Goal: Task Accomplishment & Management: Use online tool/utility

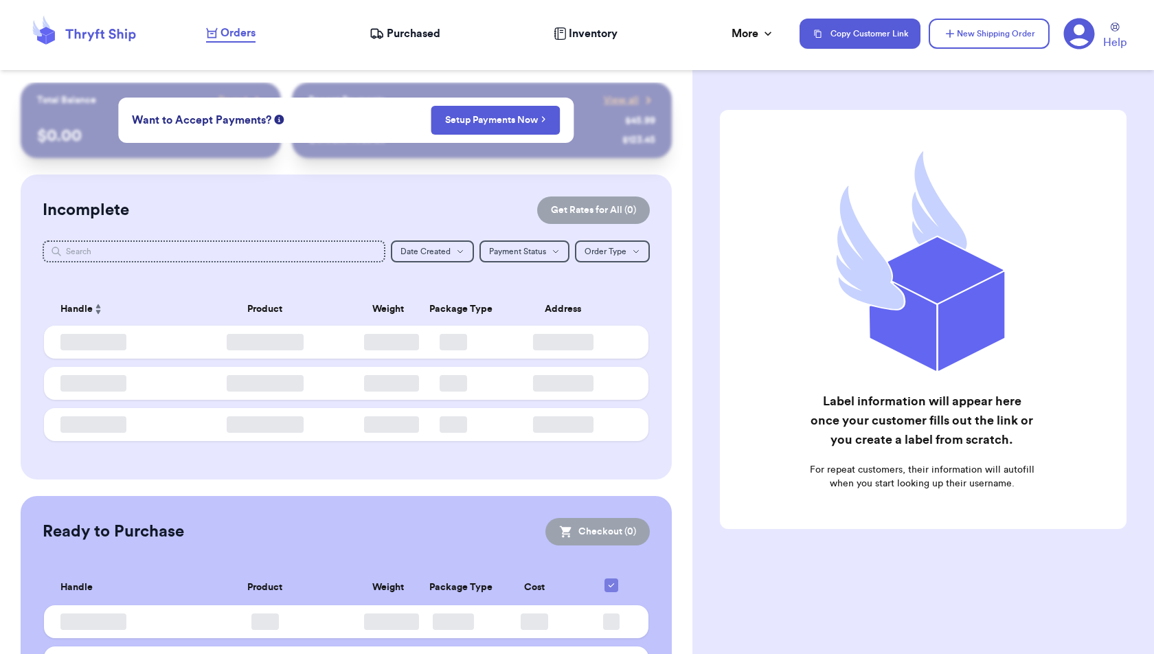
checkbox input "false"
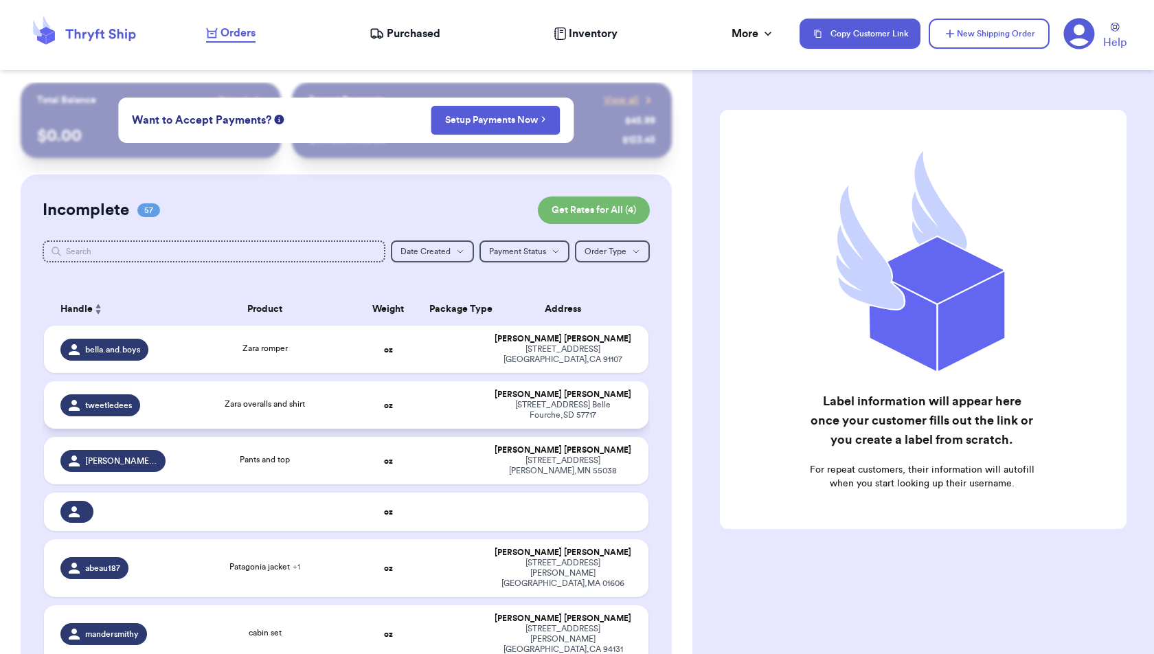
click at [347, 402] on td "Zara overalls and shirt" at bounding box center [265, 404] width 182 height 47
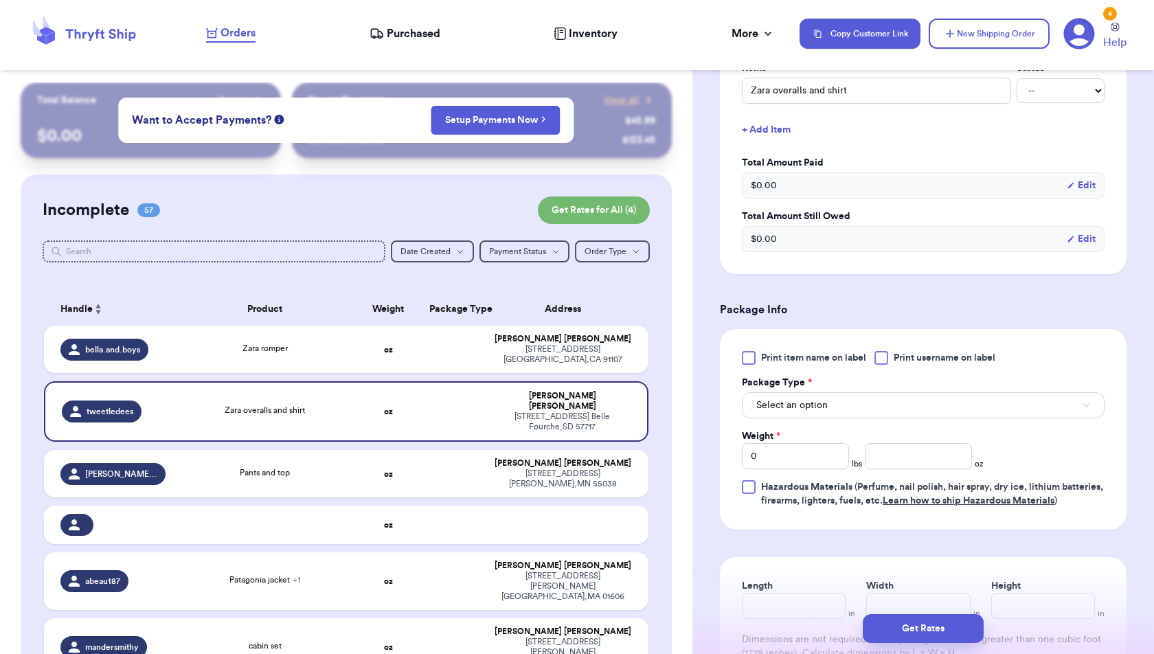
scroll to position [380, 0]
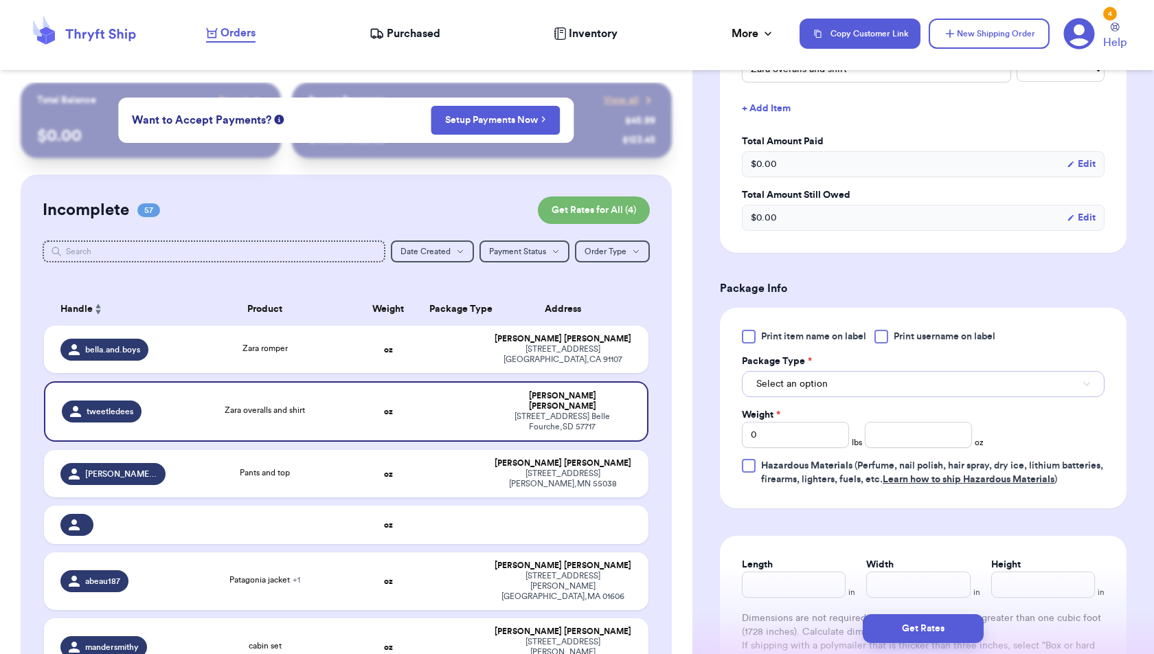
click at [886, 382] on button "Select an option" at bounding box center [923, 384] width 363 height 26
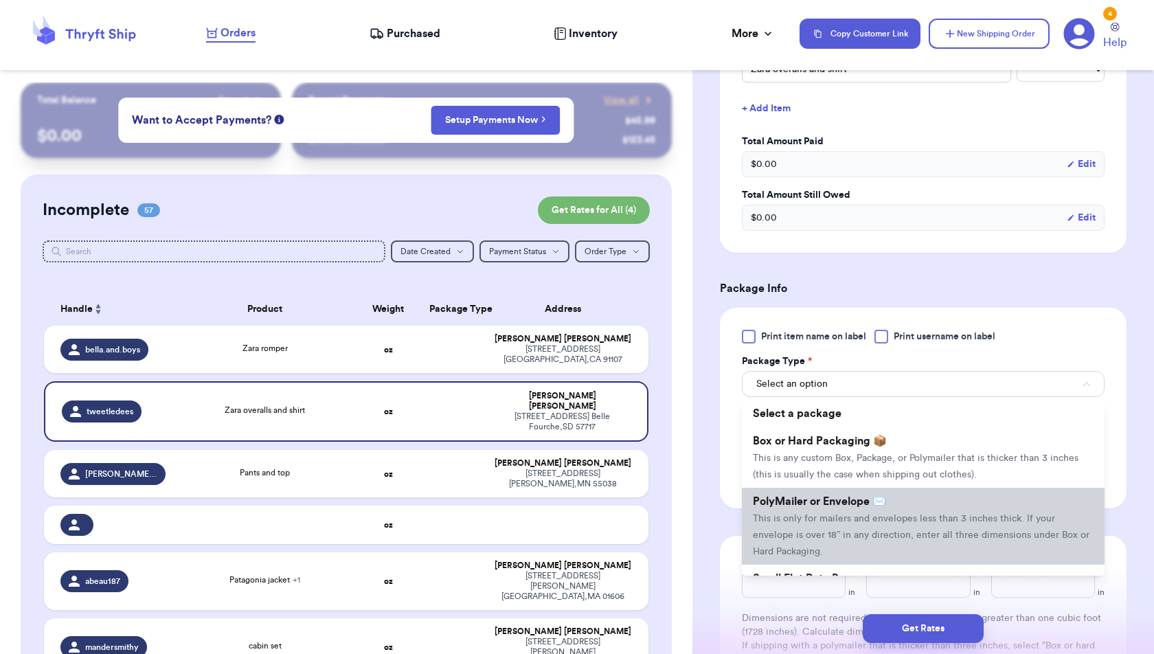
click at [880, 514] on span "This is only for mailers and envelopes less than 3 inches thick. If your envelo…" at bounding box center [921, 535] width 336 height 43
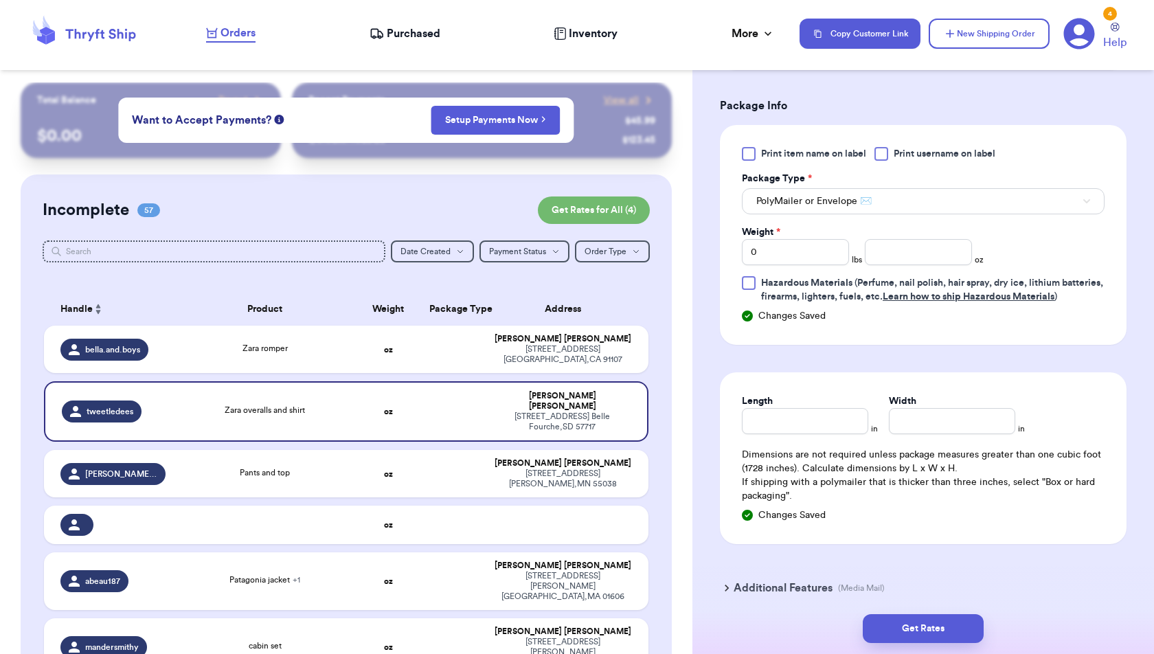
scroll to position [584, 0]
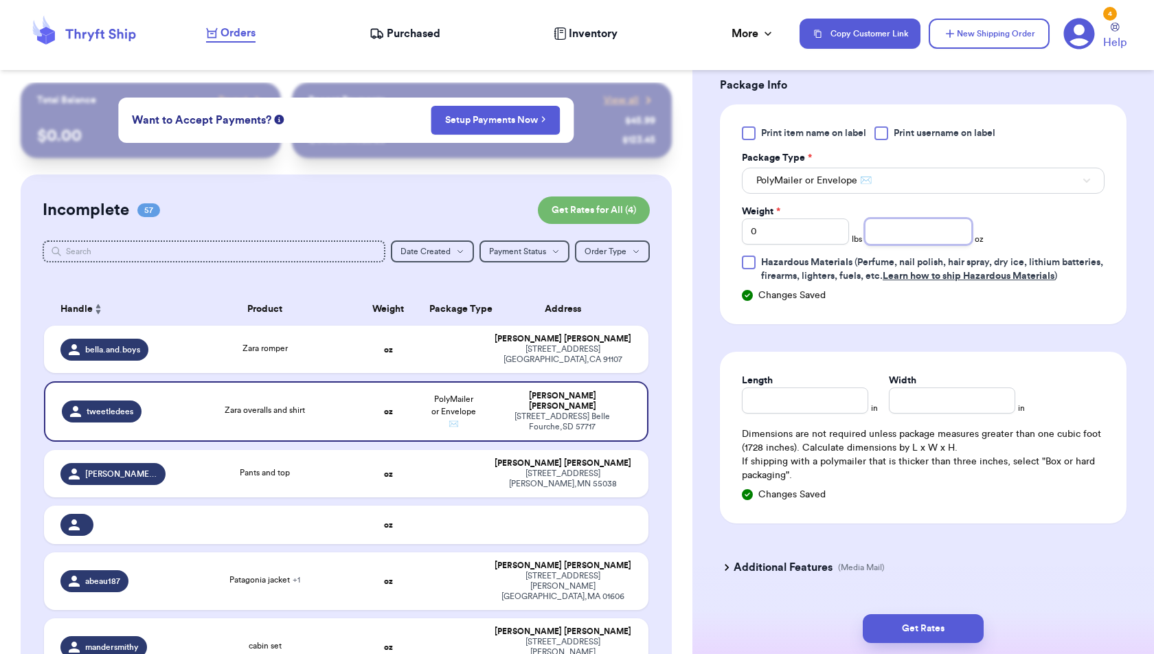
click at [884, 228] on input "number" at bounding box center [917, 231] width 107 height 26
type input "12.8"
click at [952, 625] on button "Get Rates" at bounding box center [922, 628] width 121 height 29
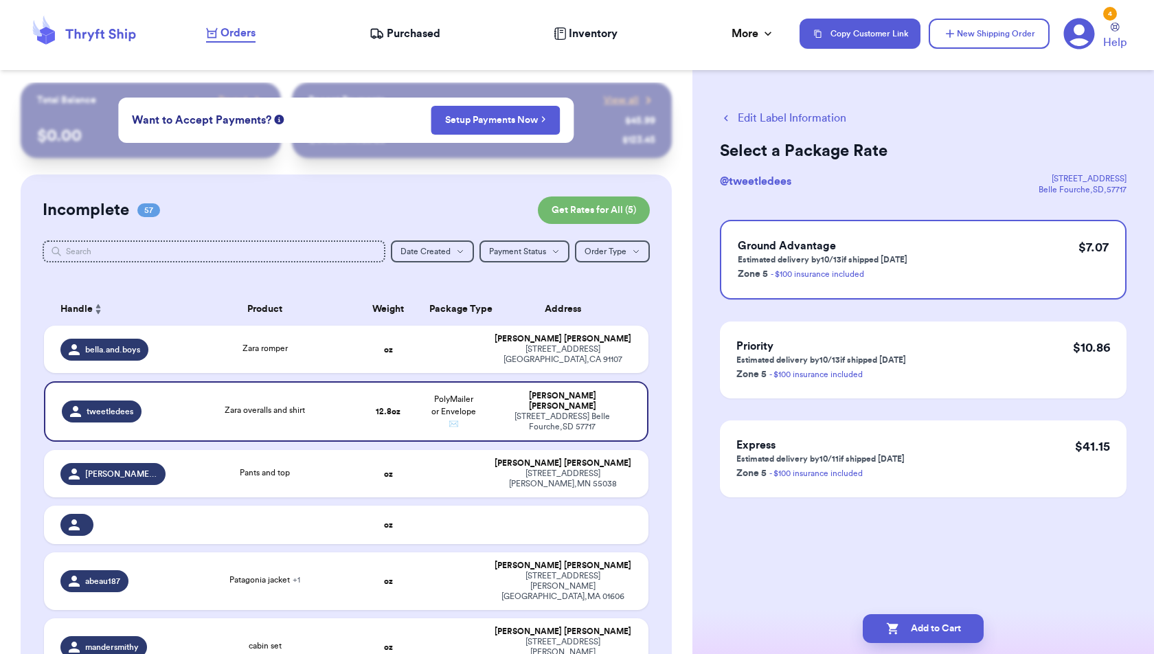
click at [952, 625] on button "Add to Cart" at bounding box center [922, 628] width 121 height 29
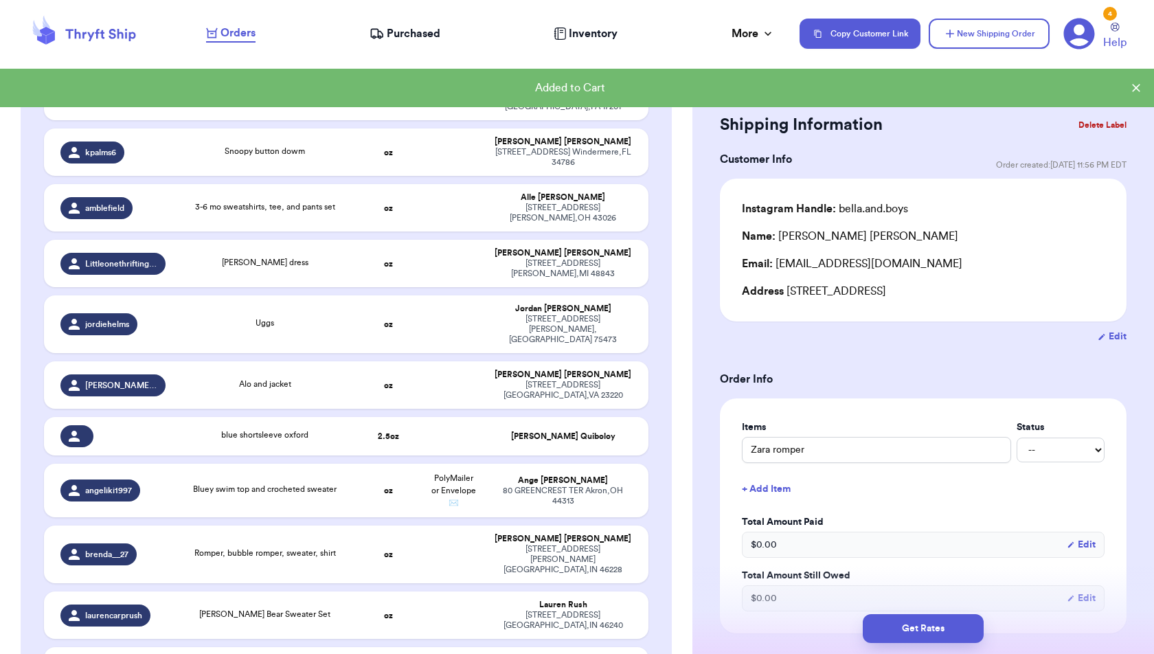
scroll to position [3165, 0]
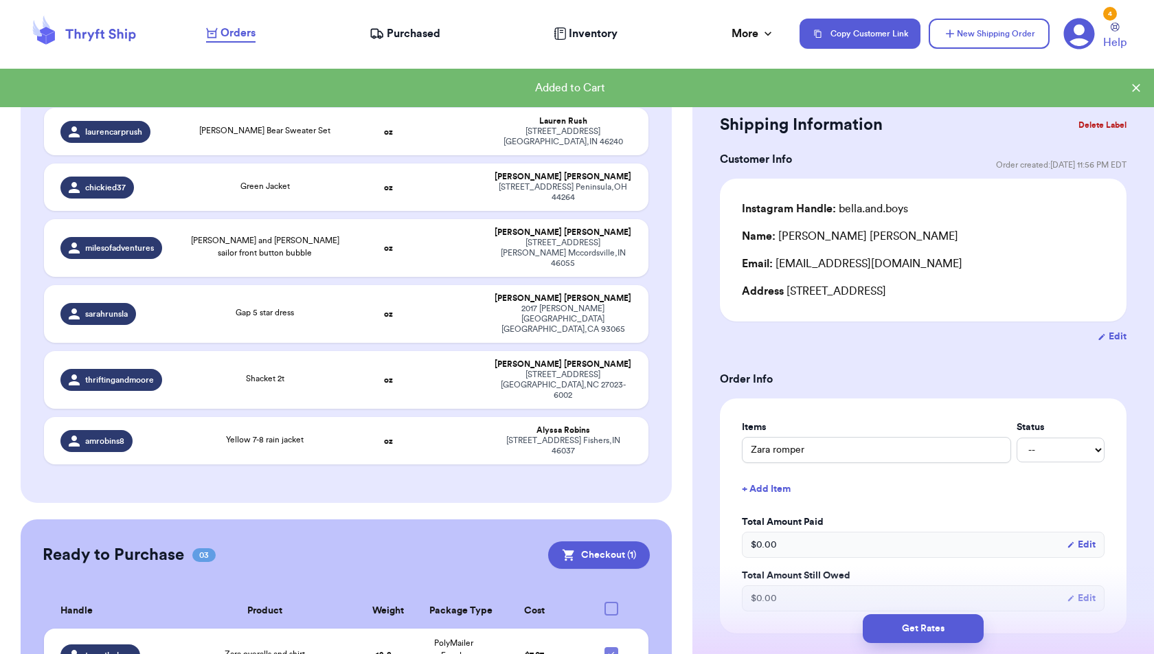
checkbox input "true"
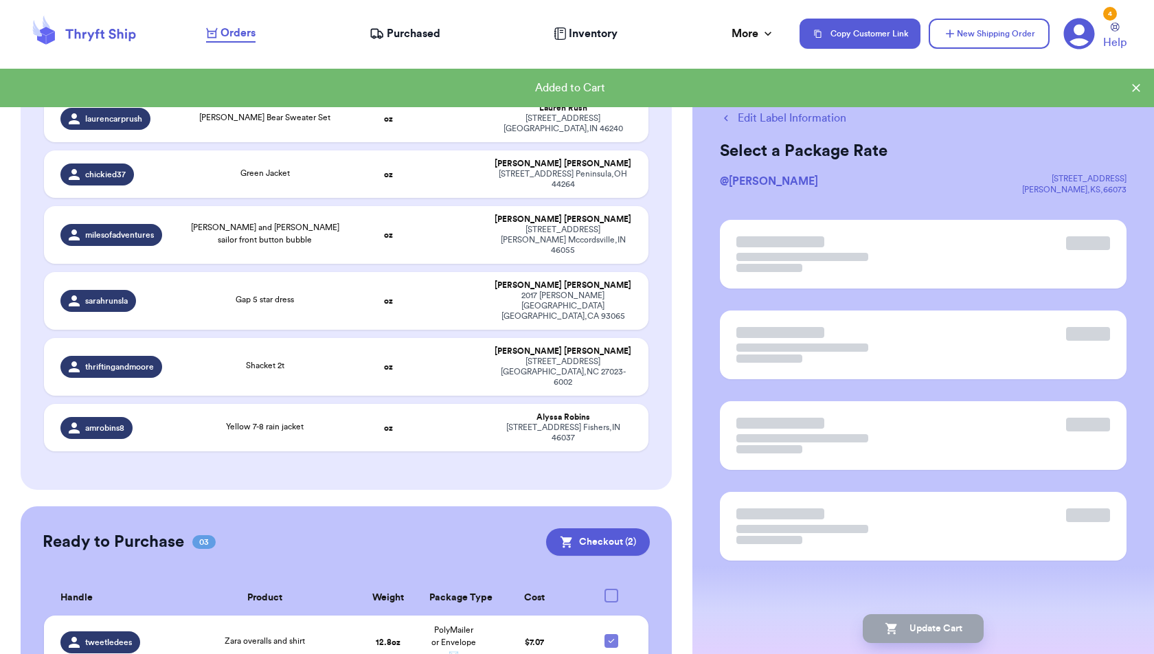
scroll to position [3163, 0]
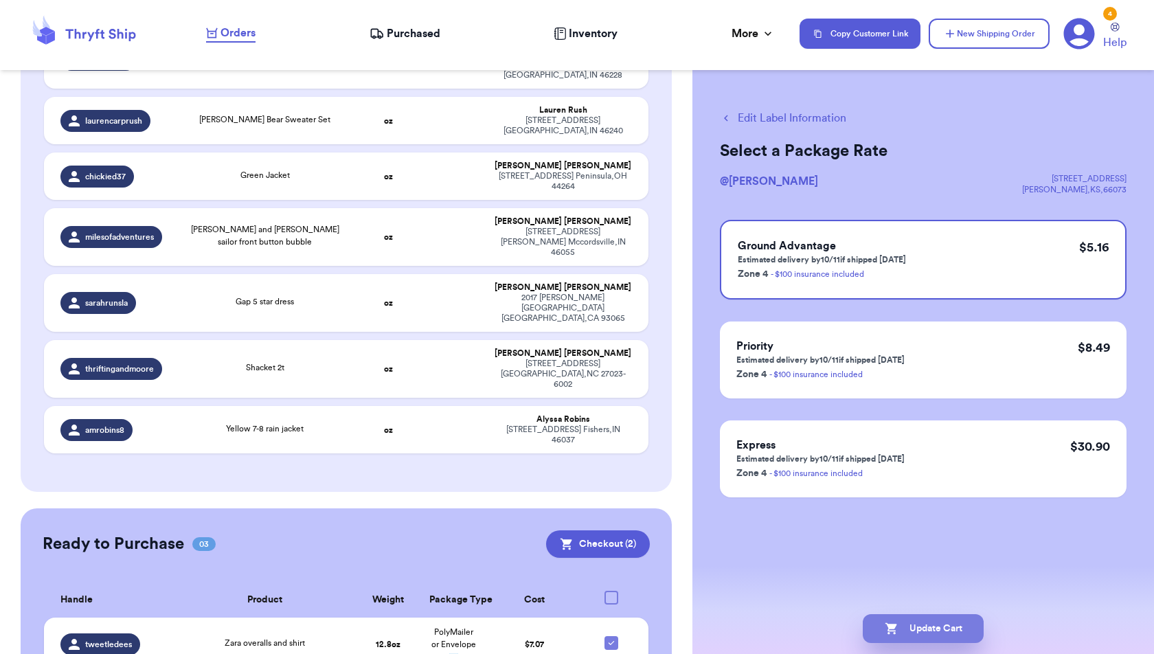
click at [960, 625] on button "Update Cart" at bounding box center [922, 628] width 121 height 29
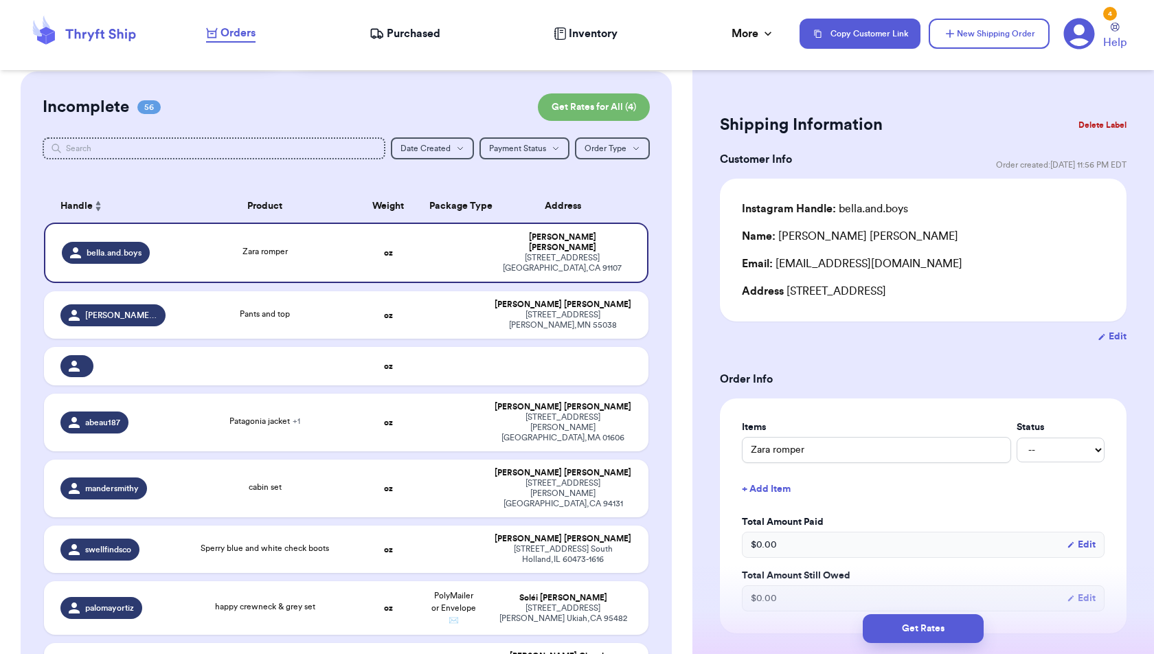
scroll to position [0, 0]
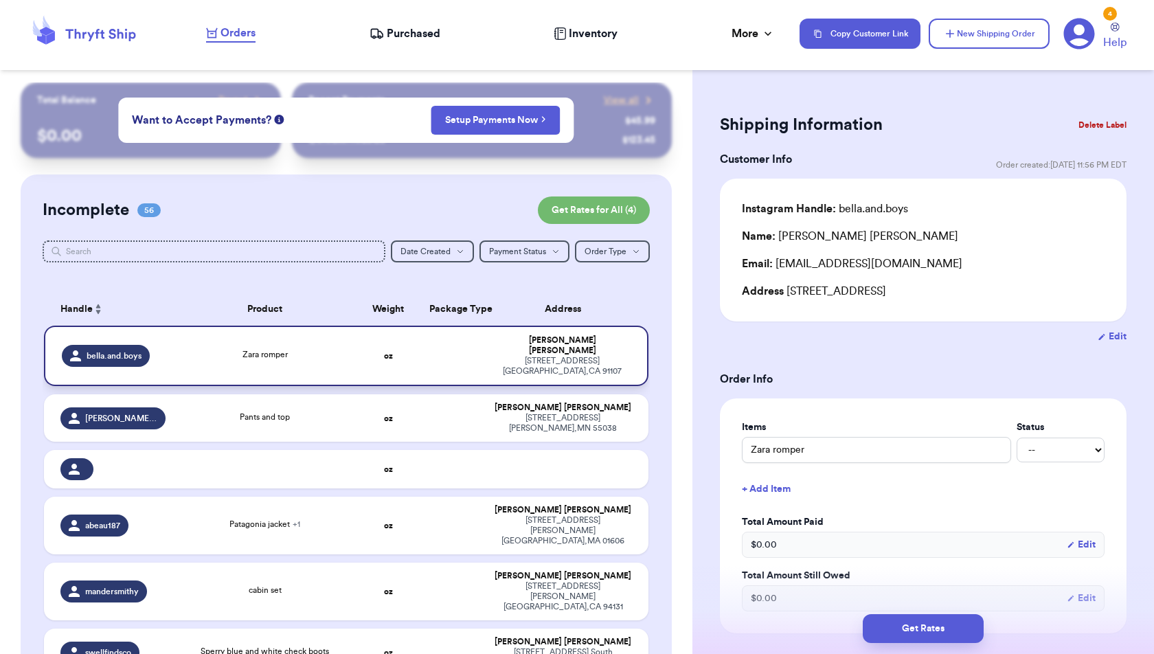
click at [343, 350] on div "Zara romper" at bounding box center [264, 355] width 165 height 15
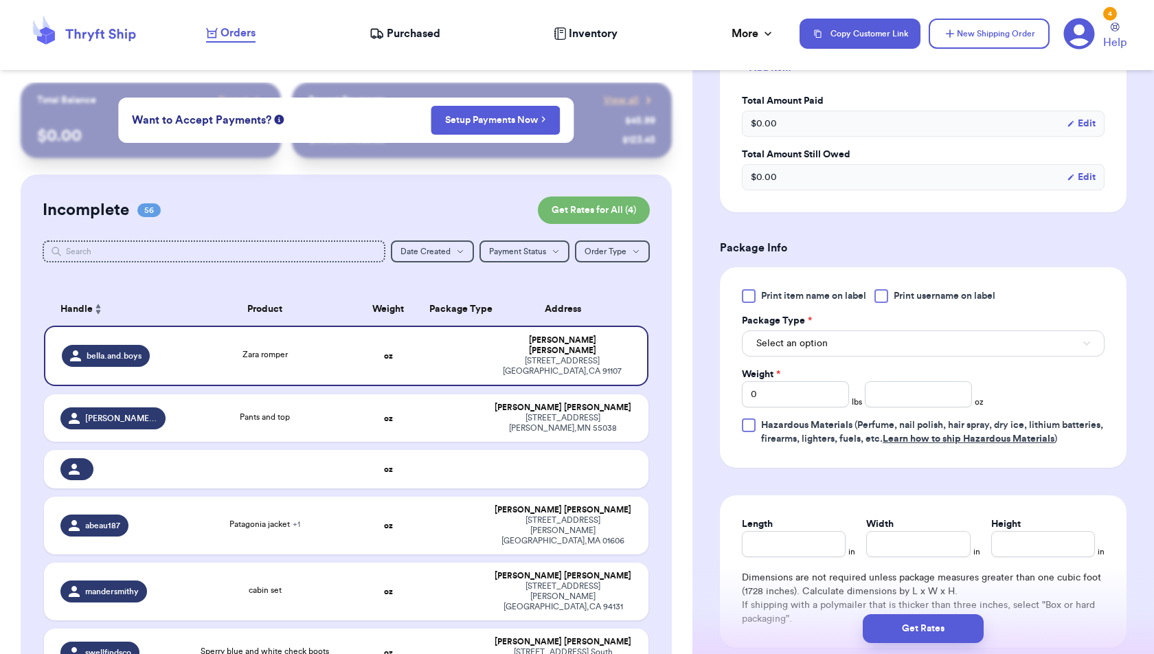
scroll to position [452, 0]
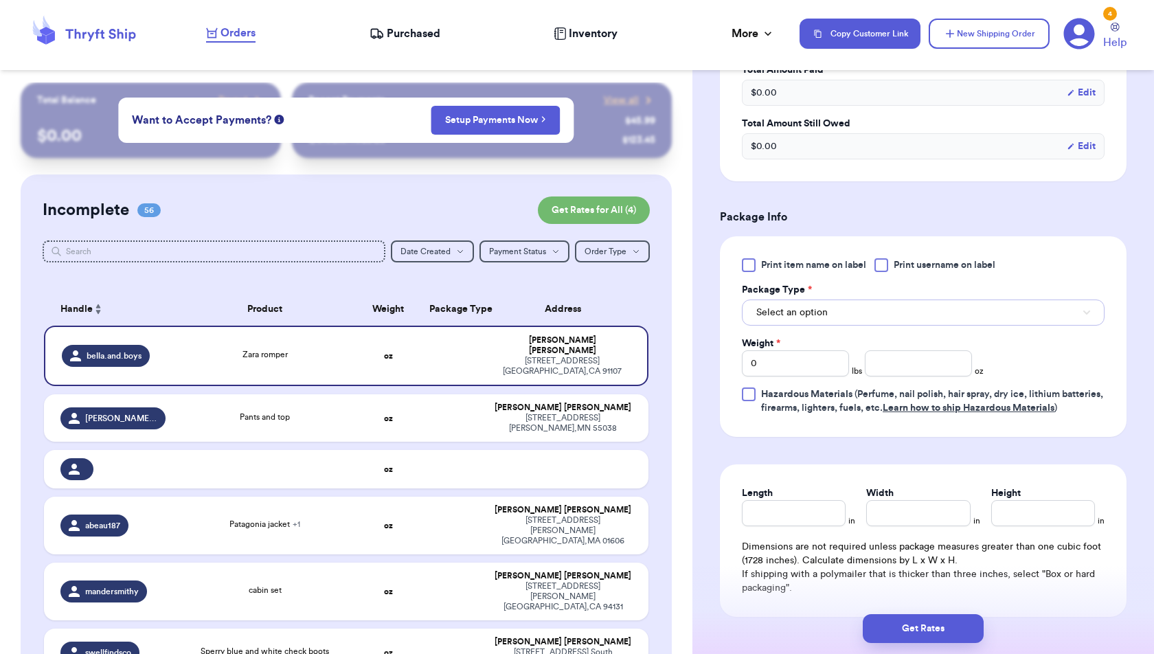
click at [849, 317] on button "Select an option" at bounding box center [923, 312] width 363 height 26
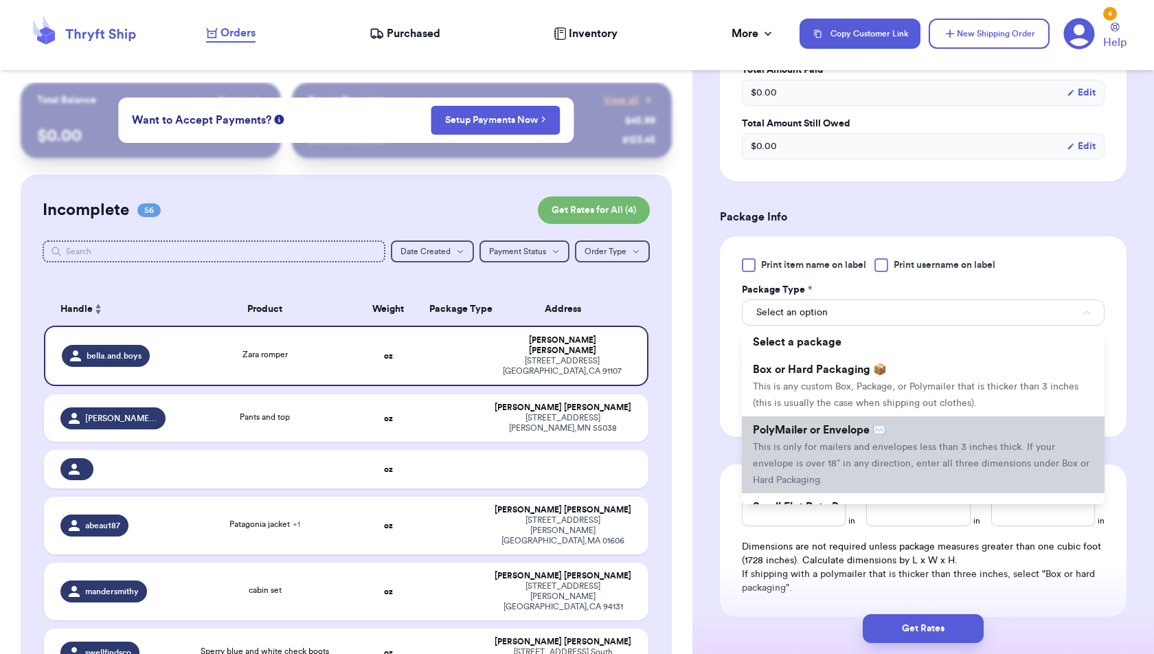
click at [856, 424] on span "PolyMailer or Envelope ✉️" at bounding box center [819, 429] width 133 height 11
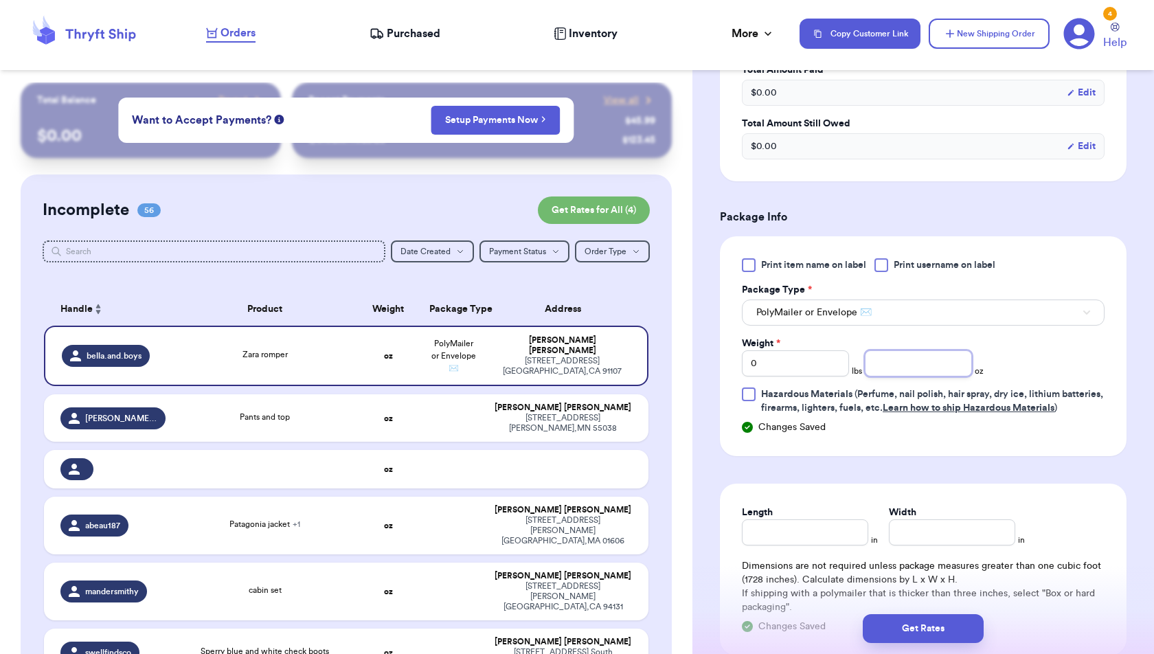
click at [896, 366] on input "number" at bounding box center [917, 363] width 107 height 26
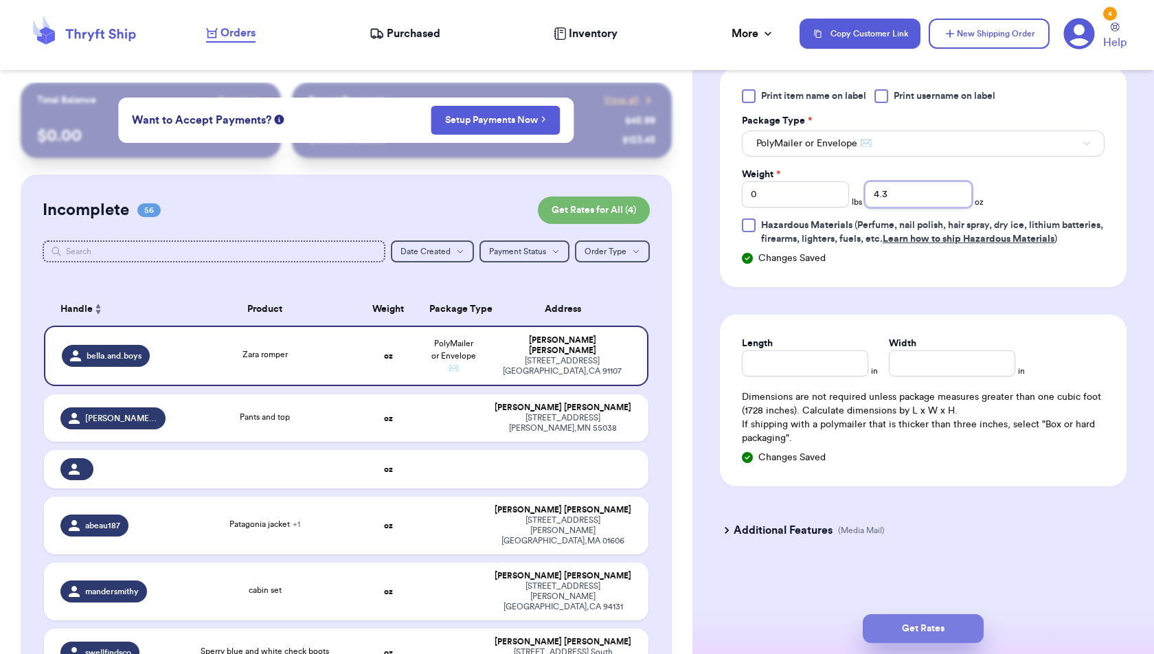
type input "4.3"
click at [957, 628] on button "Get Rates" at bounding box center [922, 628] width 121 height 29
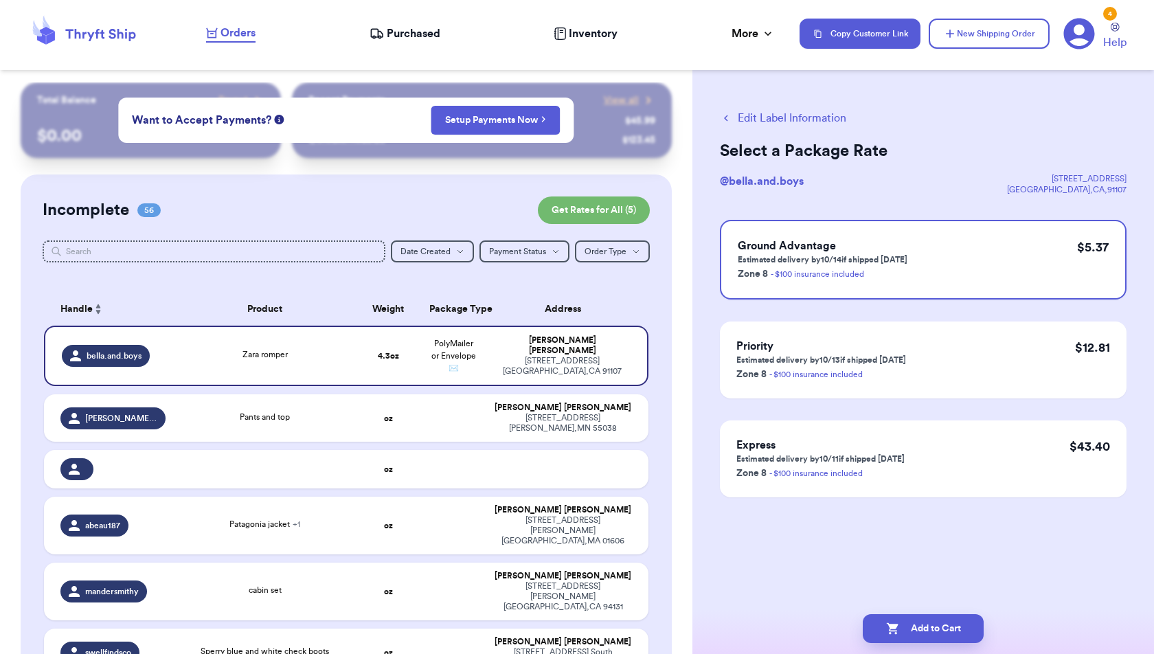
scroll to position [0, 0]
click at [952, 630] on button "Add to Cart" at bounding box center [922, 628] width 121 height 29
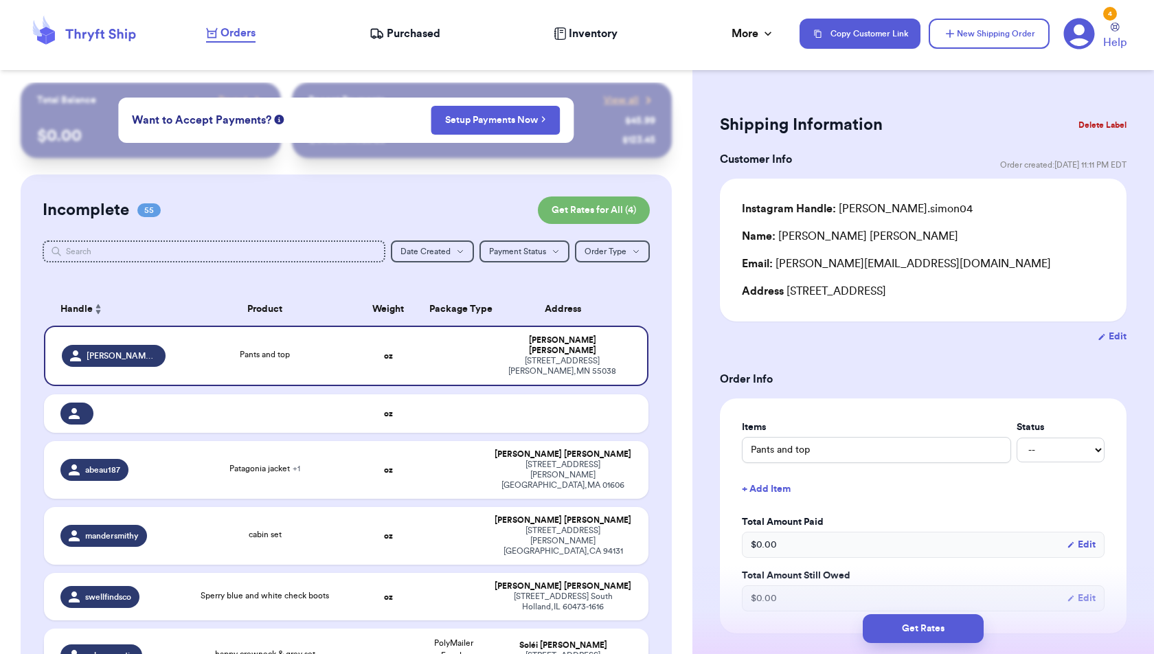
click at [288, 650] on span "happy crewneck & grey set" at bounding box center [265, 654] width 100 height 8
type input "happy crewneck & grey set"
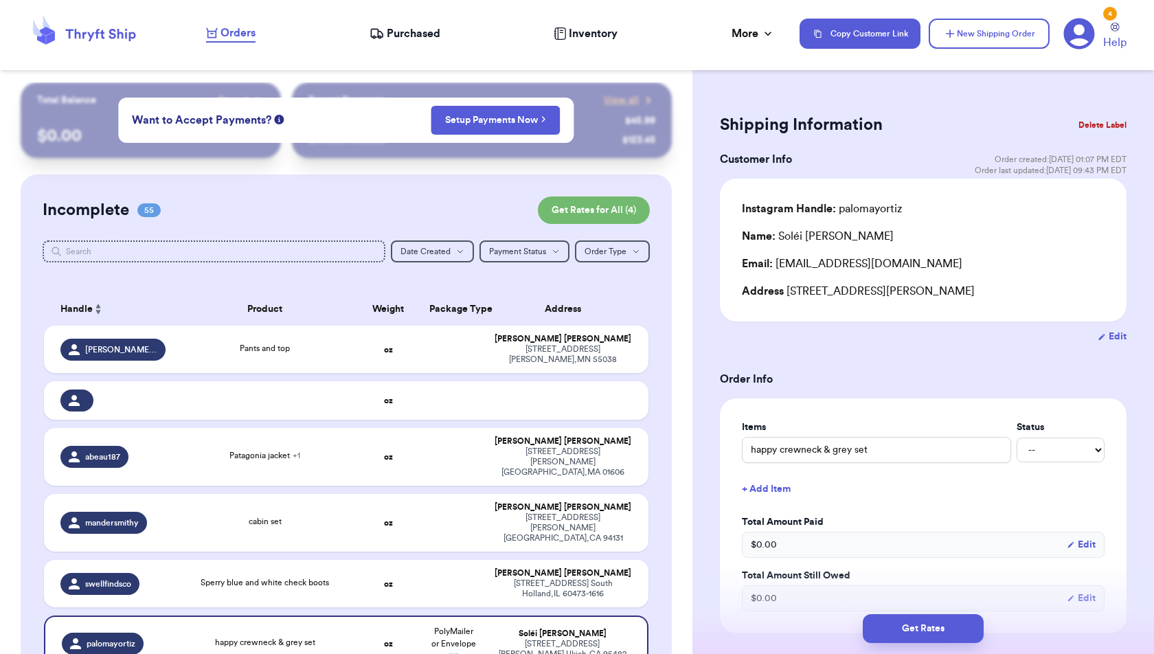
click at [778, 490] on button "+ Add Item" at bounding box center [923, 489] width 374 height 30
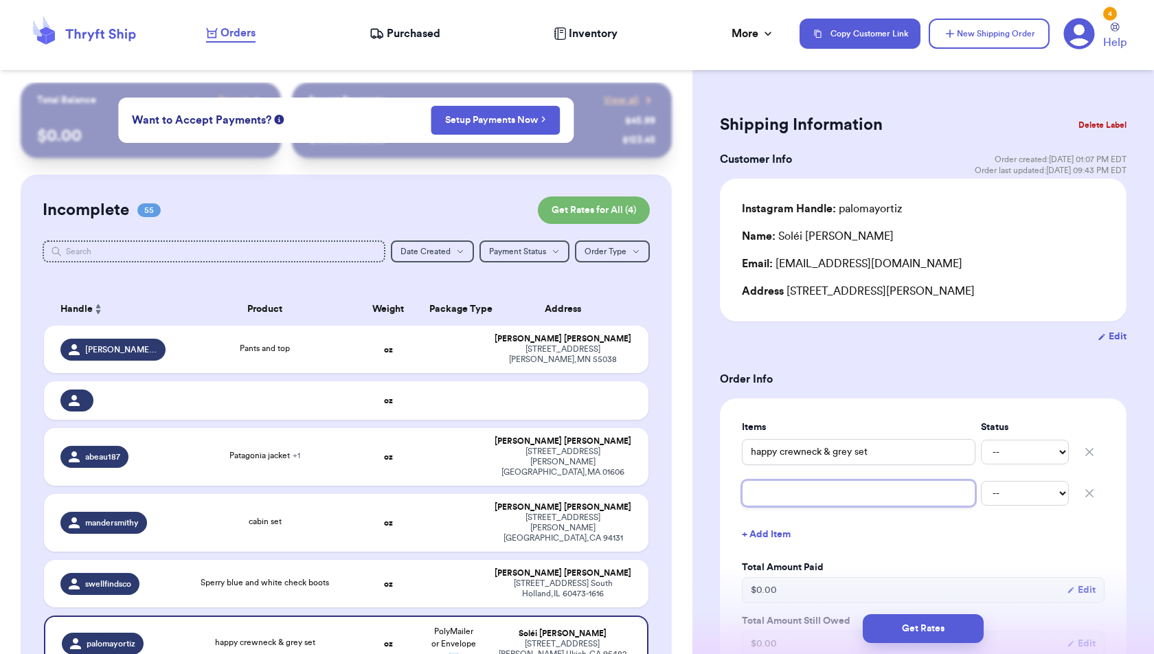
click at [778, 490] on input "text" at bounding box center [858, 493] width 233 height 26
type input "z"
type input "za"
type input "zar"
type input "zara"
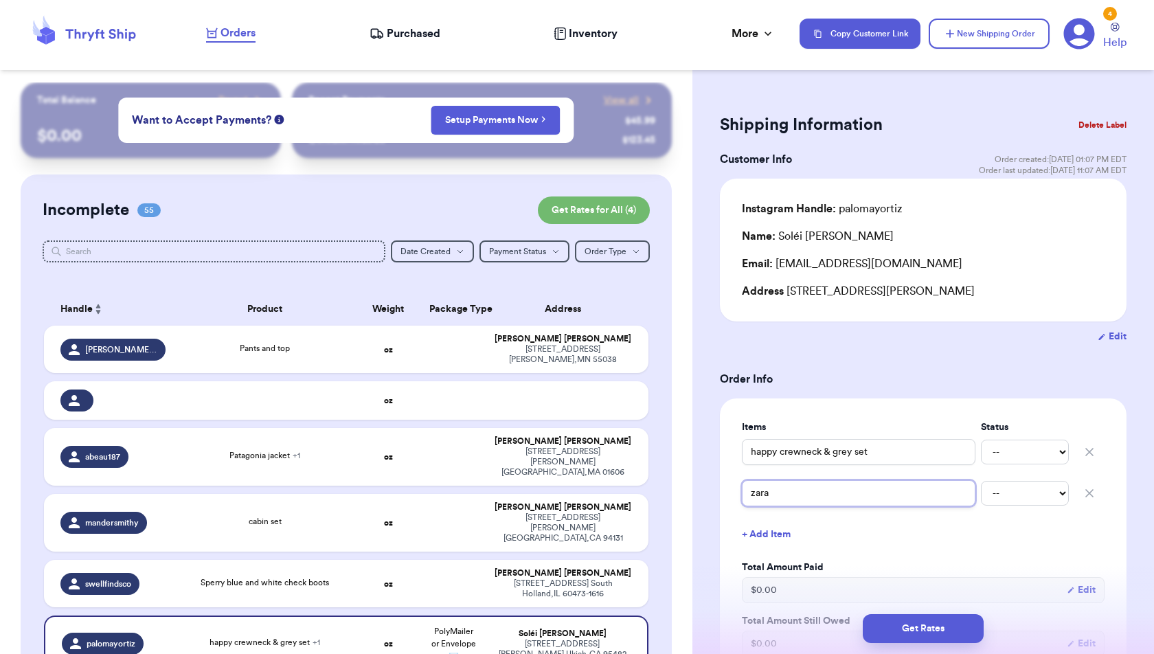
type input "zara"
type input "zara a"
type input "zara an"
type input "[PERSON_NAME]"
type input "zara anim"
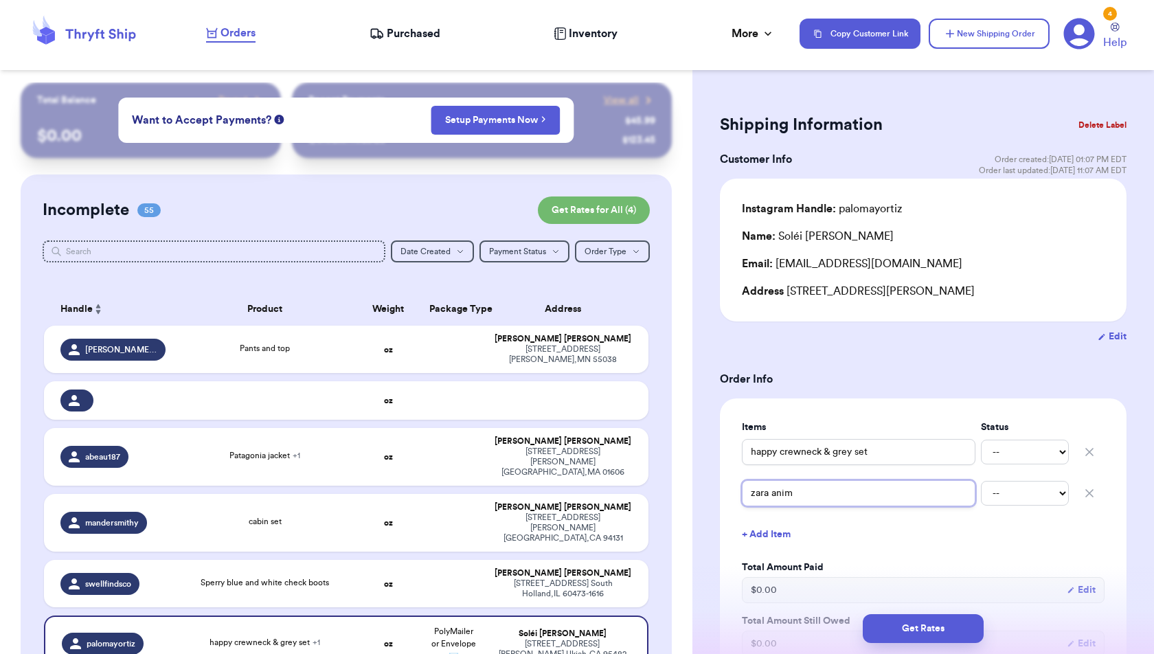
type input "zara anima"
type input "zara animal"
type input "zara animal c"
type input "zara animal cr"
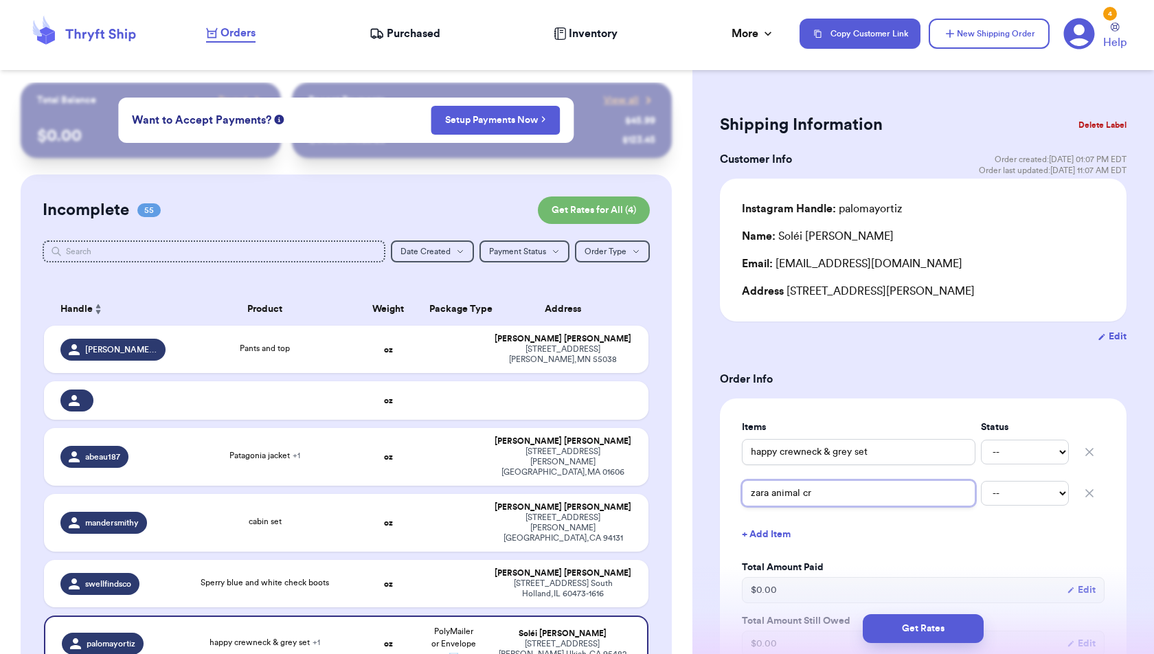
type input "zara animal cre"
type input "zara animal crew"
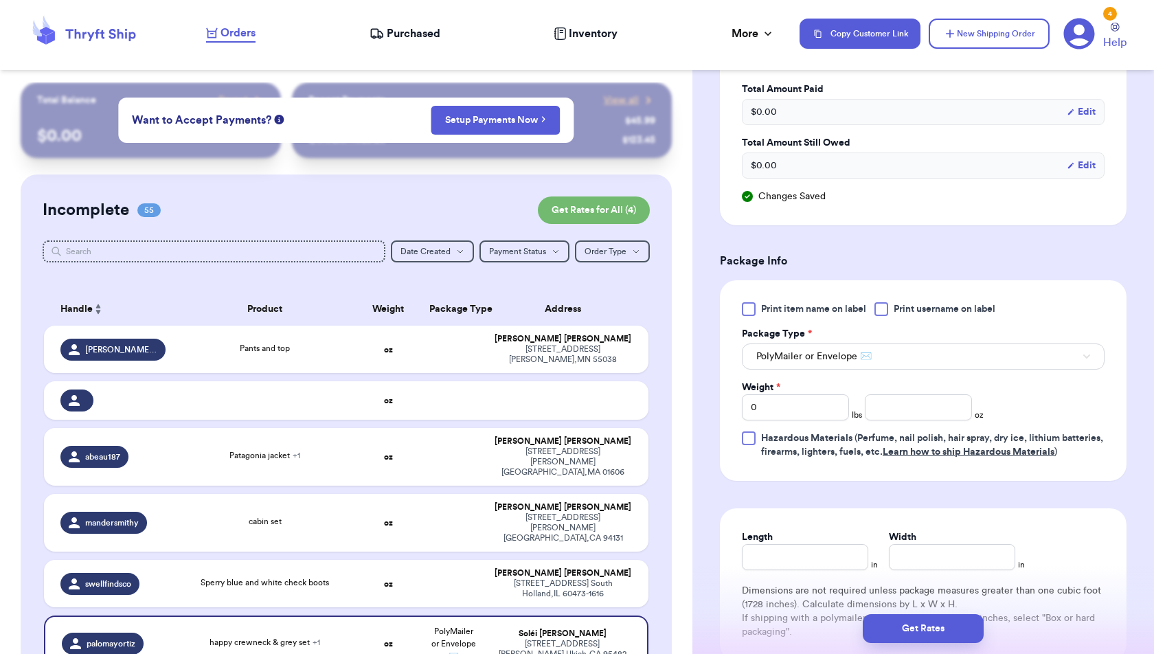
scroll to position [523, 0]
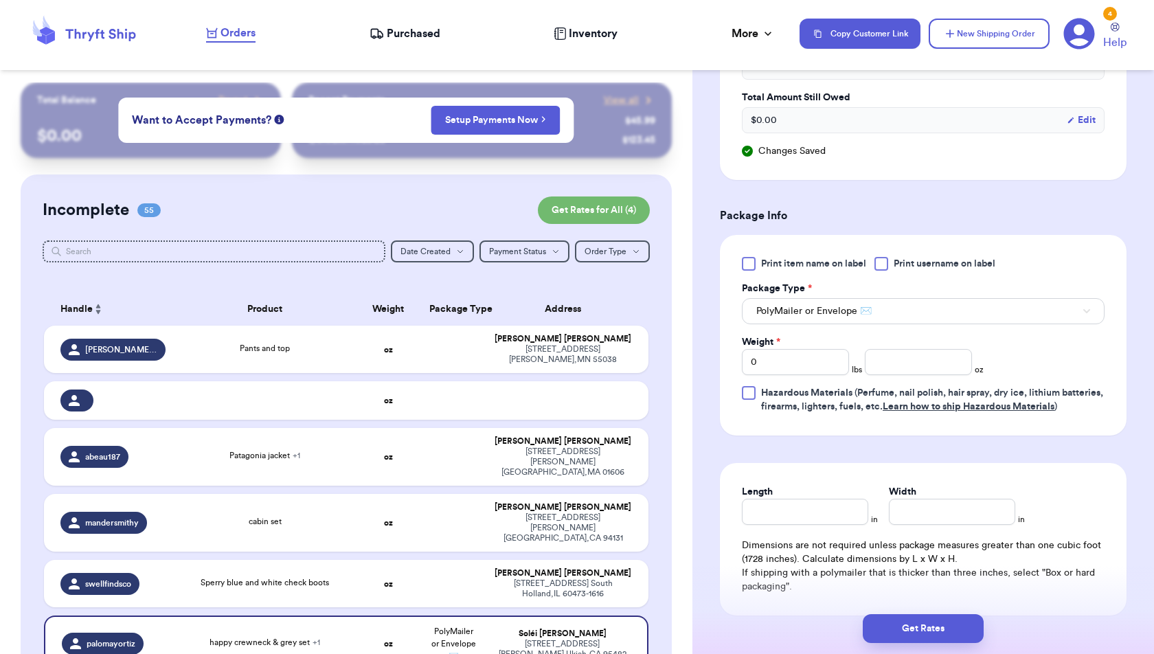
type input "zara animal crew"
click at [902, 320] on button "PolyMailer or Envelope ✉️" at bounding box center [923, 311] width 363 height 26
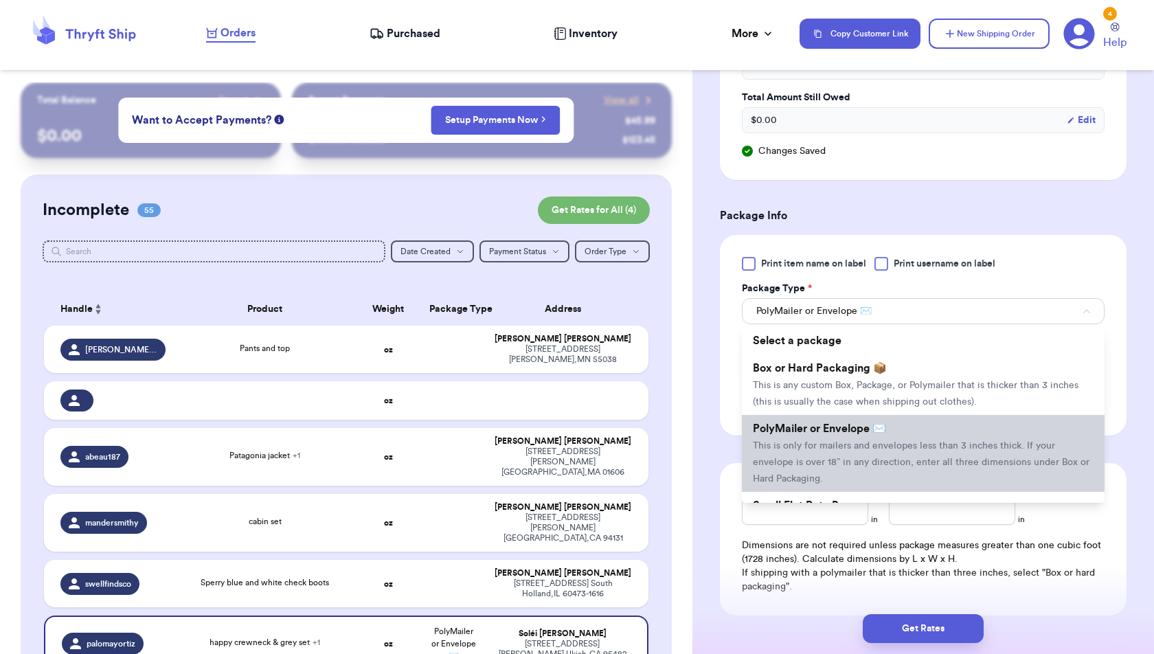
click at [893, 428] on li "PolyMailer or Envelope ✉️ This is only for mailers and envelopes less than 3 in…" at bounding box center [923, 453] width 363 height 77
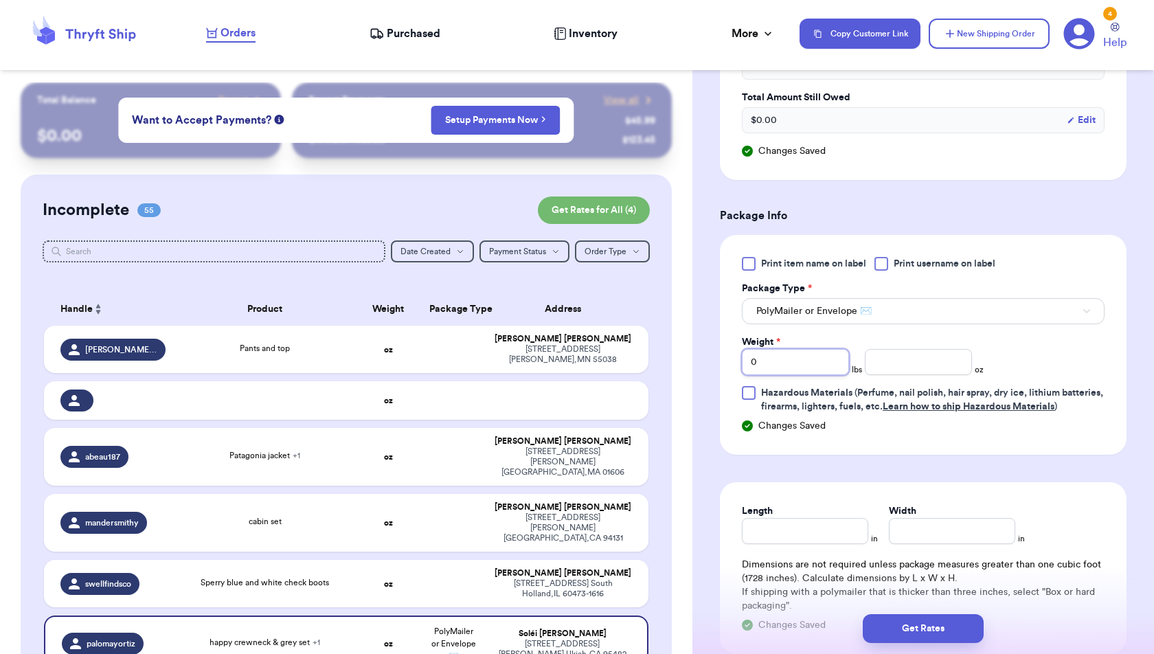
drag, startPoint x: 772, startPoint y: 363, endPoint x: 702, endPoint y: 363, distance: 70.7
click at [702, 363] on div "Shipping Information Delete Label Customer Info Order created: [DATE] 01:07 PM …" at bounding box center [922, 190] width 461 height 1262
type input "1"
type input "3"
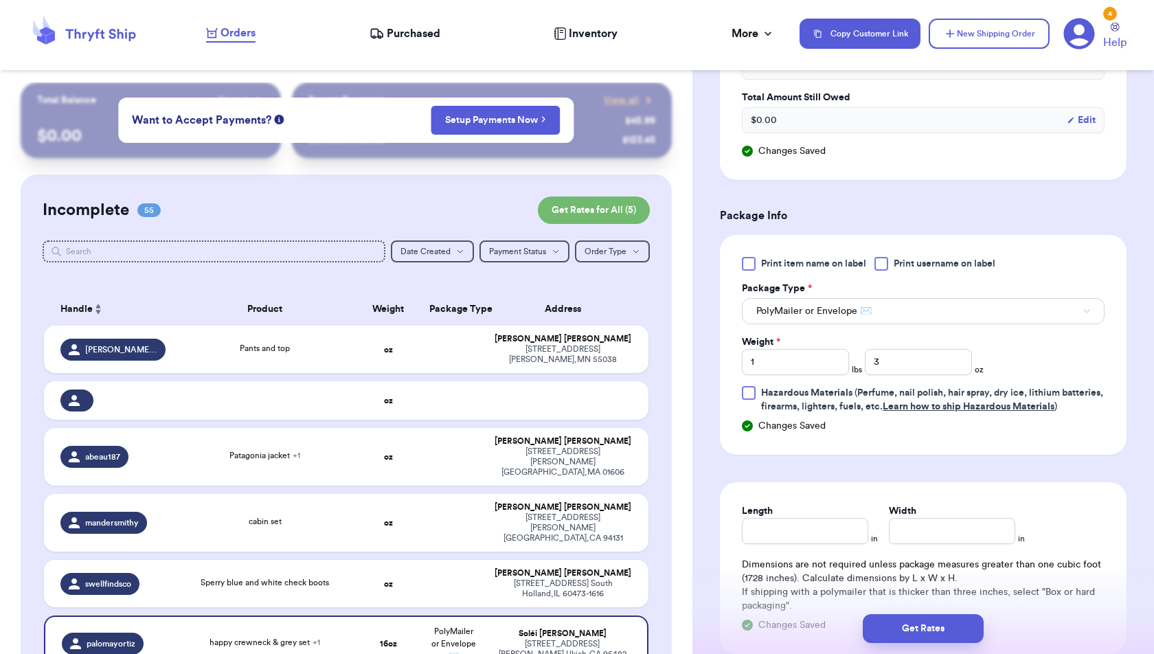
click at [1046, 347] on div "Print item name on label Print username on label Package Type * PolyMailer or E…" at bounding box center [923, 335] width 363 height 157
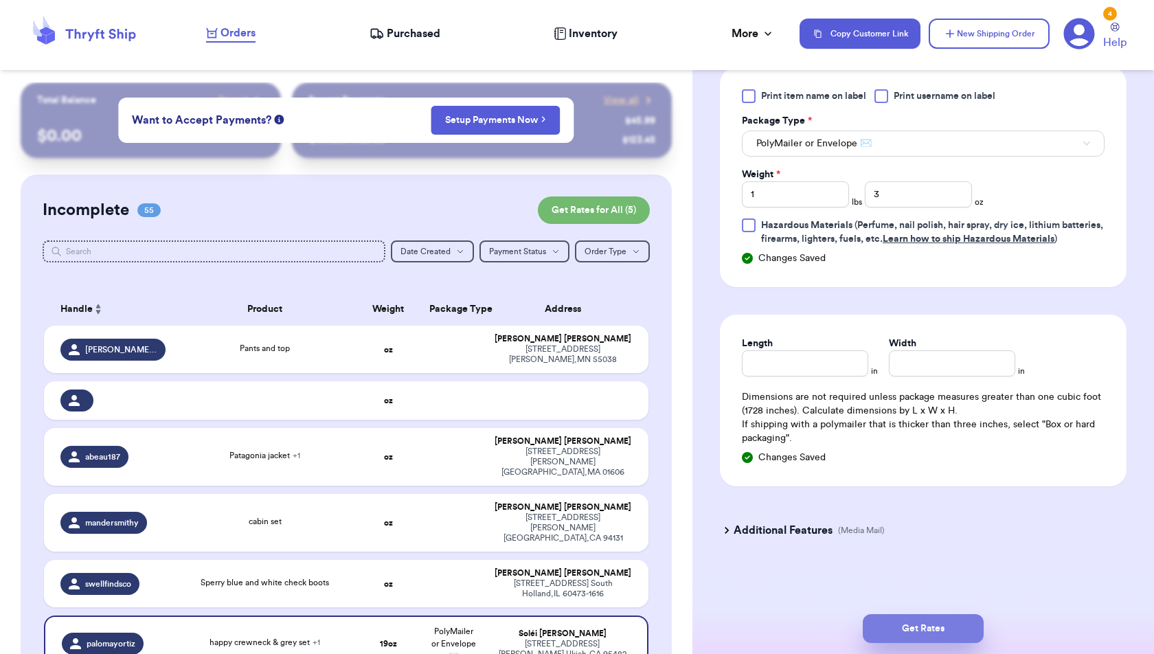
click at [942, 628] on button "Get Rates" at bounding box center [922, 628] width 121 height 29
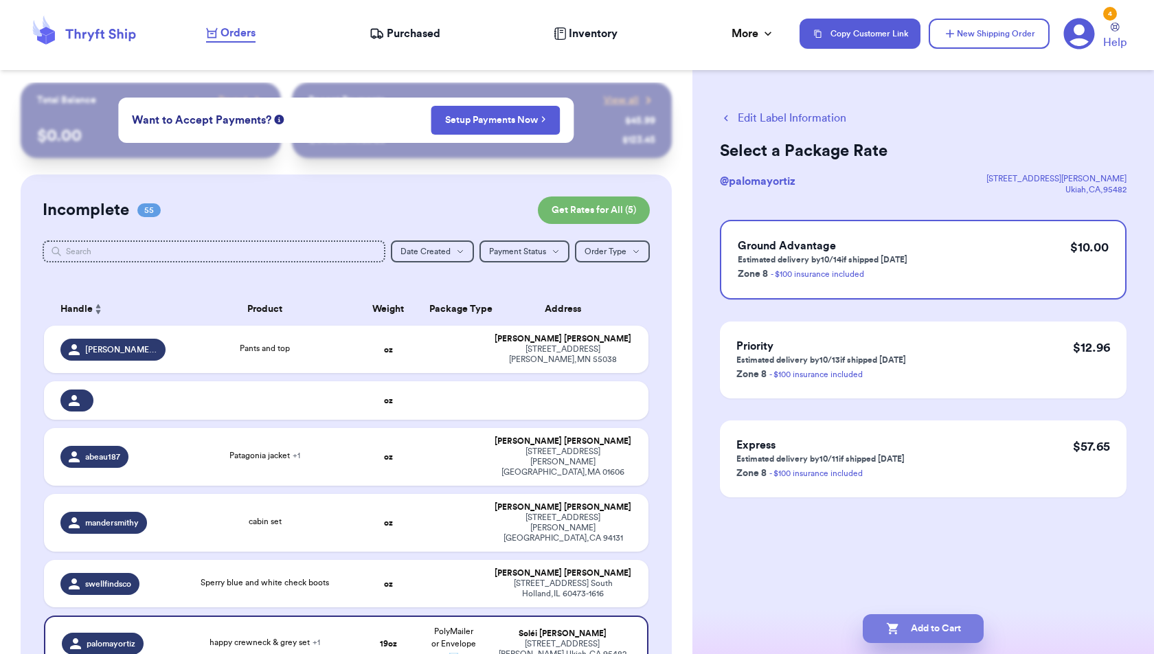
click at [960, 624] on button "Add to Cart" at bounding box center [922, 628] width 121 height 29
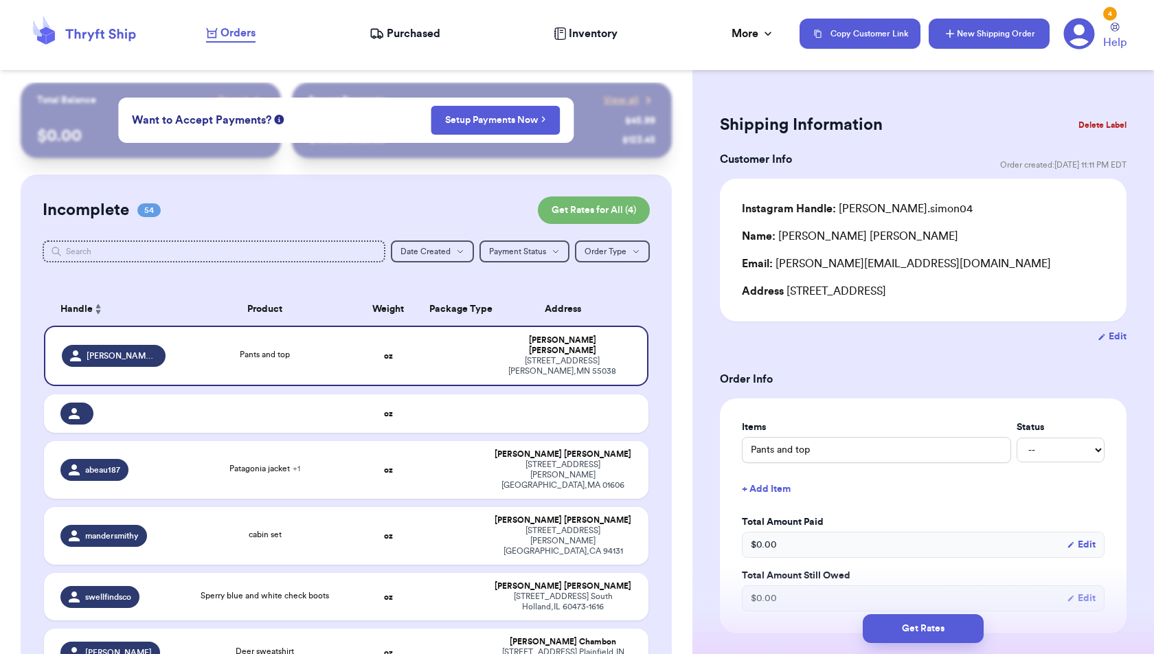
click at [961, 43] on button "New Shipping Order" at bounding box center [988, 34] width 121 height 30
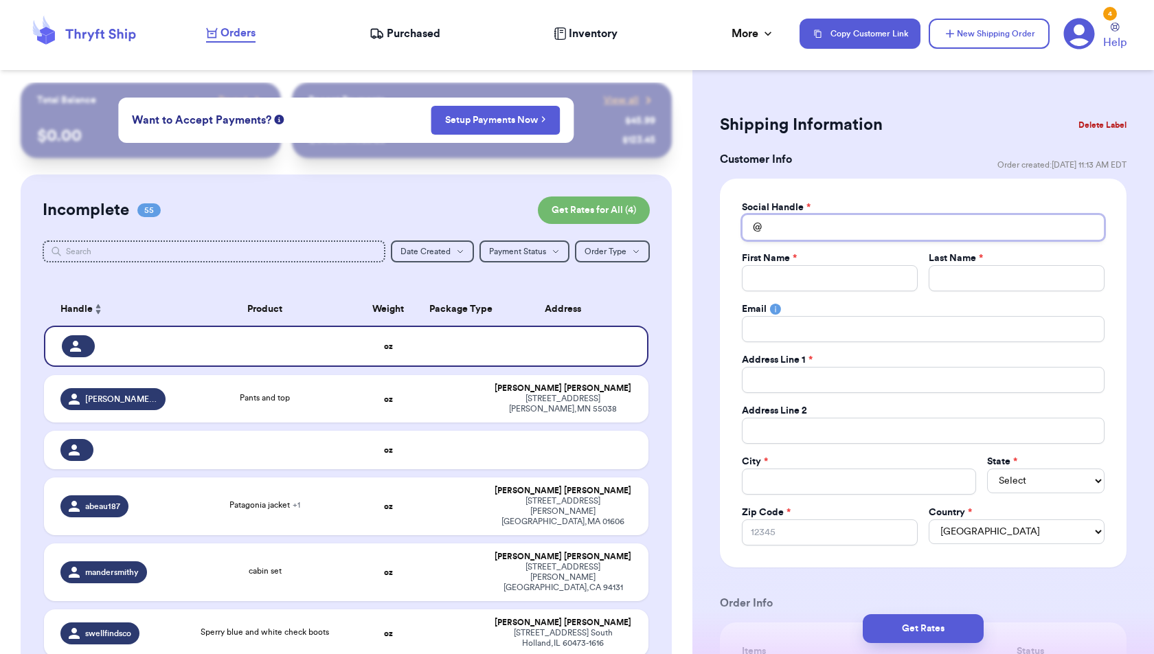
click at [854, 235] on input "Total Amount Paid" at bounding box center [923, 227] width 363 height 26
type input "k"
type input "ki"
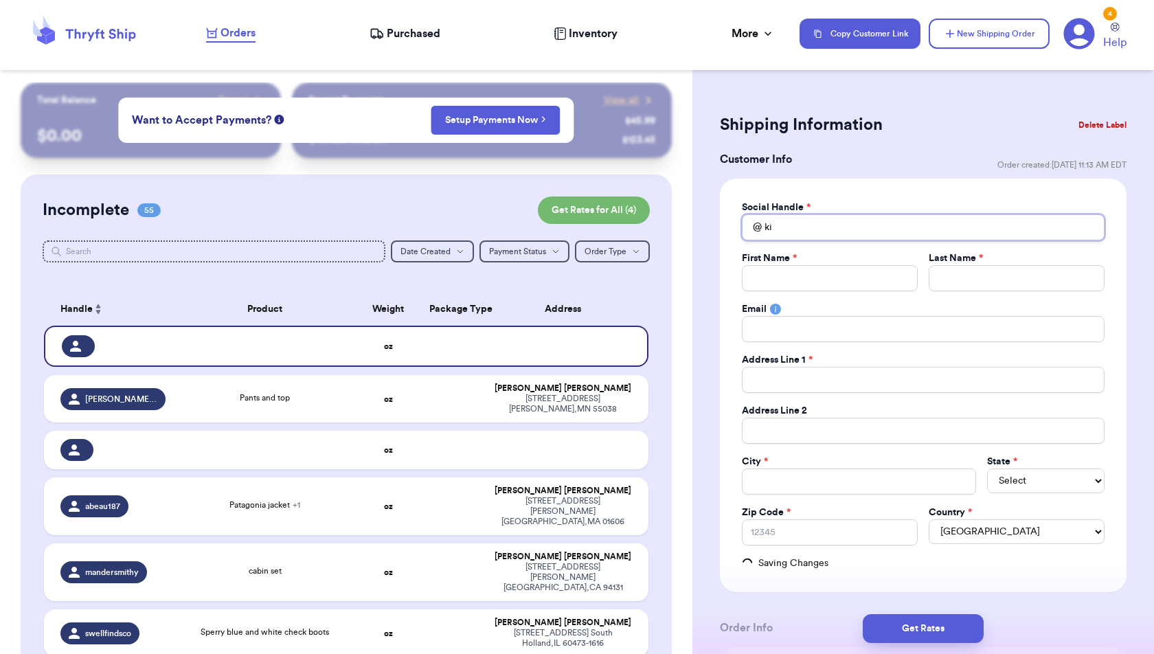
type input "kie"
type input "[PERSON_NAME]"
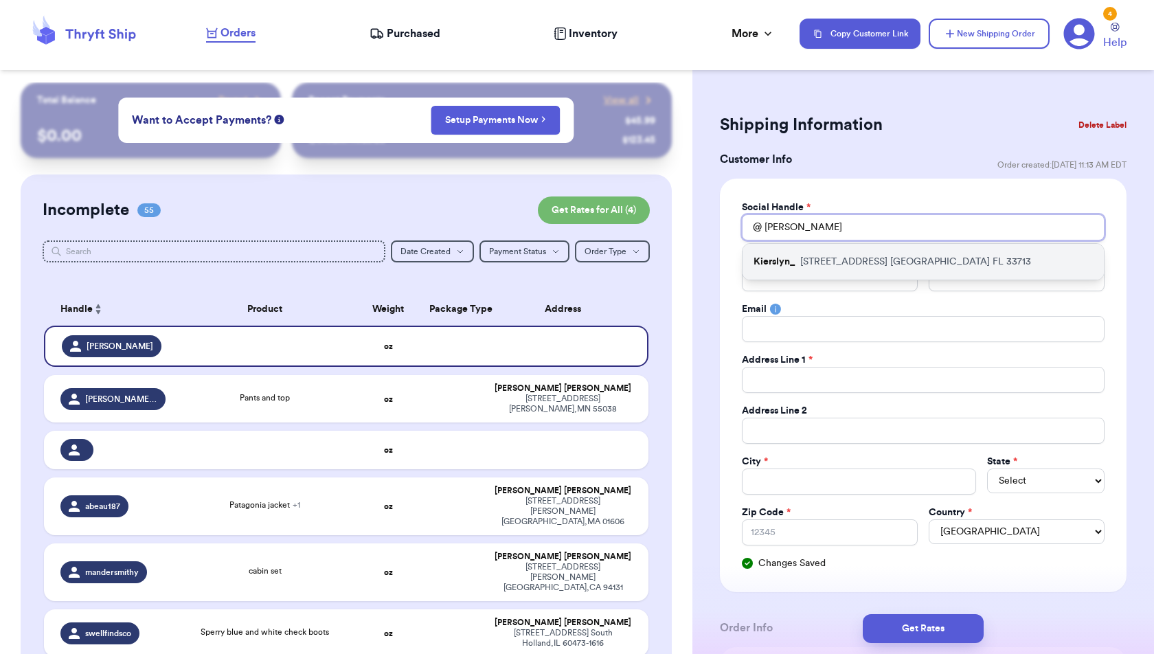
type input "[PERSON_NAME]"
click at [867, 265] on p "[STREET_ADDRESS]" at bounding box center [915, 262] width 231 height 14
type input "Kierslyn_"
type input "Kierslyn"
type input "[PERSON_NAME]"
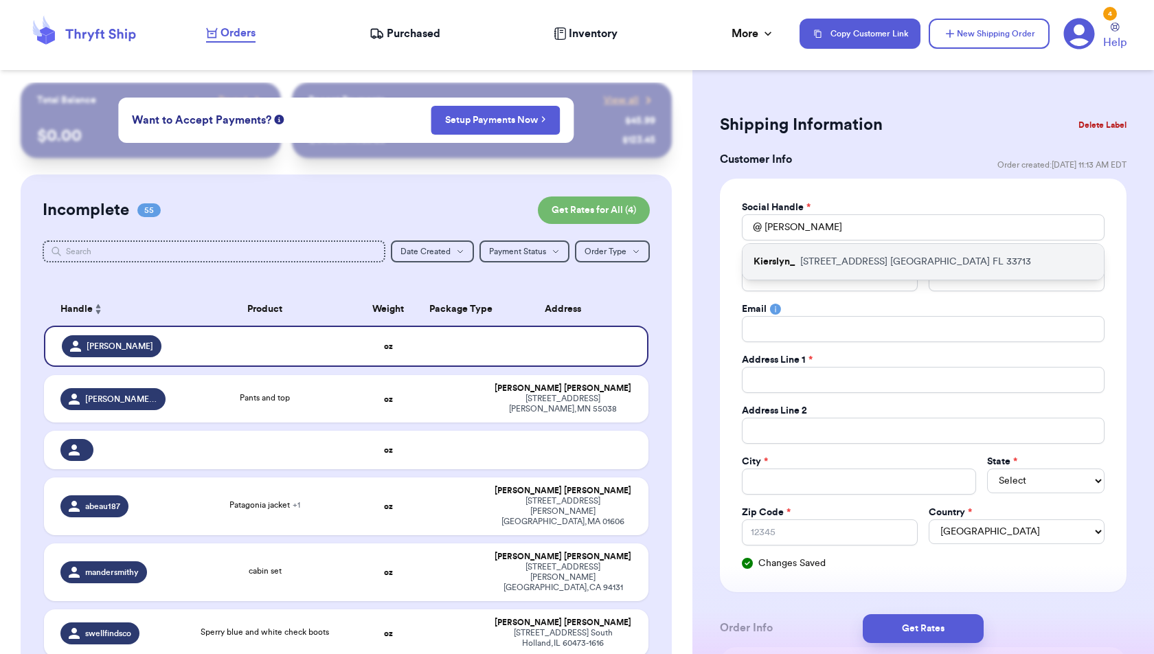
type input "[EMAIL_ADDRESS][DOMAIN_NAME]"
type input "[STREET_ADDRESS]"
type input "[GEOGRAPHIC_DATA]"
select select "FL"
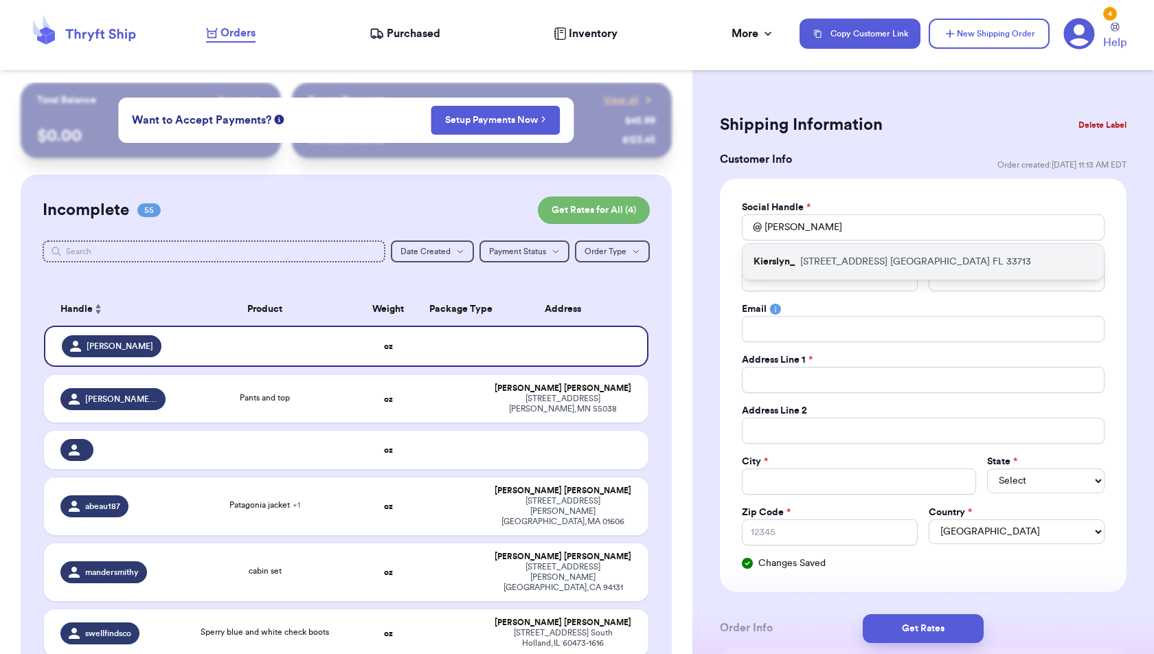
type input "33713"
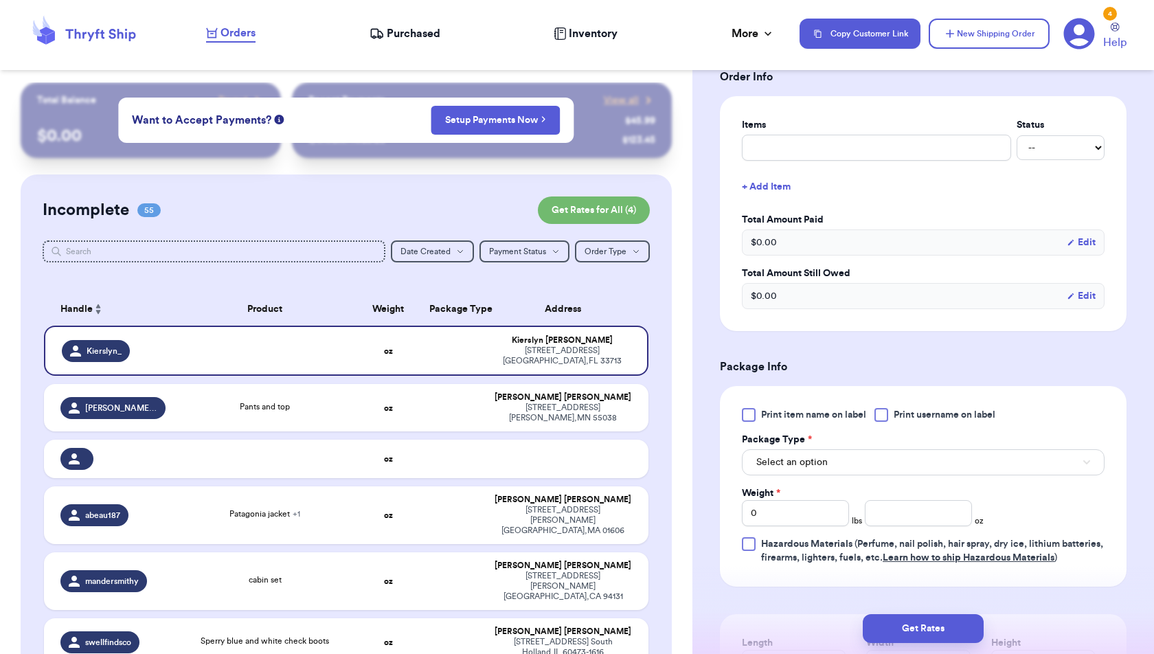
scroll to position [538, 0]
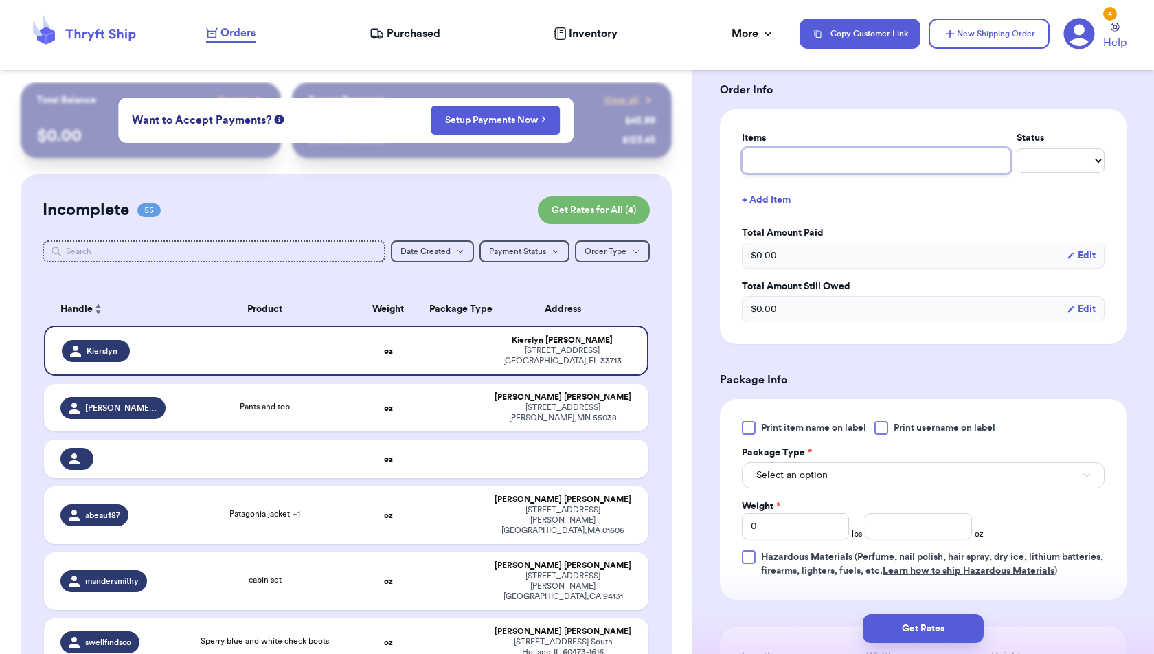
click at [856, 164] on input "text" at bounding box center [876, 161] width 269 height 26
type input "J"
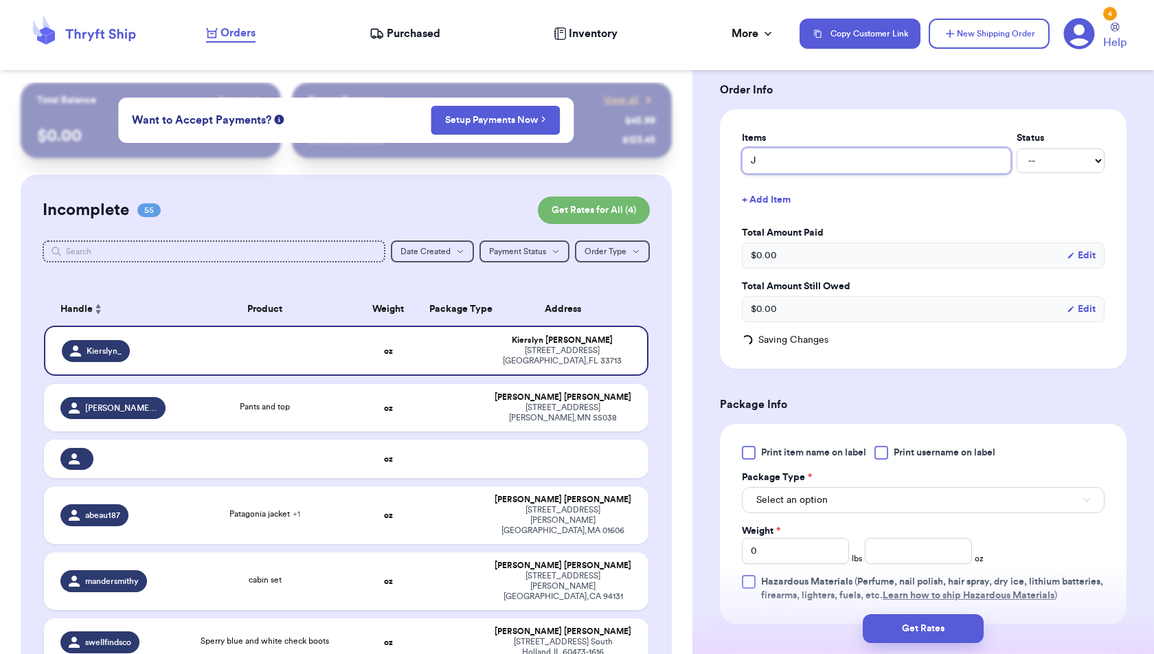
type input "J&"
type input "J&J"
type input "J&J B"
type input "J&J"
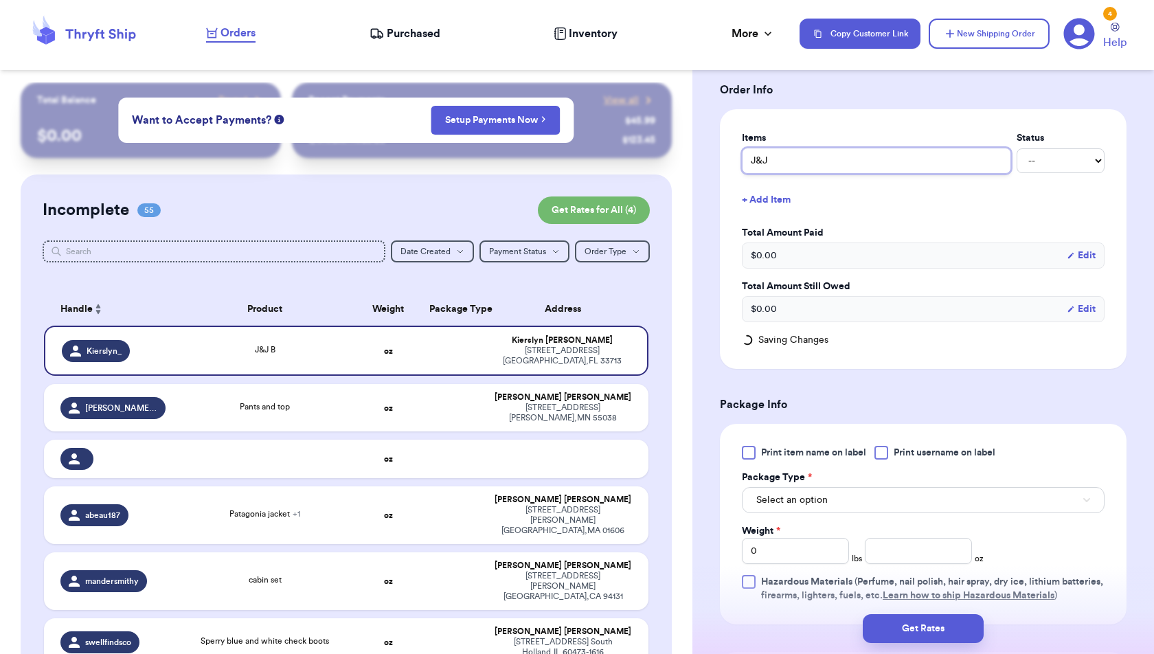
type input "J&J P"
type input "J&J Pl"
type input "J&J Pla"
type input "J&J Plai"
type input "J&J Plaid"
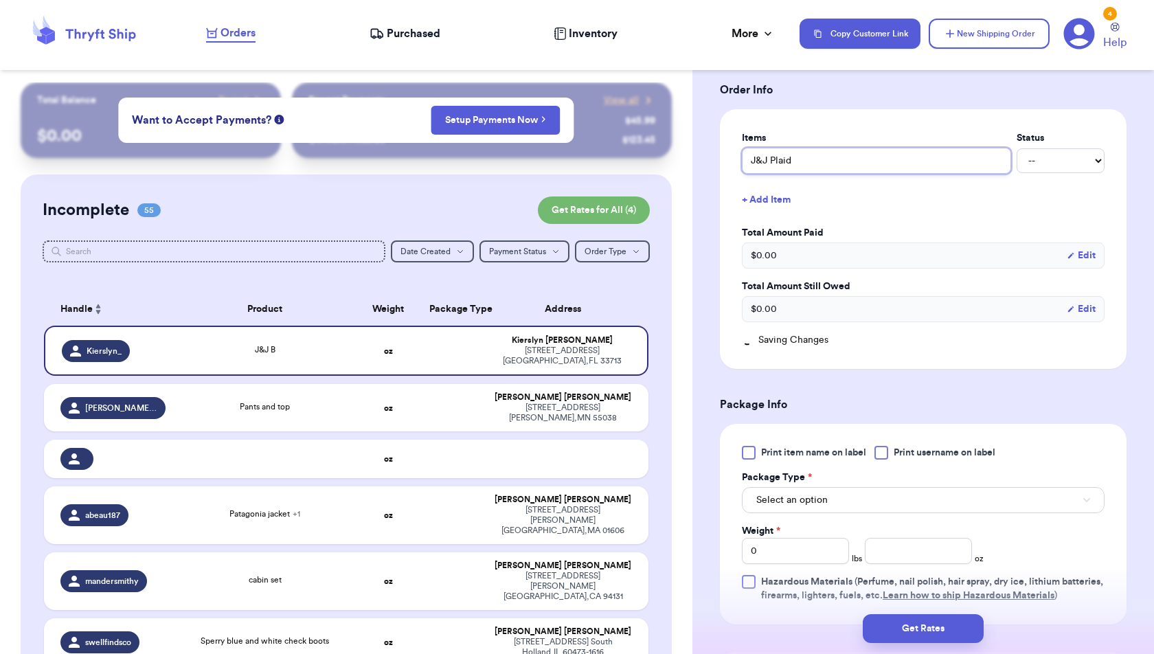
type input "J&J Plaid"
type input "J&J Plaid B"
type input "J&J Plaid Bo"
type input "J&J Plaid Bow"
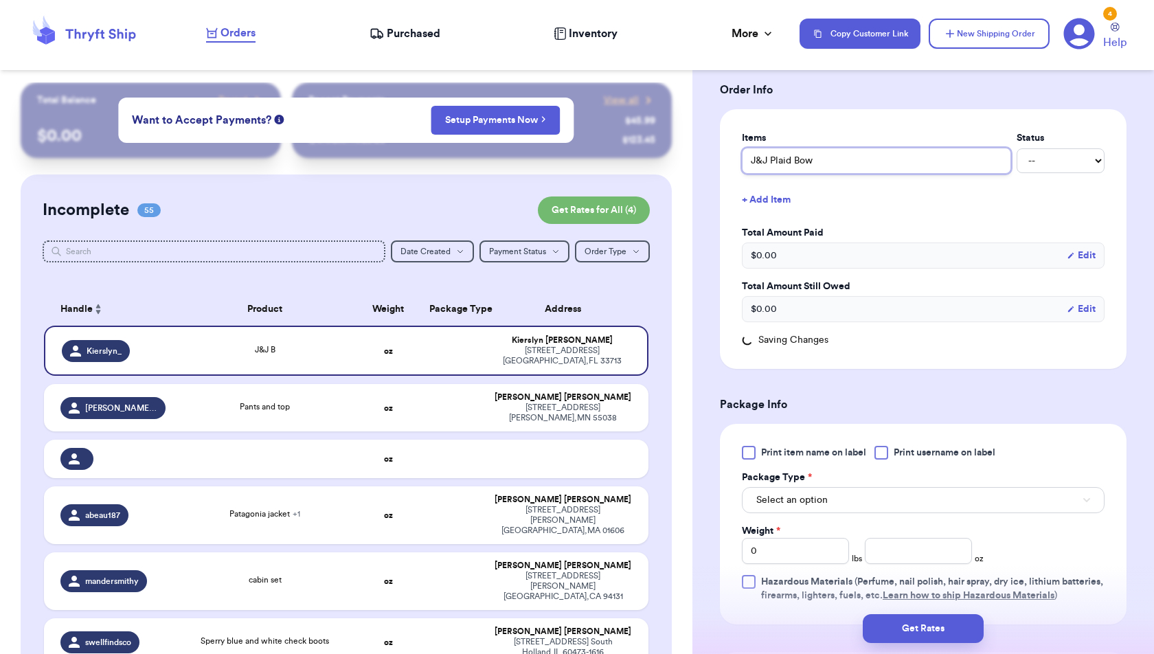
type input "J&J Plaid Bow C"
type input "J&J Plaid Bow Cr"
type input "J&J Plaid Bow Cre"
type input "J&J Plaid Bow Crew"
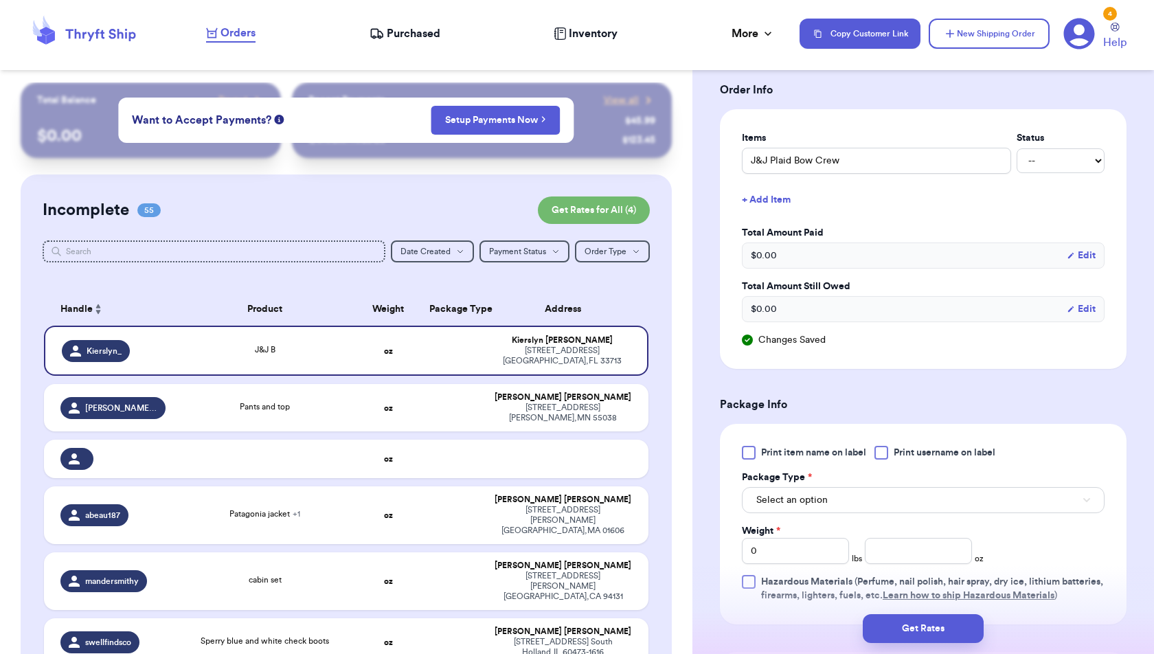
click at [779, 198] on button "+ Add Item" at bounding box center [923, 200] width 374 height 30
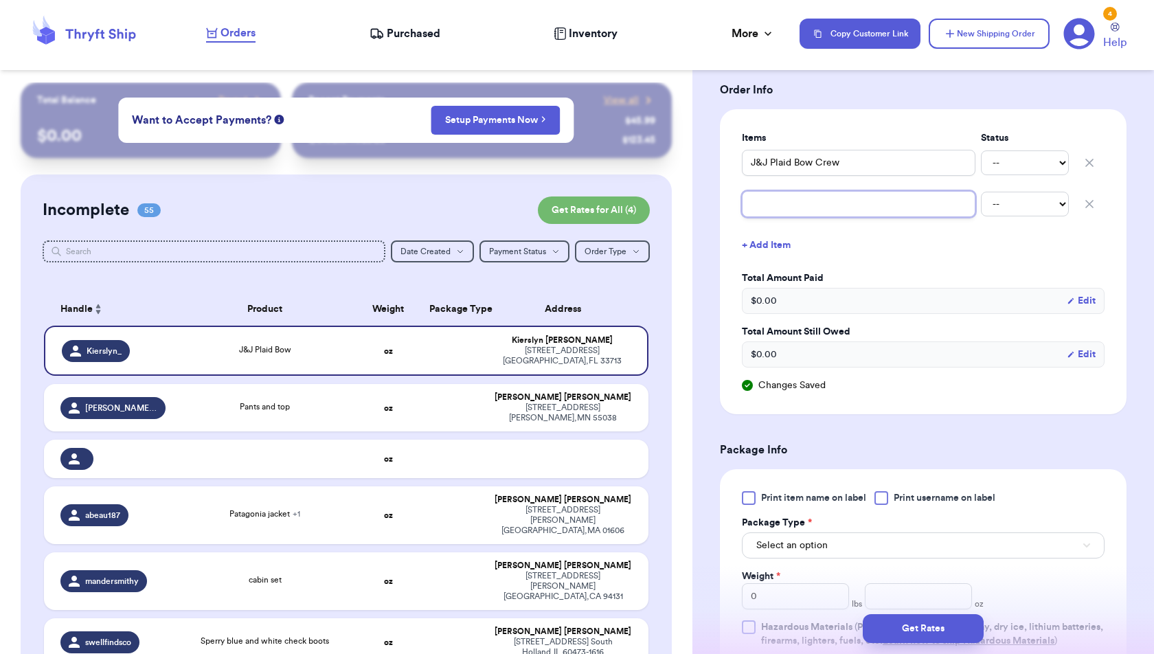
click at [781, 204] on input "text" at bounding box center [858, 204] width 233 height 26
type input "H"
type input "H&"
type input "H&M"
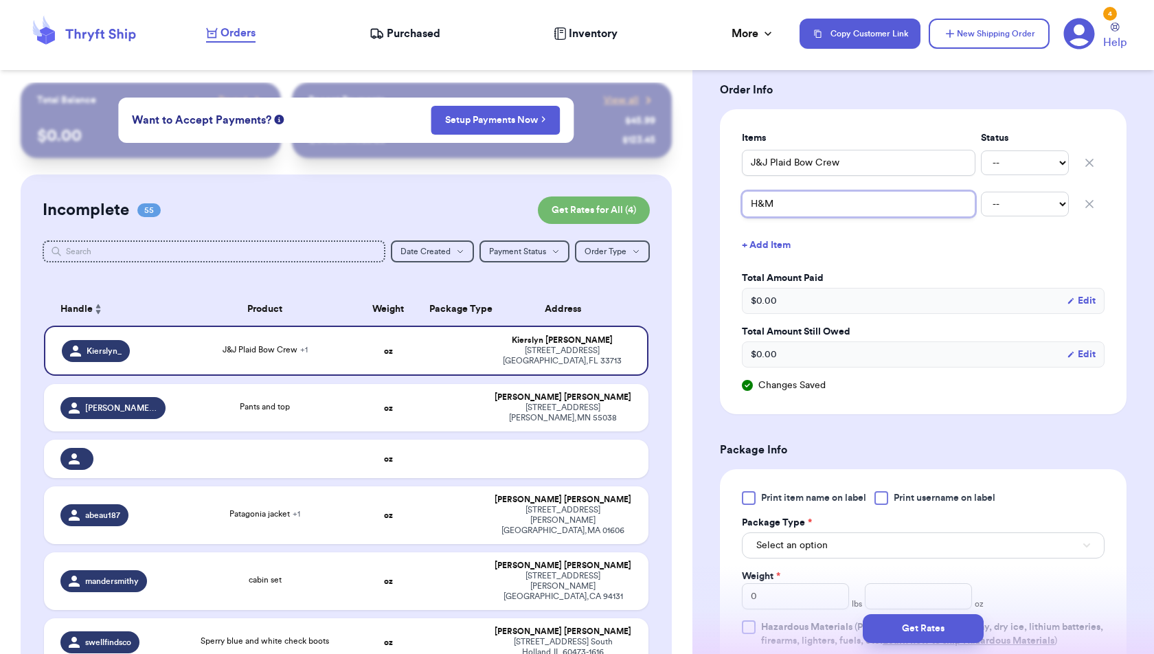
type input "H&M S"
type input "H&M Se"
type input "H&M Seq"
type input "H&M Sequ"
type input "H&M Sequi"
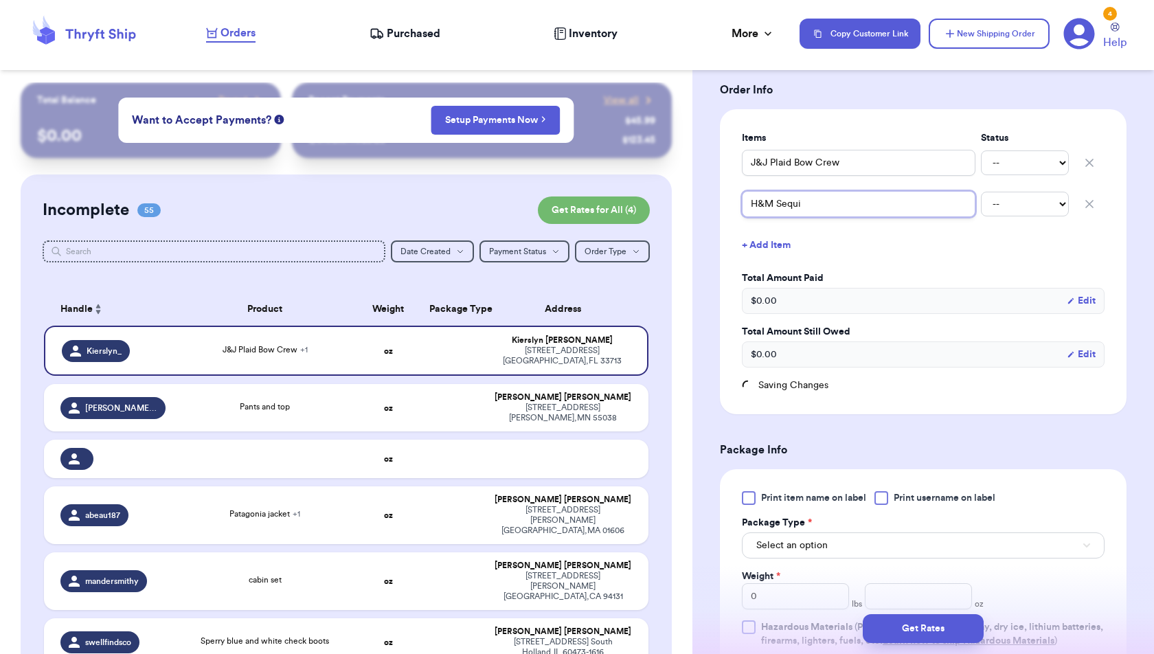
type input "H&M Sequin"
type input "H&M Sequins"
type input "H&M Sequins P"
type input "H&M Sequins Pr"
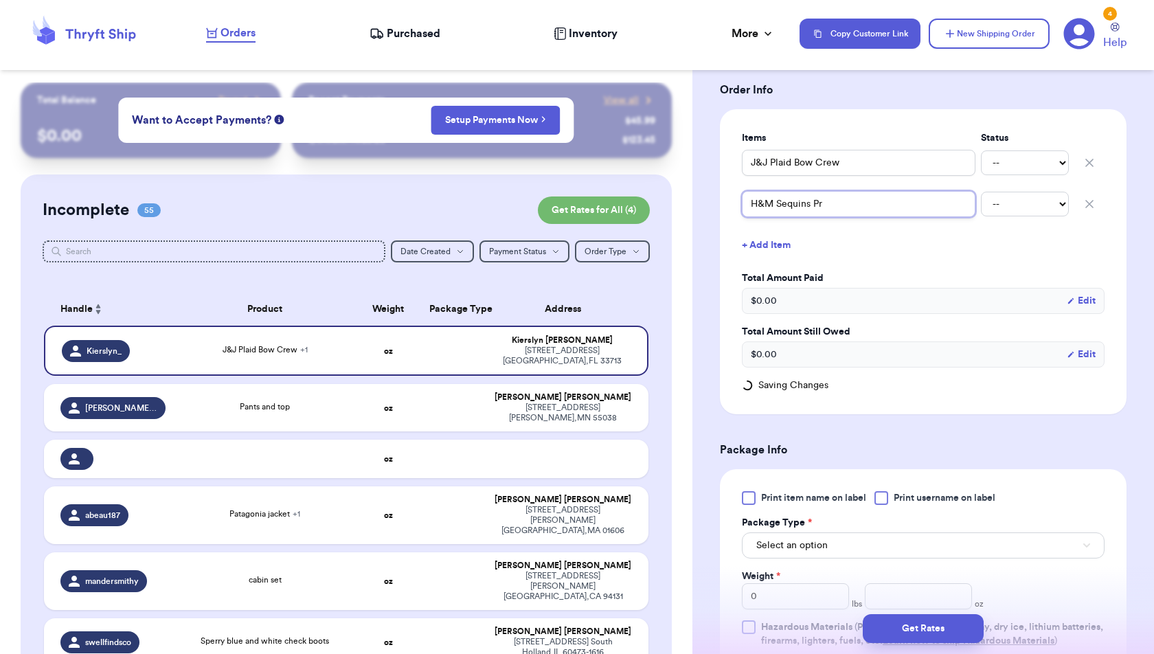
type input "H&M Sequins Pre"
type input "H&M Sequins Pres"
type input "H&M Sequins Prese"
type input "H&M Sequins Presen"
type input "H&M Sequins Present"
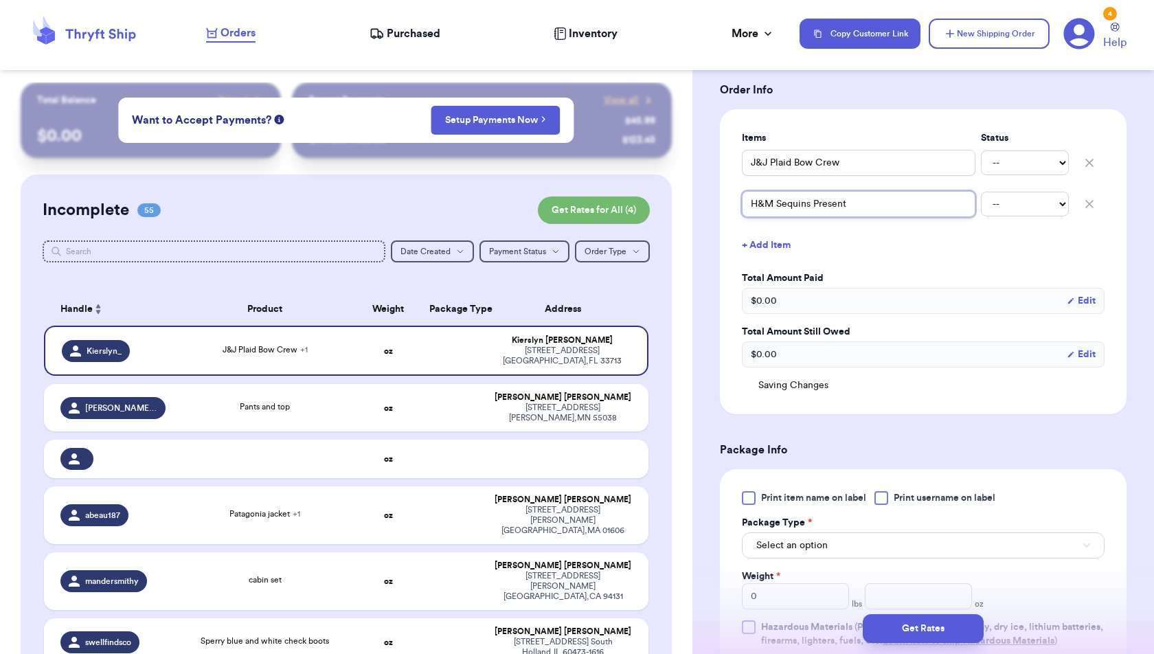
type input "H&M Sequins Presents"
type input "H&M Sequins Presents/"
type input "H&M Sequins Presents/B"
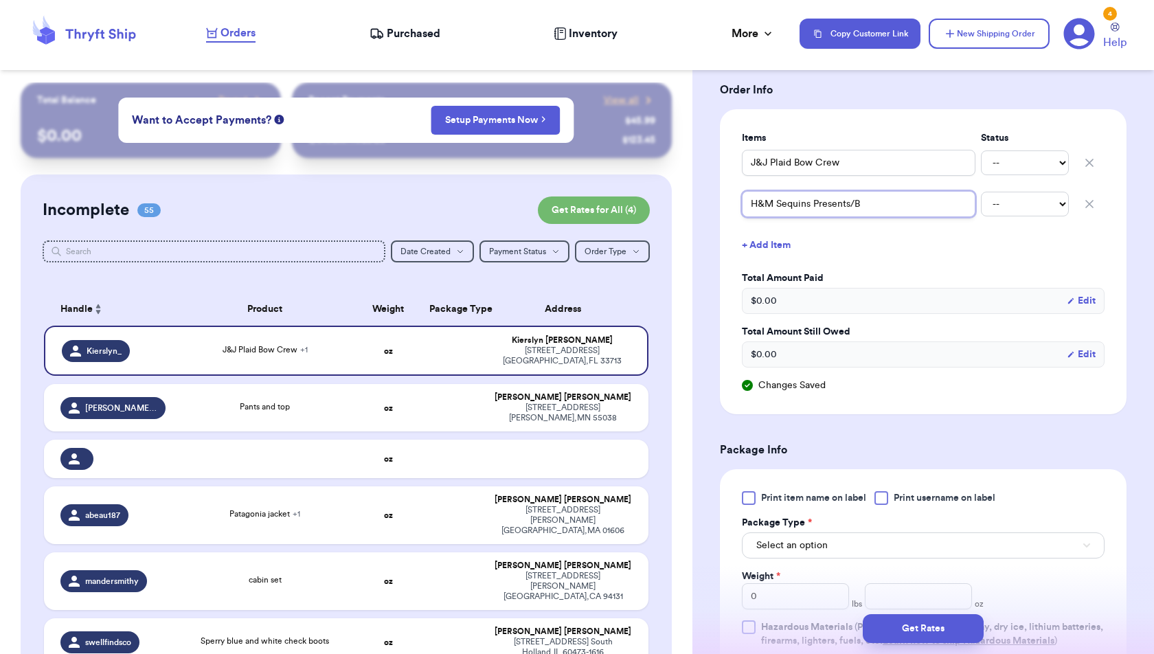
type input "H&M Sequins Presents/Be"
type input "H&M Sequins Presents/Bea"
type input "H&M Sequins Presents/Bear"
type input "H&M Sequins Presents/Bear C"
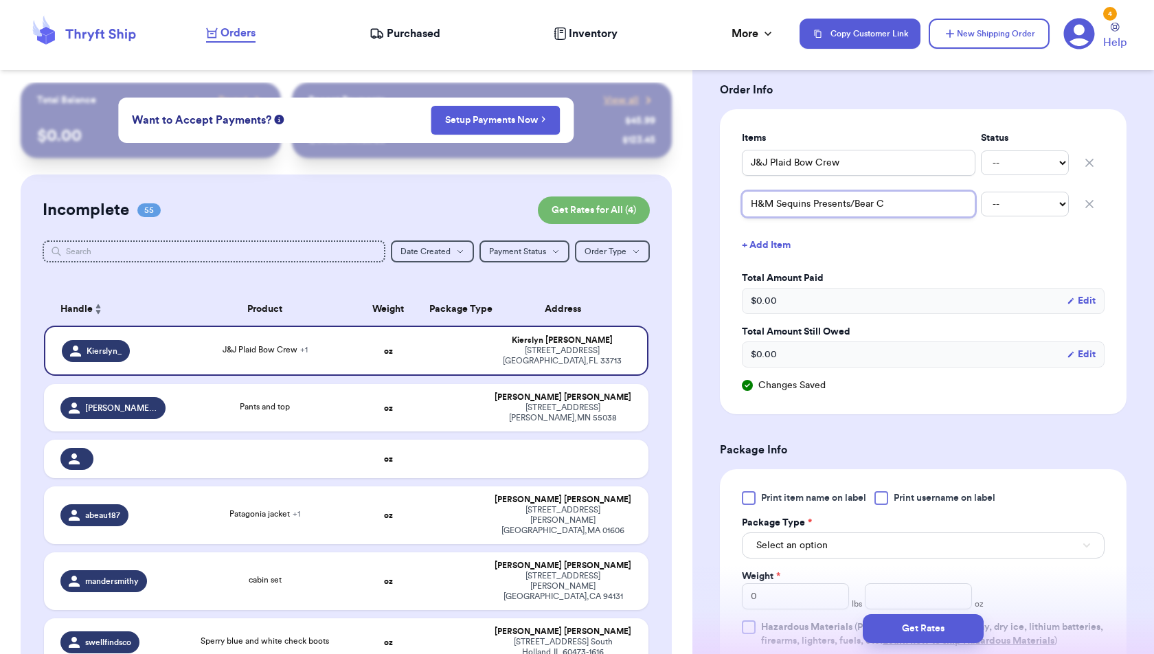
type input "H&M Sequins Presents/Bear Cr"
type input "H&M Sequins Presents/Bear Cre"
type input "H&M Sequins Presents/Bear Crew"
click at [769, 236] on button "+ Add Item" at bounding box center [923, 245] width 374 height 30
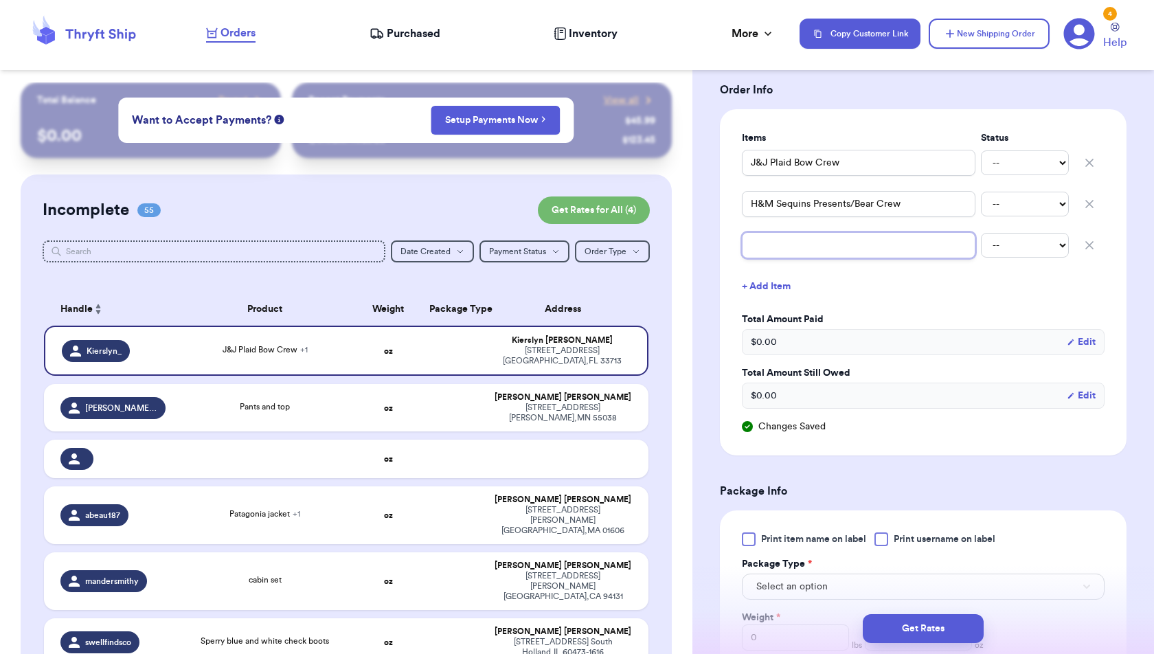
click at [769, 247] on input "text" at bounding box center [858, 245] width 233 height 26
type input "Z"
type input "Za"
type input "Zar"
type input "Zara"
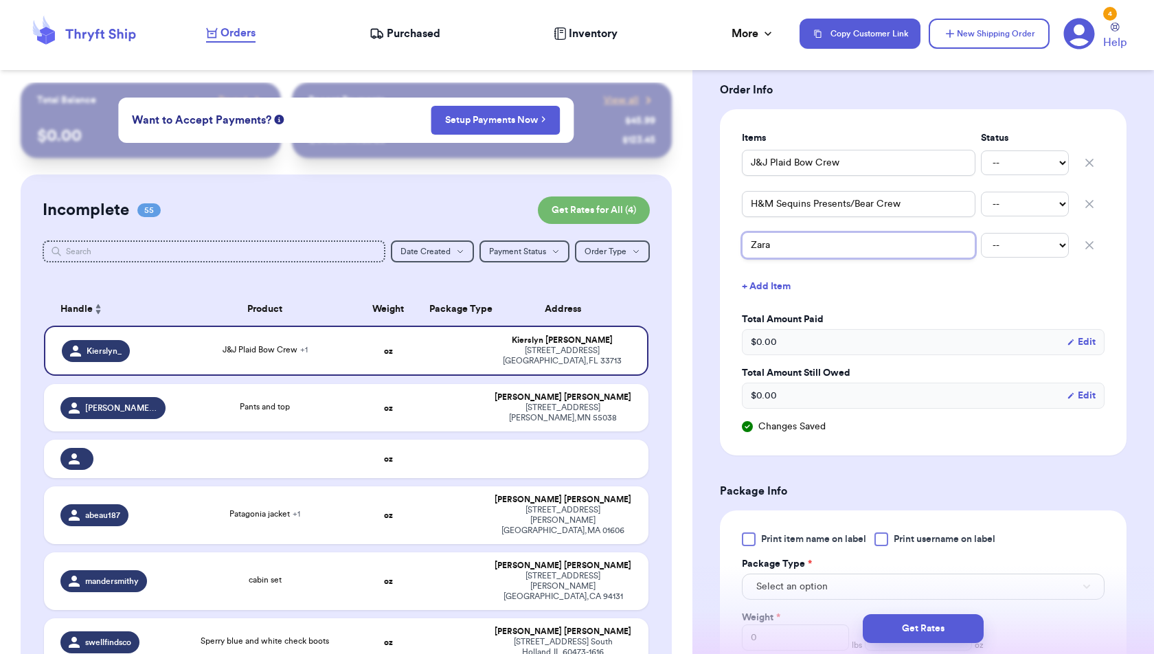
type input "Zara"
type input "Zara y"
type input "Zara ye"
type input "Zara yel"
type input "[PERSON_NAME]"
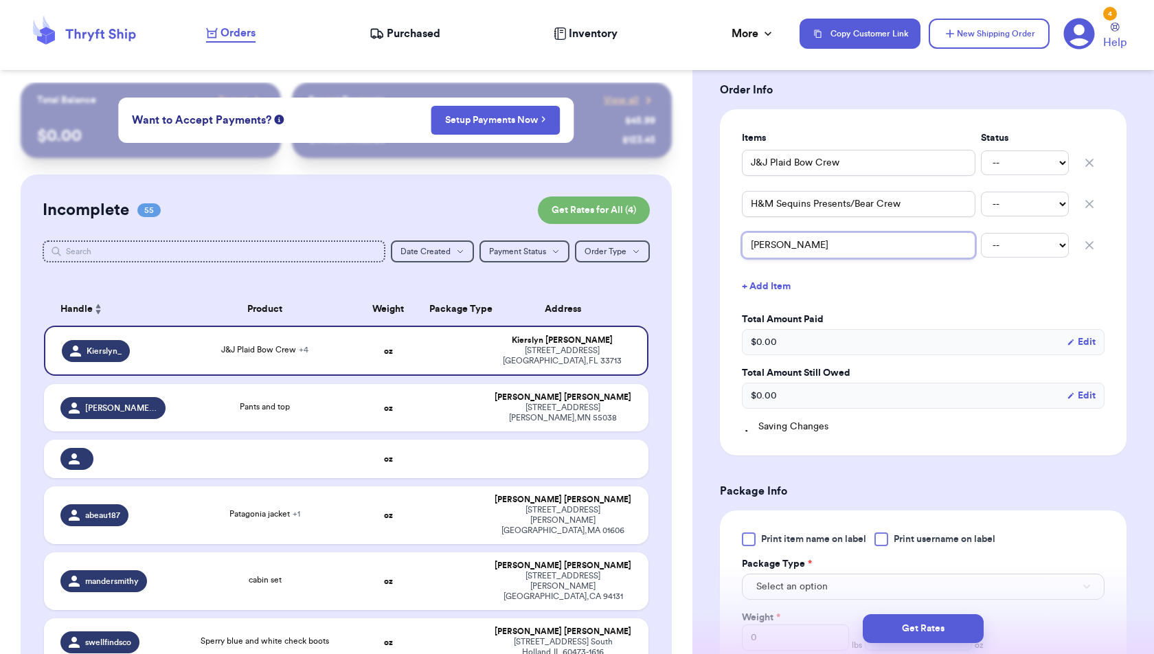
type input "[PERSON_NAME]"
type input "Zara yellow"
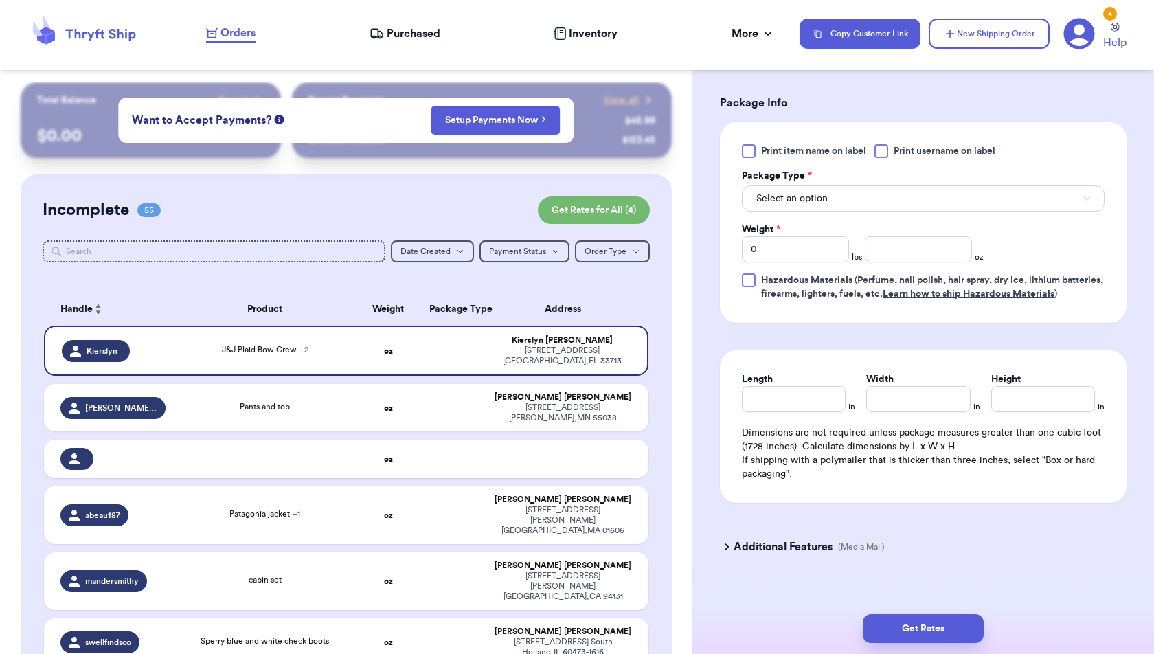
scroll to position [948, 0]
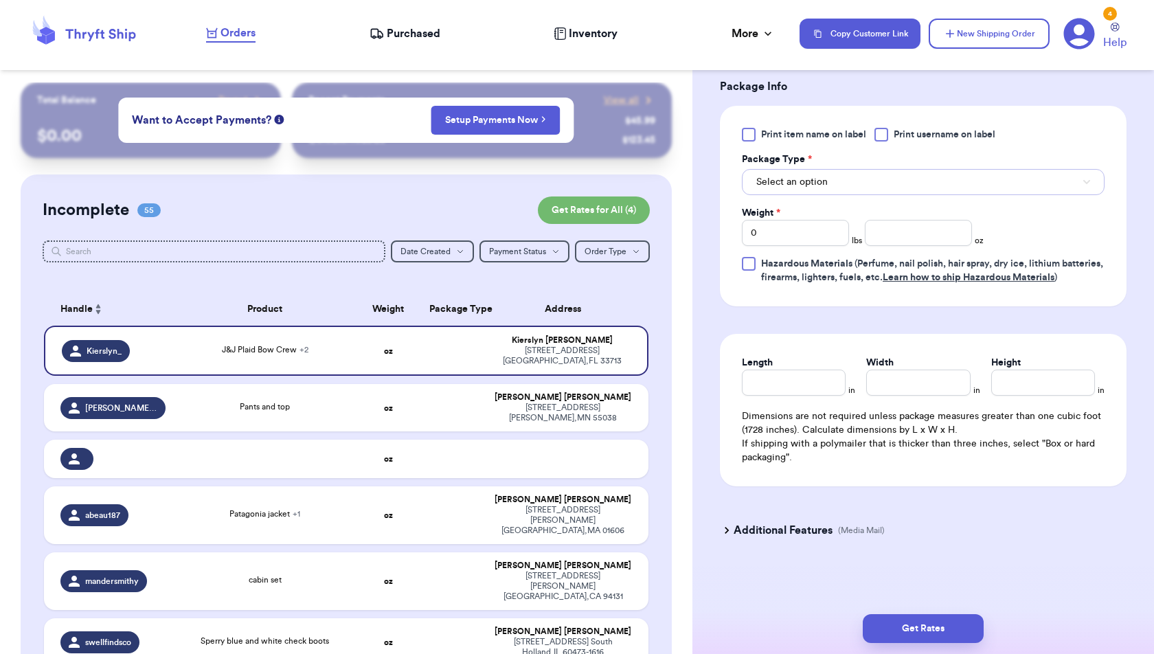
click at [878, 174] on button "Select an option" at bounding box center [923, 182] width 363 height 26
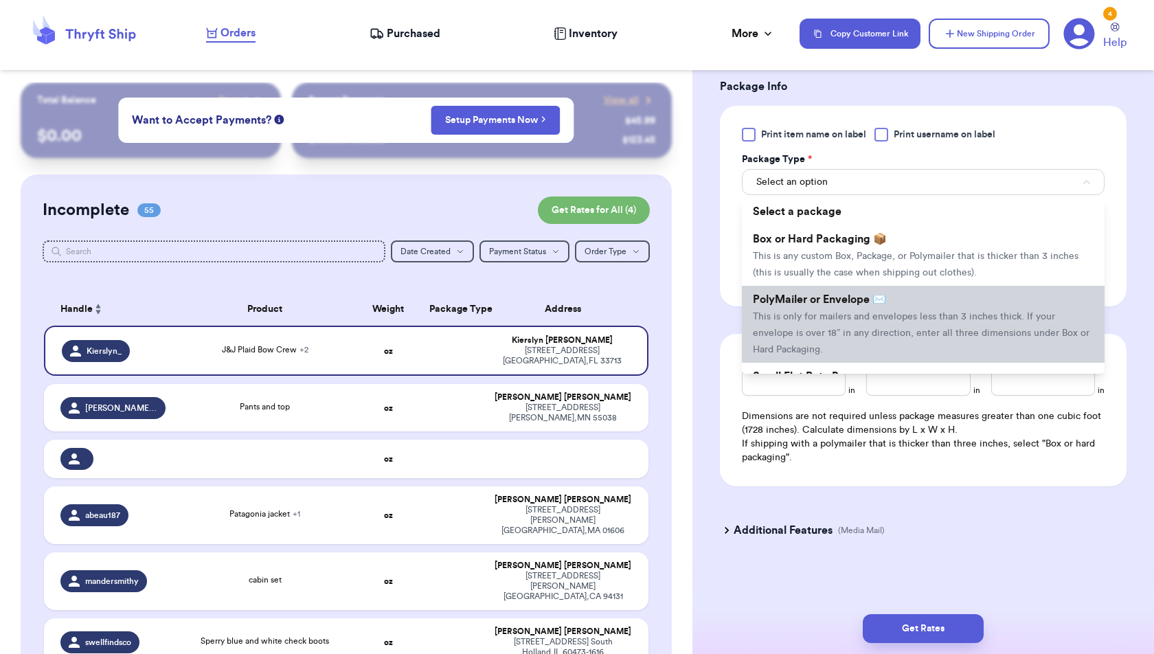
click at [878, 294] on span "PolyMailer or Envelope ✉️" at bounding box center [819, 299] width 133 height 11
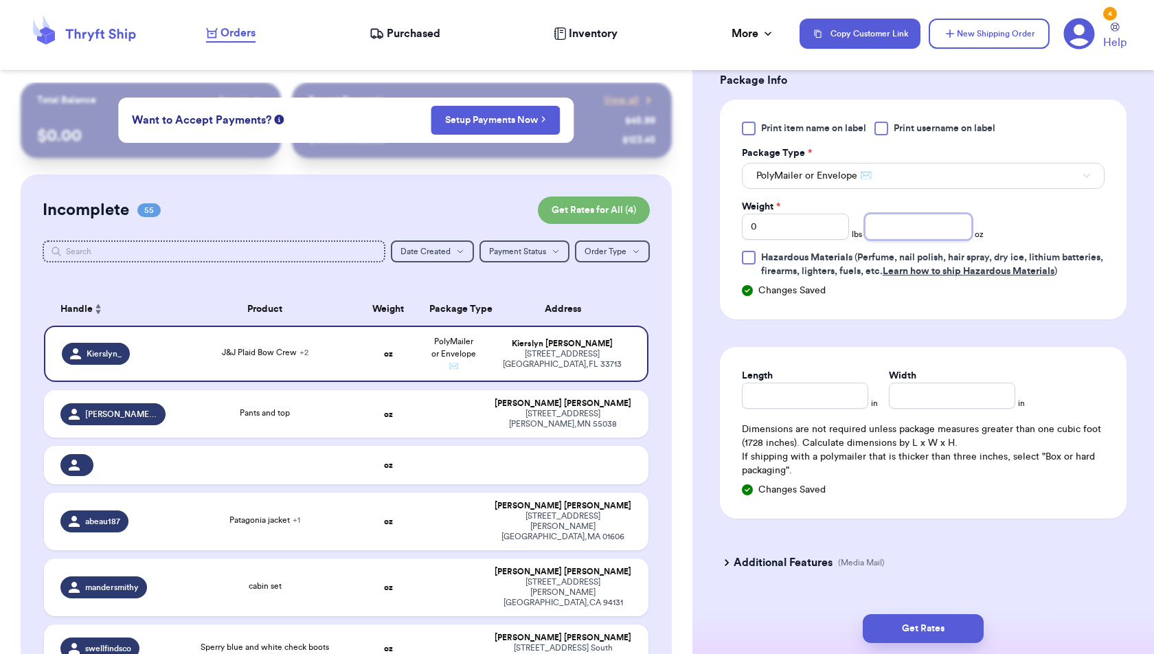
click at [911, 225] on input "number" at bounding box center [917, 227] width 107 height 26
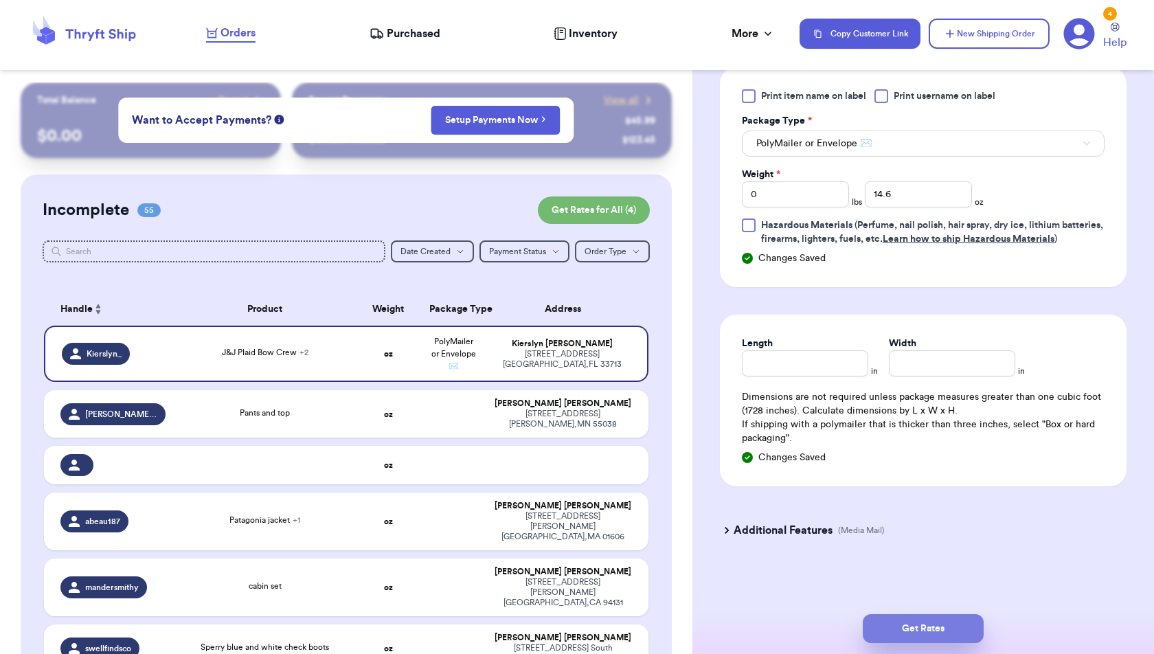
click at [970, 627] on button "Get Rates" at bounding box center [922, 628] width 121 height 29
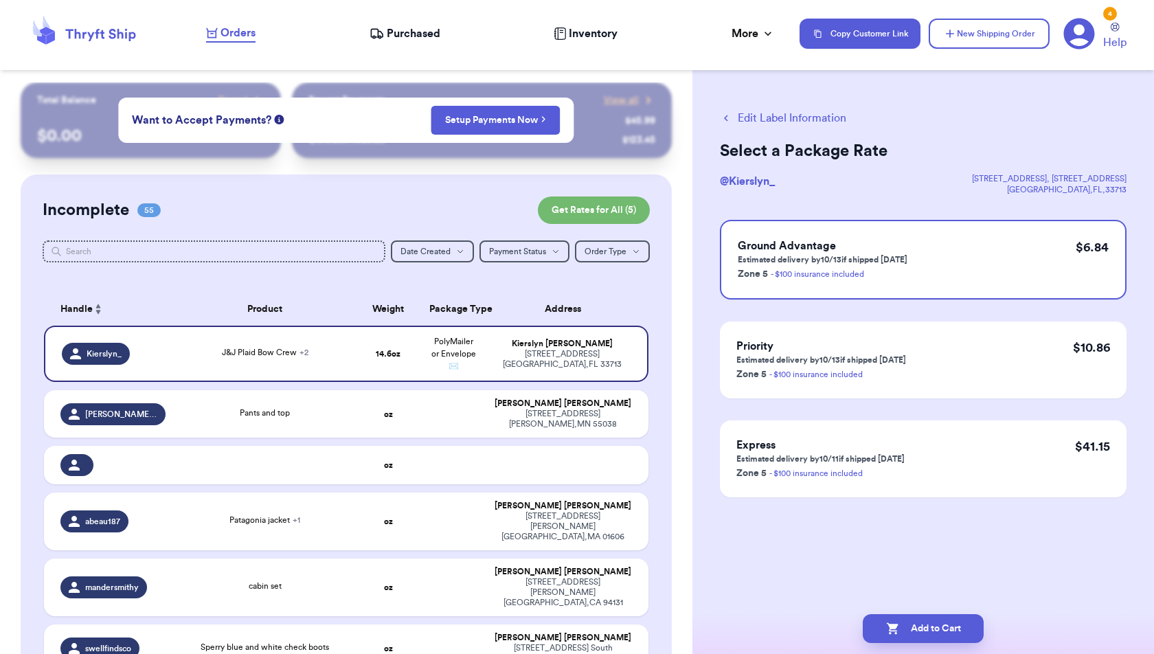
scroll to position [0, 0]
click at [960, 634] on button "Add to Cart" at bounding box center [922, 628] width 121 height 29
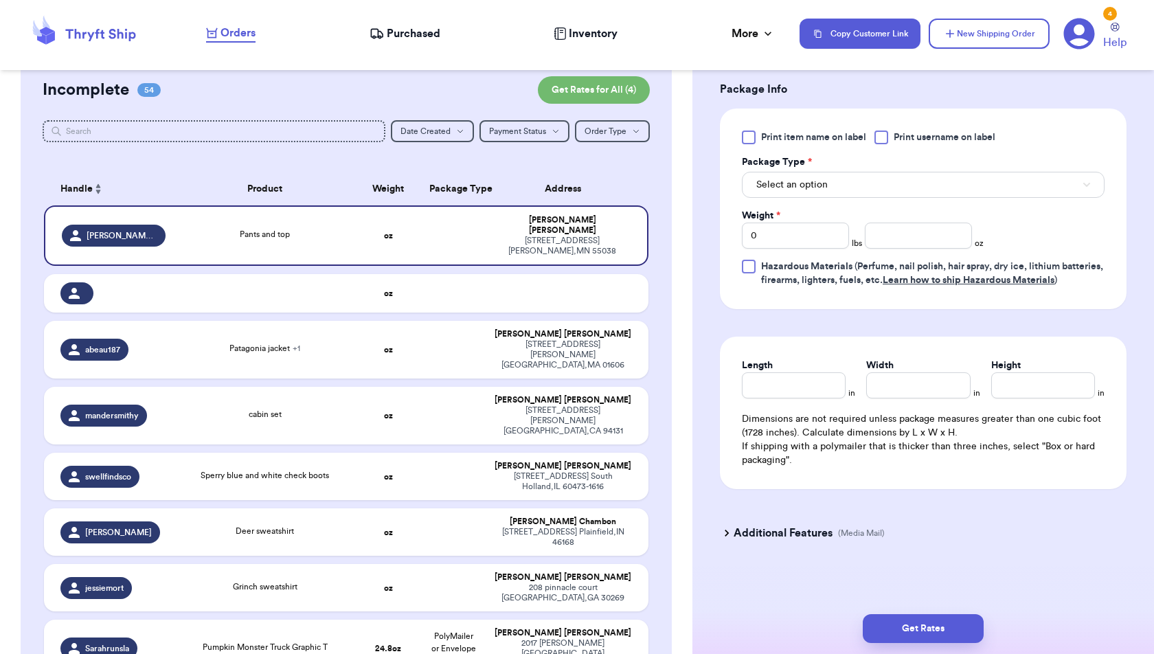
scroll to position [581, 0]
click at [882, 176] on button "Select an option" at bounding box center [923, 183] width 363 height 26
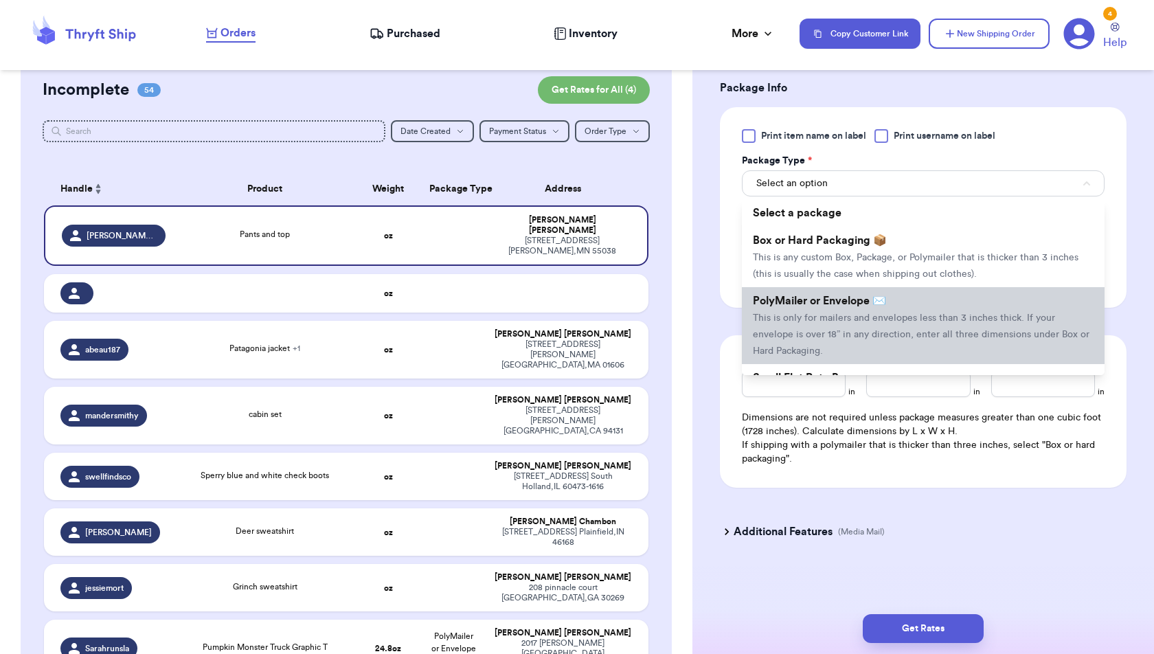
click at [881, 313] on span "This is only for mailers and envelopes less than 3 inches thick. If your envelo…" at bounding box center [921, 334] width 336 height 43
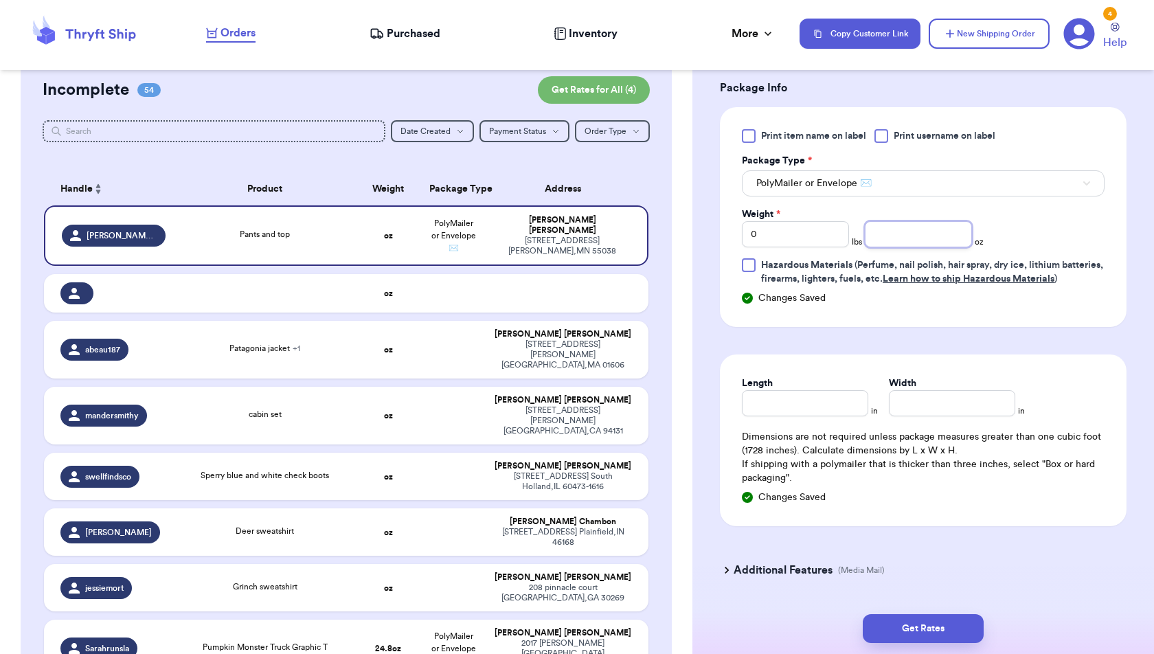
click at [914, 232] on input "number" at bounding box center [917, 234] width 107 height 26
click at [961, 629] on button "Get Rates" at bounding box center [922, 628] width 121 height 29
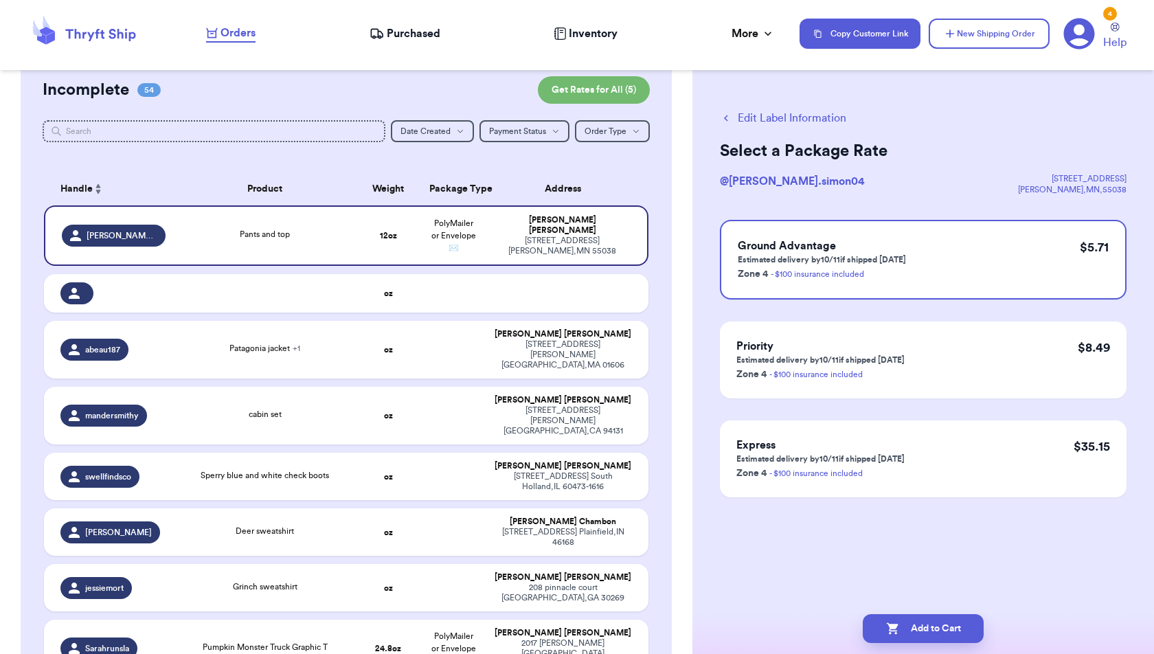
click at [961, 629] on button "Add to Cart" at bounding box center [922, 628] width 121 height 29
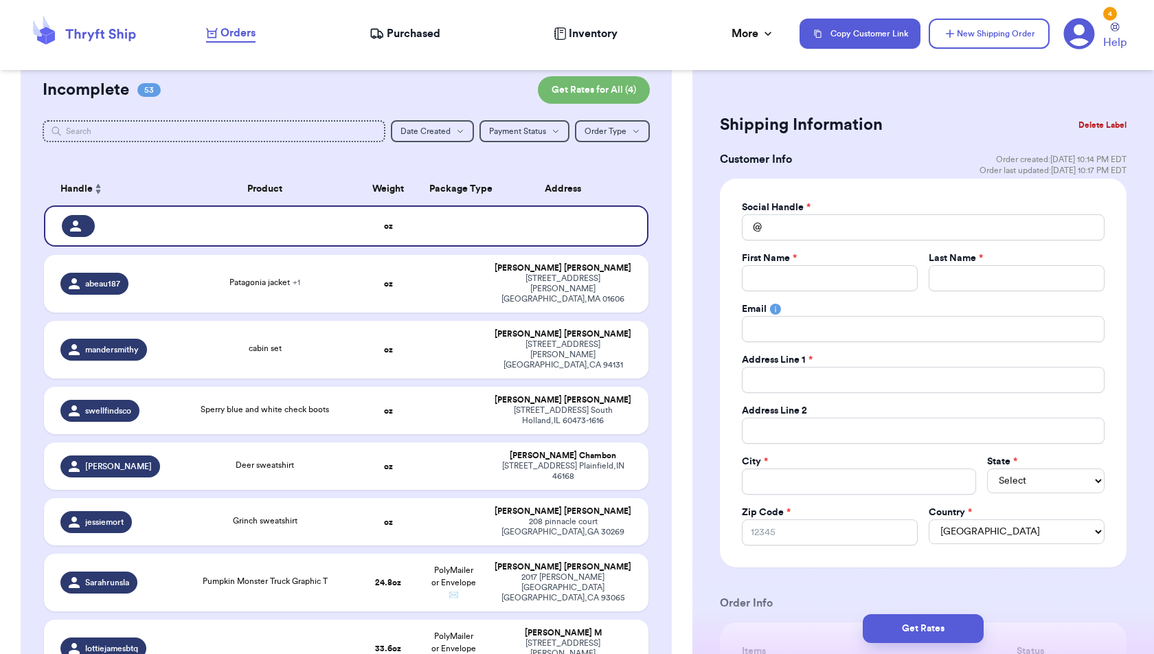
click at [1116, 118] on button "Delete Label" at bounding box center [1102, 125] width 59 height 30
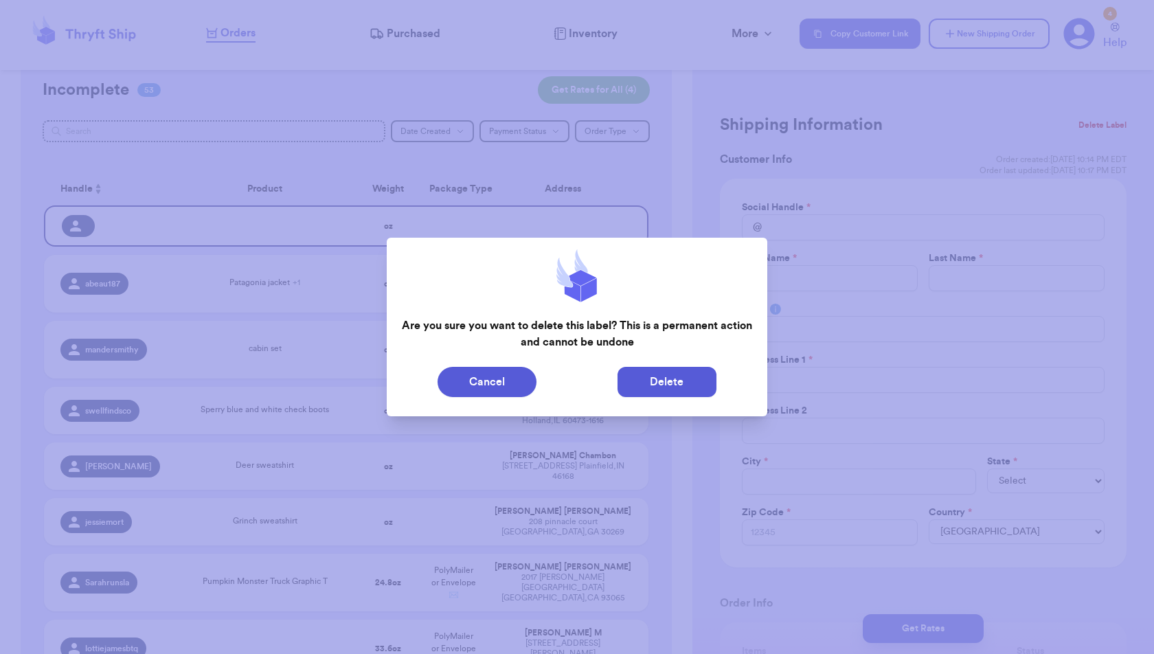
click at [642, 376] on button "Delete" at bounding box center [666, 382] width 99 height 30
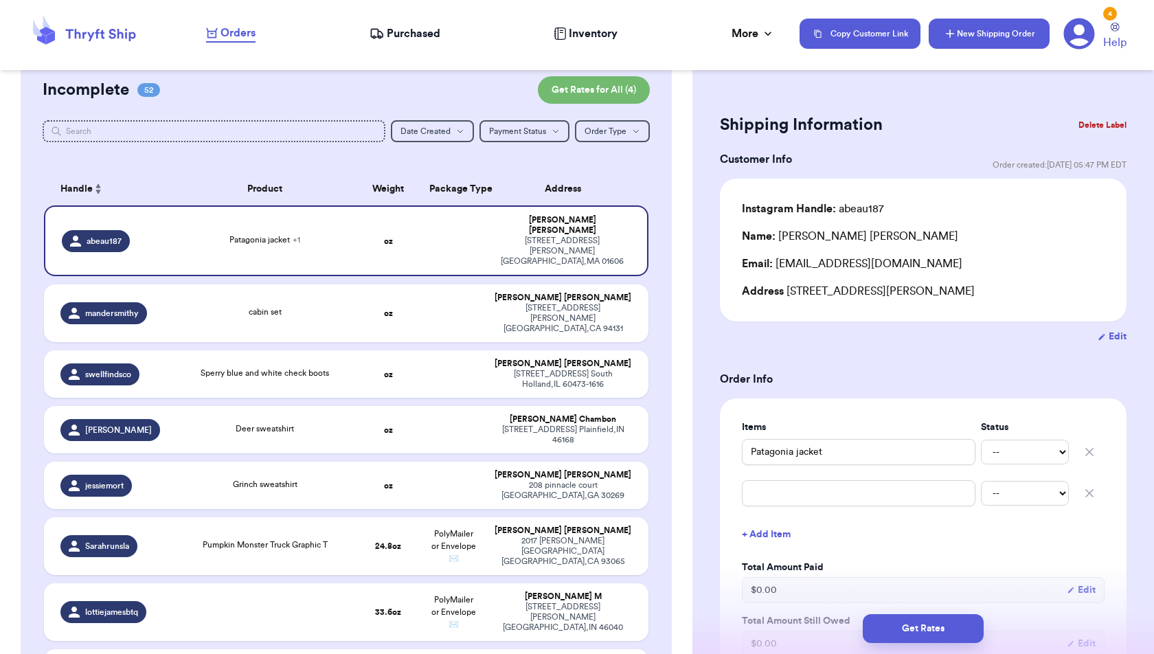
click at [963, 28] on button "New Shipping Order" at bounding box center [988, 34] width 121 height 30
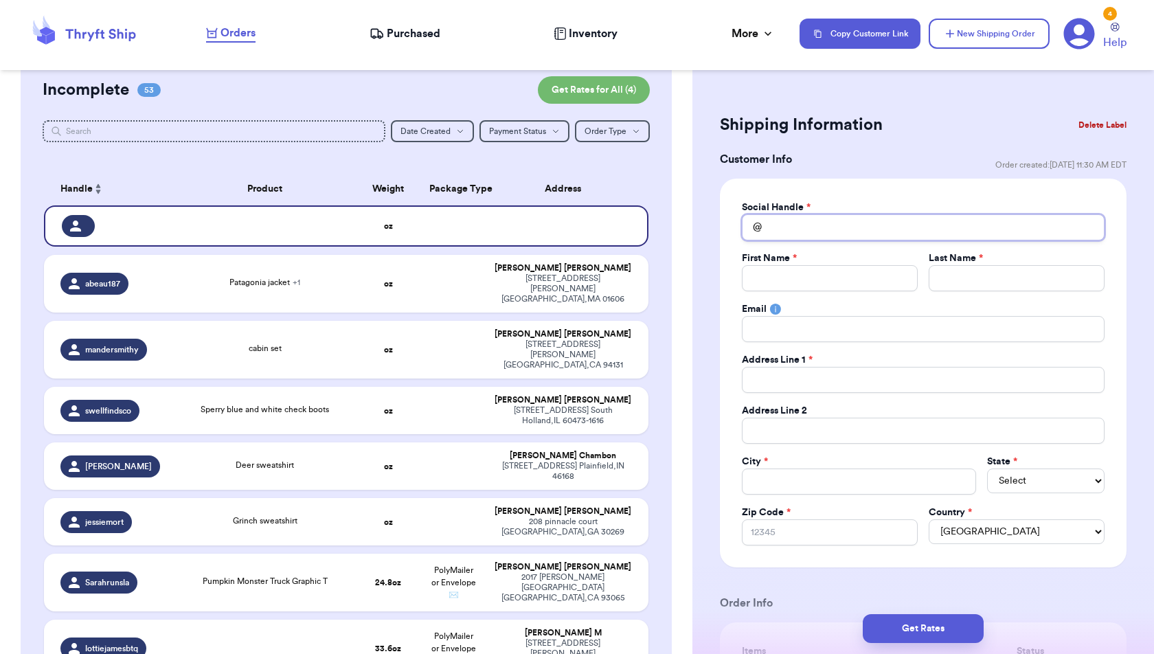
click at [843, 230] on input "Total Amount Paid" at bounding box center [923, 227] width 363 height 26
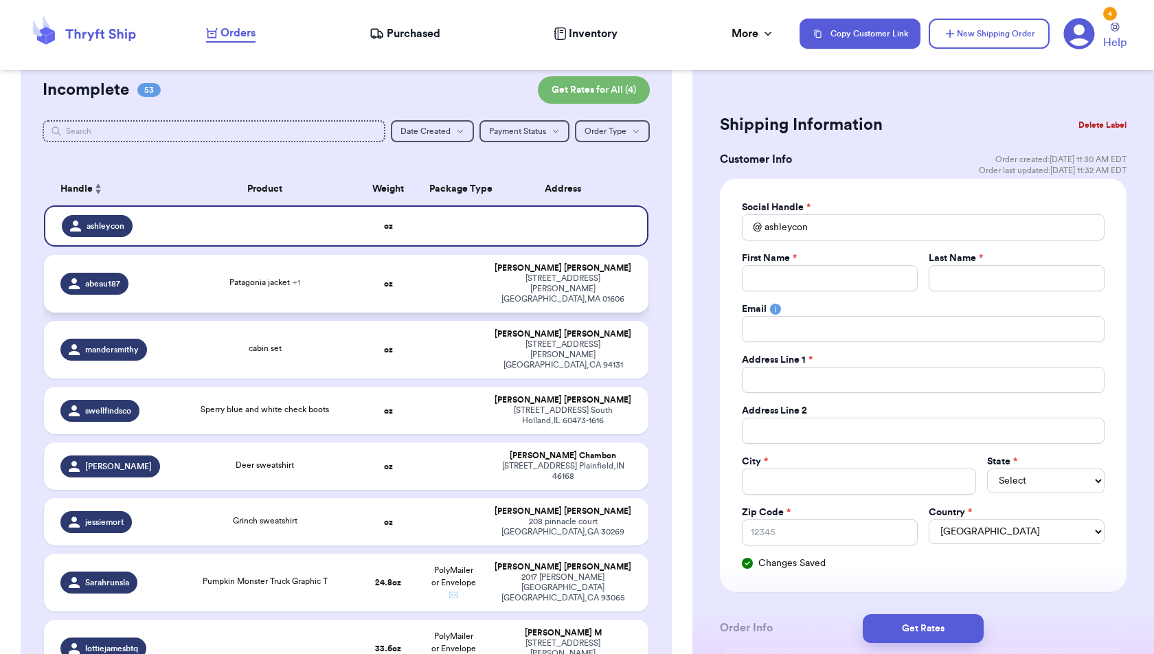
click at [306, 279] on div "Patagonia jacket + 1" at bounding box center [264, 283] width 165 height 15
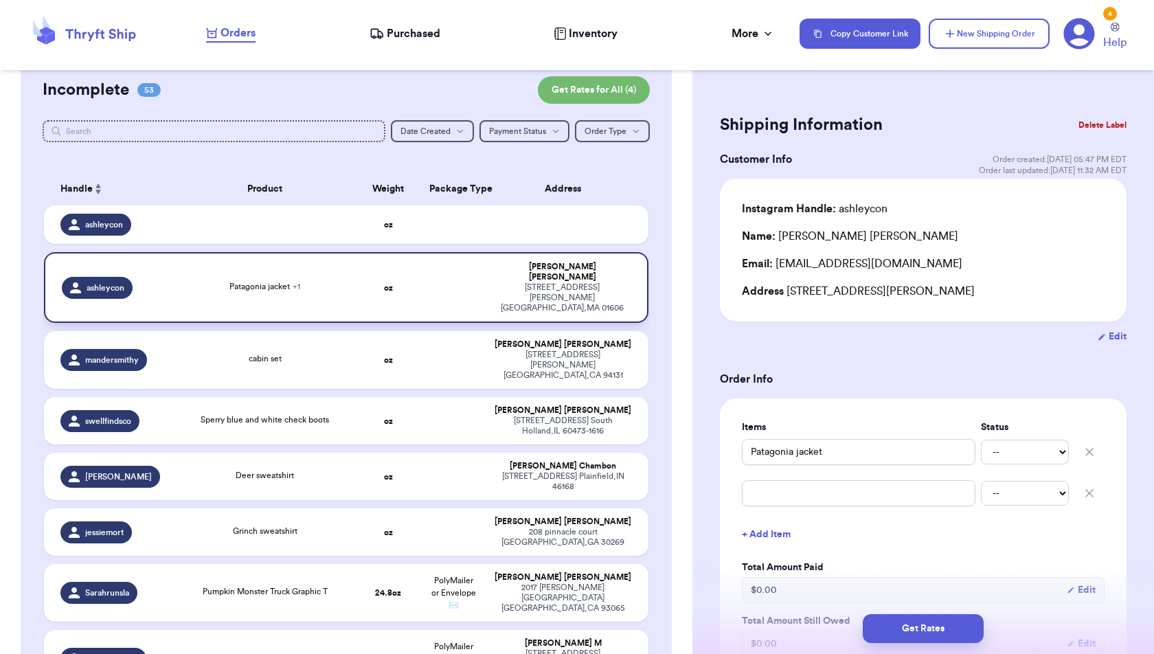
click at [598, 266] on div "[PERSON_NAME]" at bounding box center [562, 272] width 136 height 21
click at [1112, 337] on button "Edit" at bounding box center [1111, 337] width 29 height 14
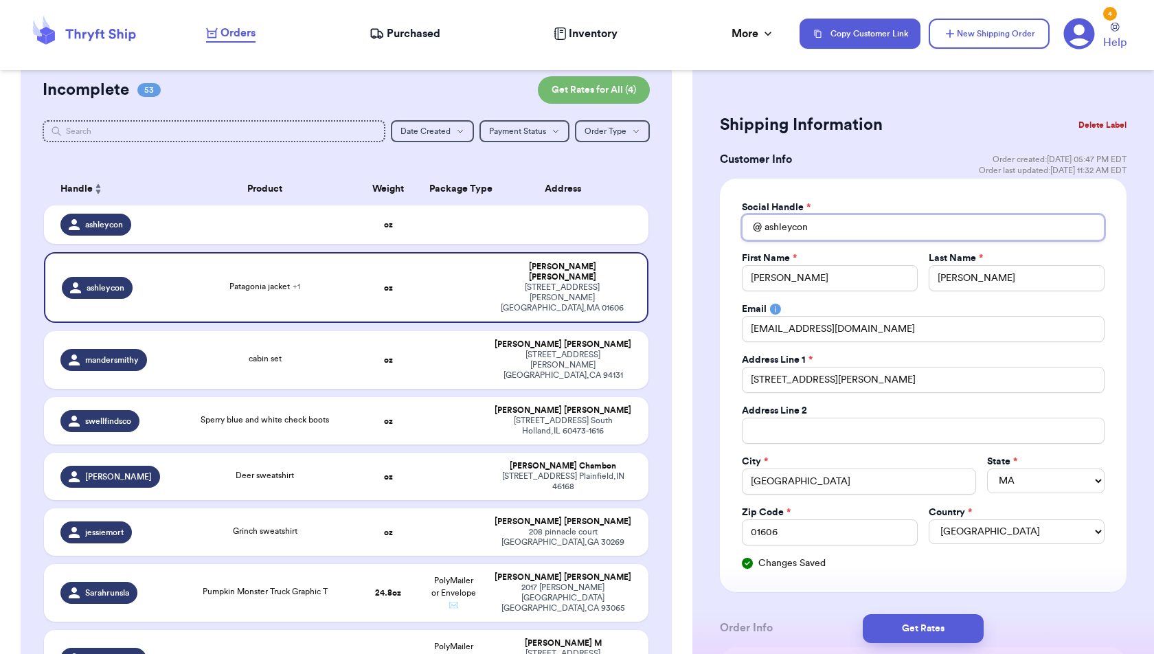
drag, startPoint x: 876, startPoint y: 231, endPoint x: 733, endPoint y: 235, distance: 143.6
click at [733, 235] on div "Social Handle * @ ashleycon First Name * [PERSON_NAME] Last Name * [PERSON_NAME…" at bounding box center [923, 385] width 406 height 413
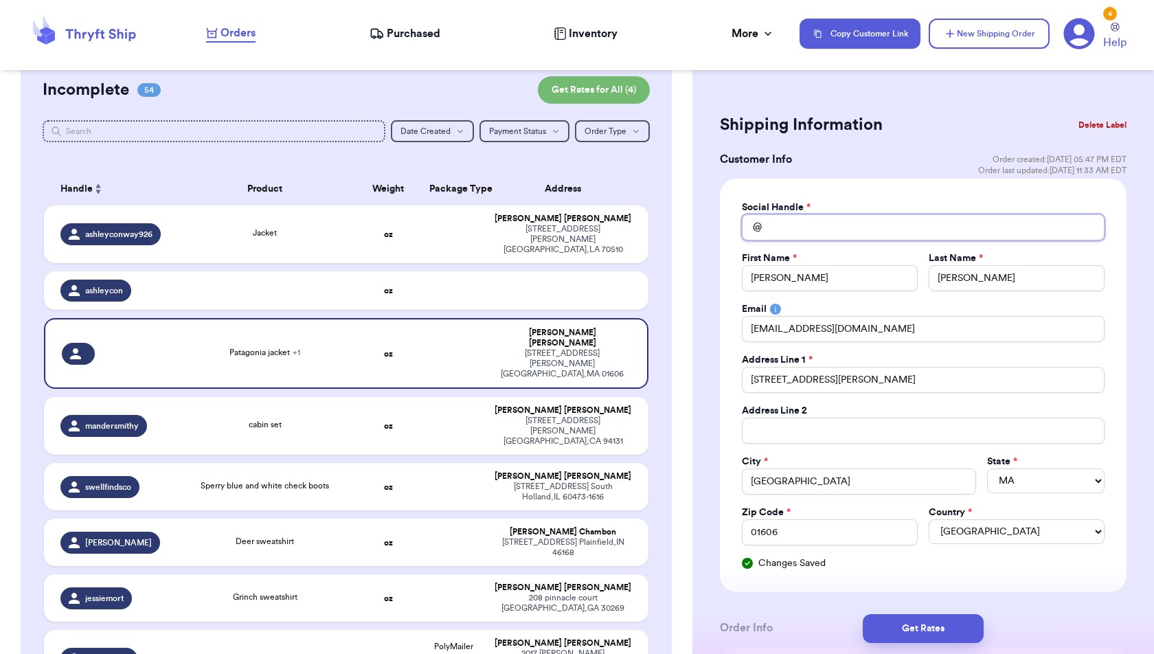
paste input "abeau187"
click at [907, 154] on div "Customer Info Order created: [DATE] 05:47 PM EDT Order last updated: [DATE] 11:…" at bounding box center [923, 164] width 406 height 27
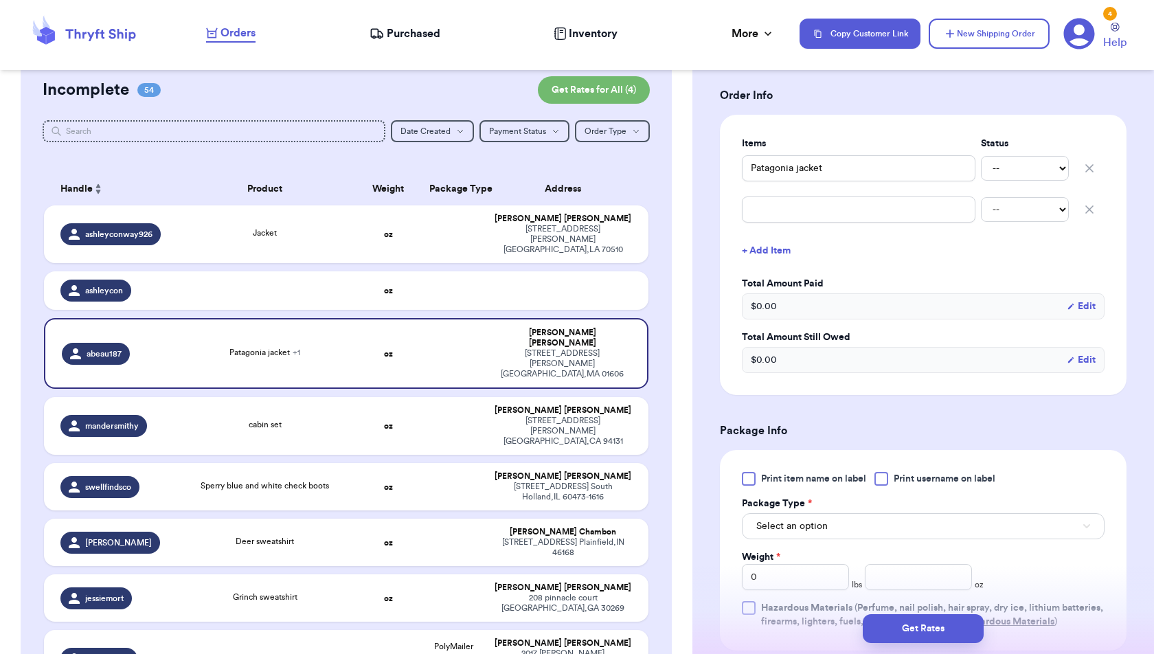
scroll to position [538, 0]
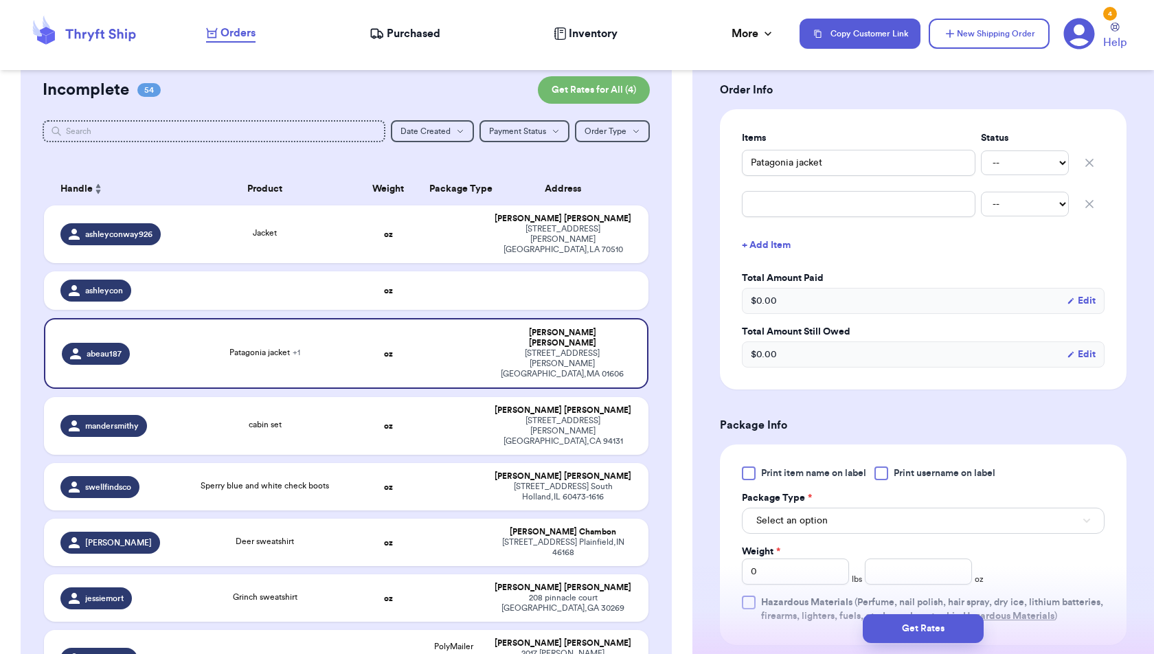
click at [1088, 201] on icon "button" at bounding box center [1089, 204] width 14 height 14
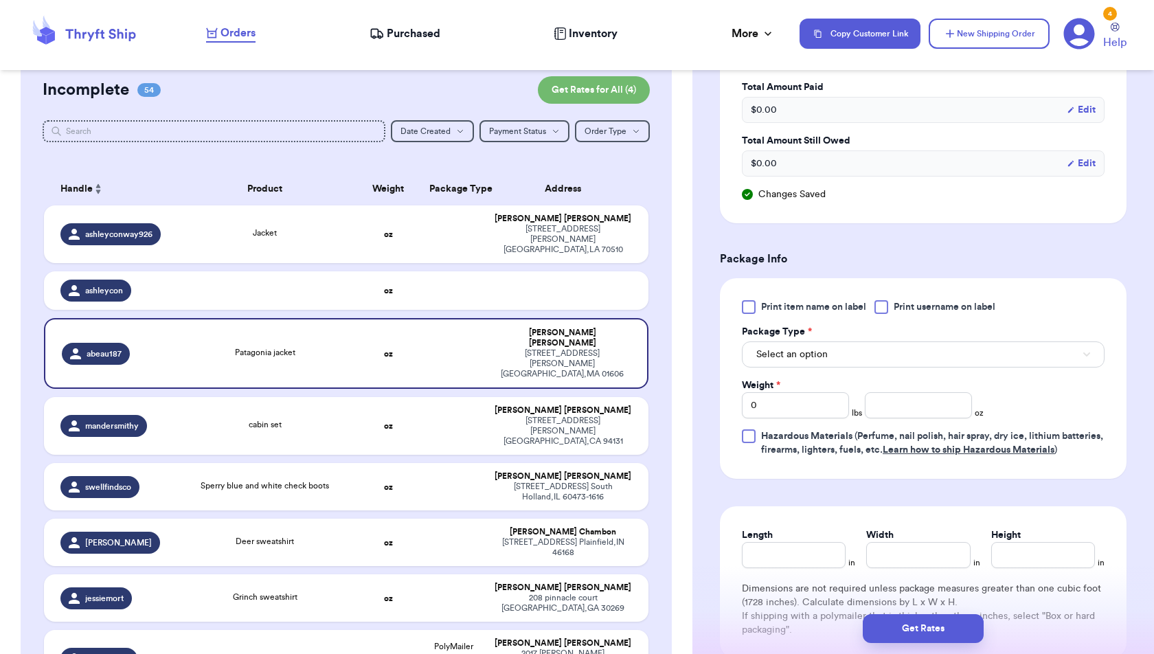
scroll to position [687, 0]
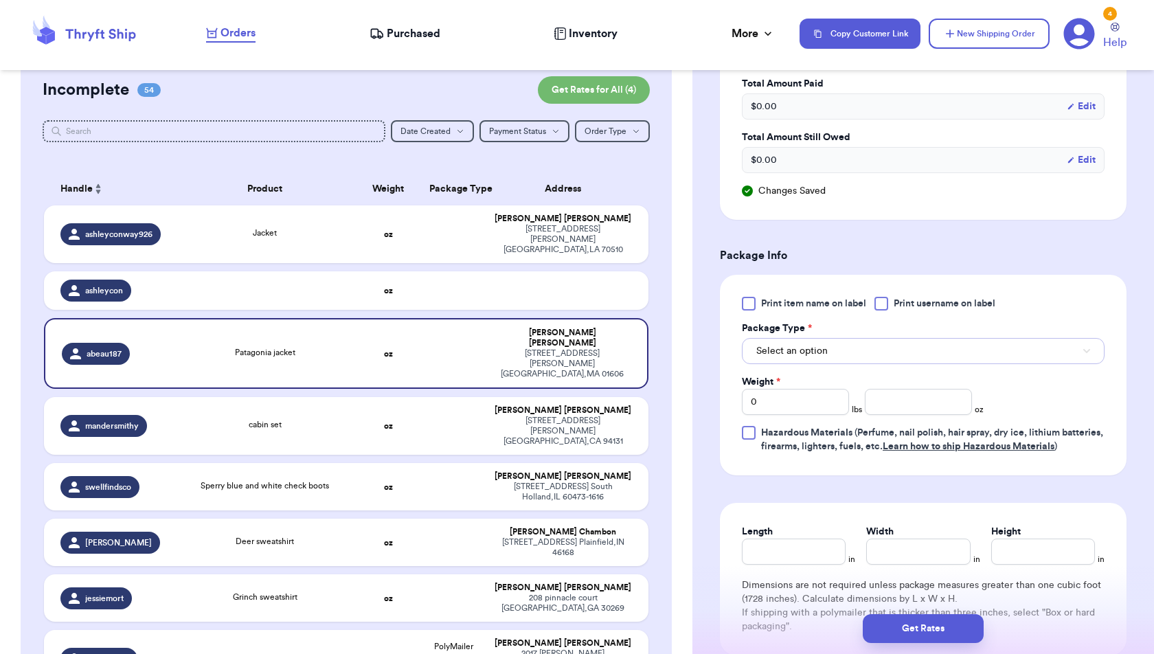
click at [1055, 350] on button "Select an option" at bounding box center [923, 351] width 363 height 26
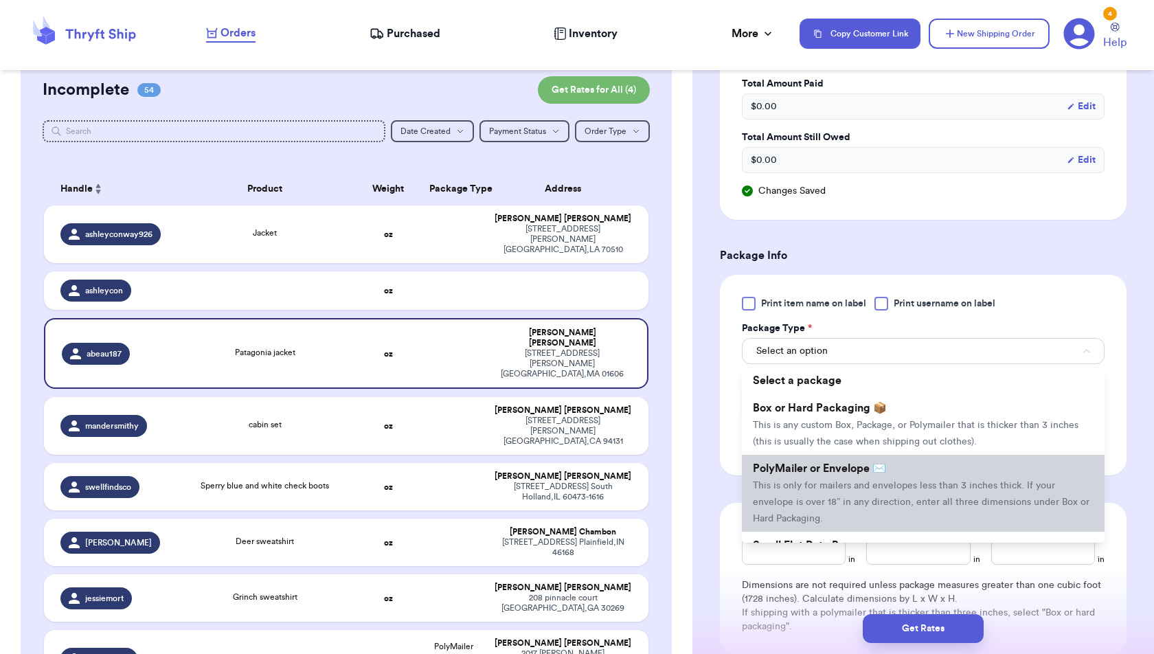
click at [1033, 466] on li "PolyMailer or Envelope ✉️ This is only for mailers and envelopes less than 3 in…" at bounding box center [923, 493] width 363 height 77
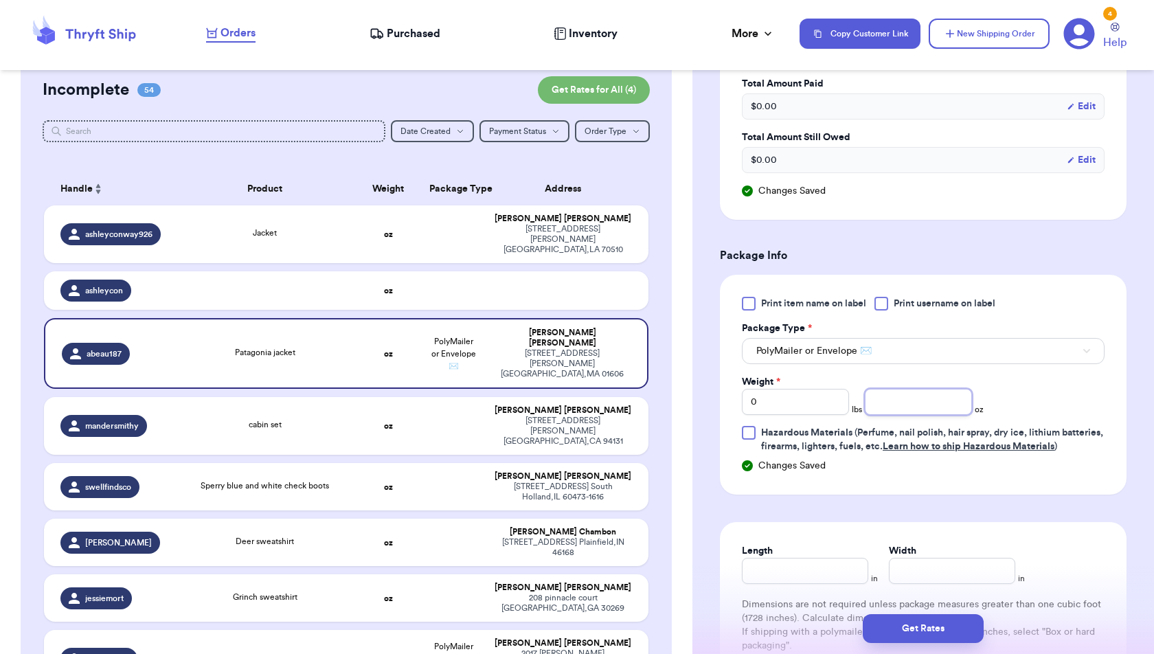
click at [946, 398] on input "number" at bounding box center [917, 402] width 107 height 26
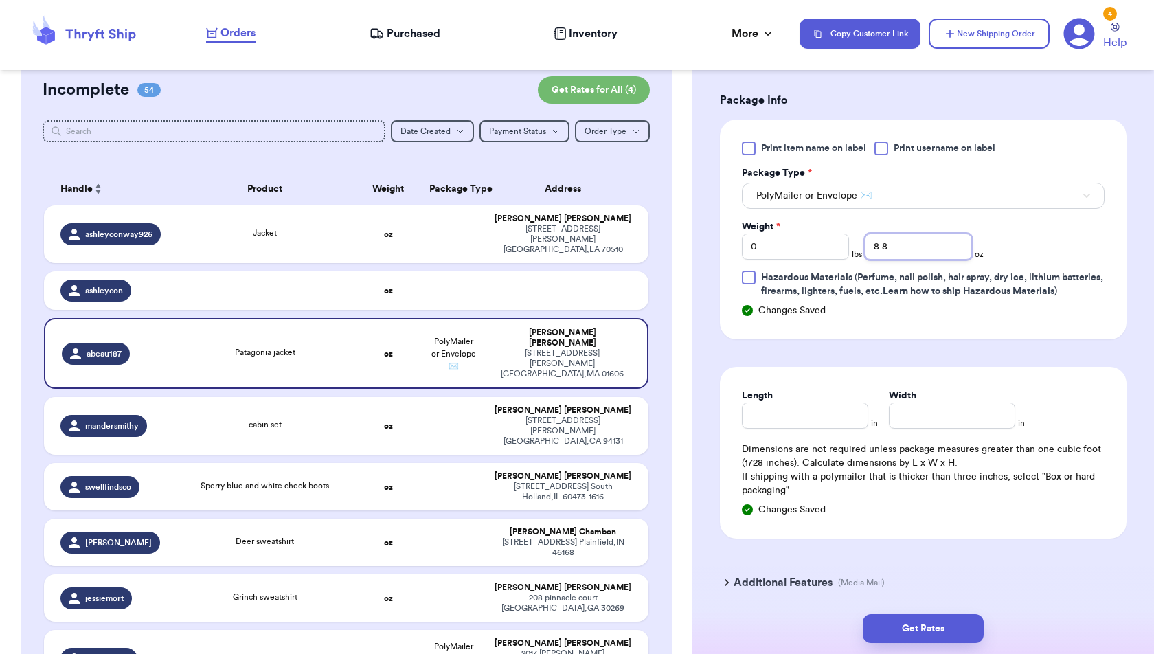
scroll to position [900, 0]
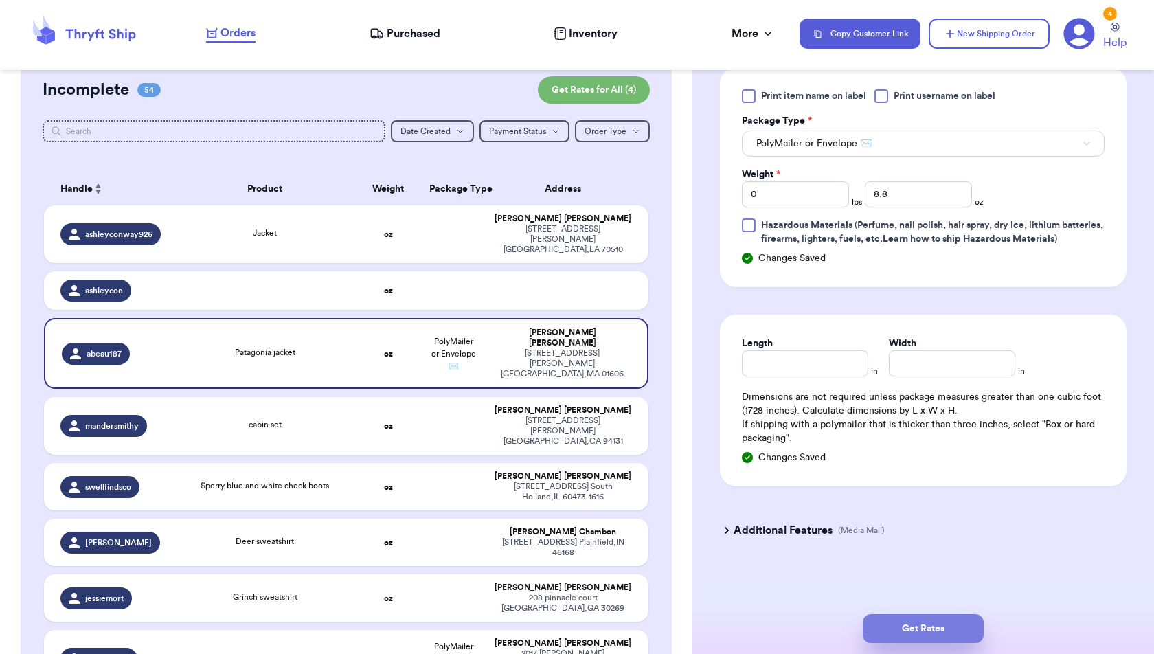
click at [954, 637] on button "Get Rates" at bounding box center [922, 628] width 121 height 29
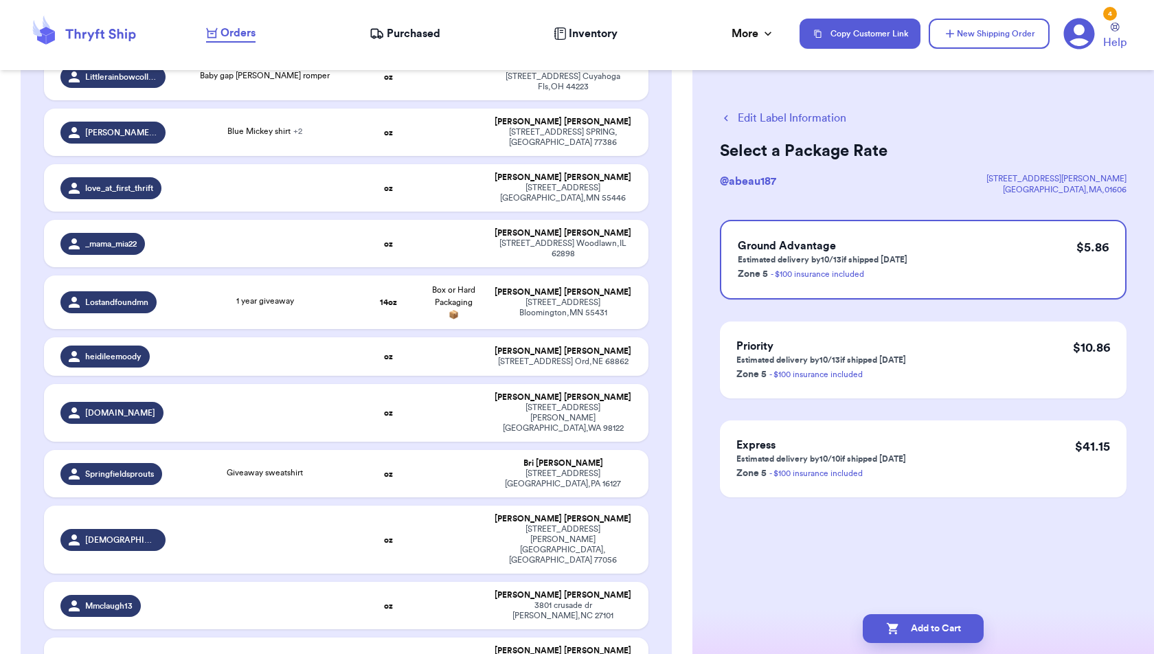
scroll to position [1447, 0]
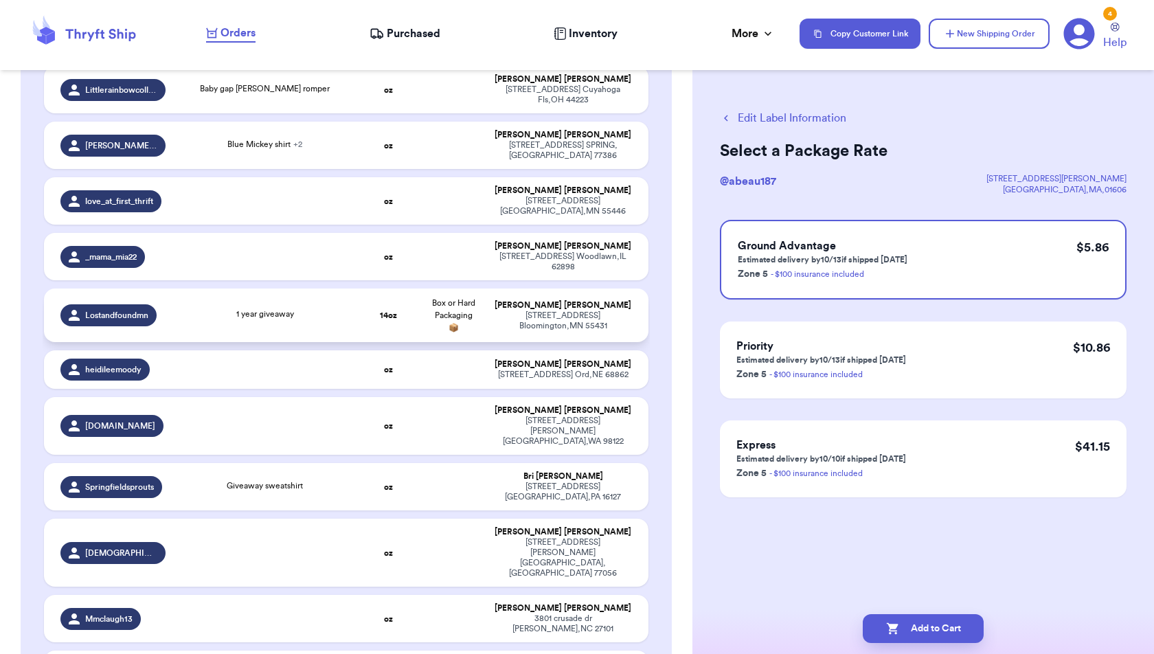
click at [413, 288] on td "14 oz" at bounding box center [388, 315] width 65 height 54
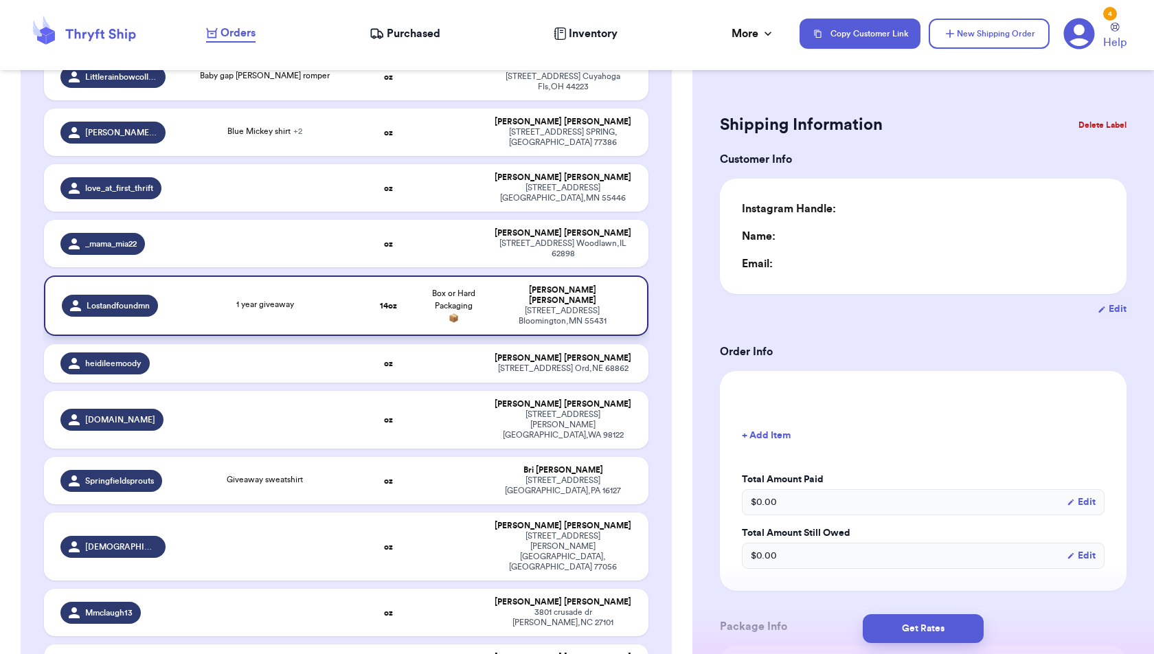
scroll to position [1445, 0]
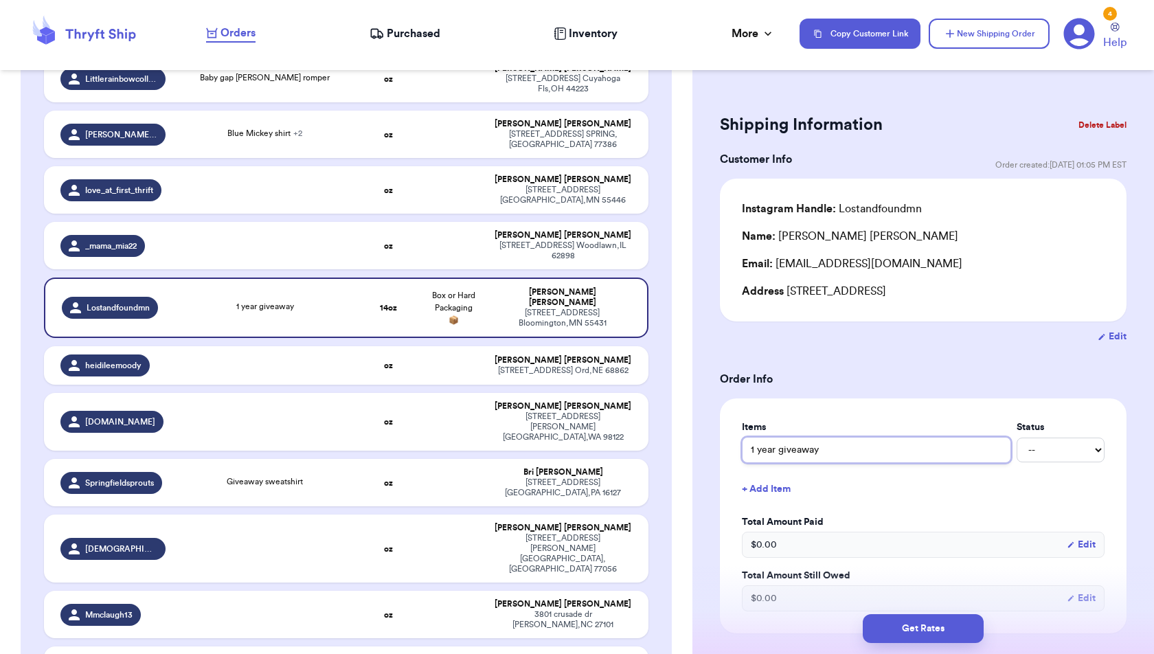
drag, startPoint x: 827, startPoint y: 453, endPoint x: 657, endPoint y: 446, distance: 169.7
click at [657, 446] on div "Customer Link New Order Total Balance Payout $ 0.00 Recent Payments View all @ …" at bounding box center [577, 327] width 1154 height 654
click at [768, 493] on button "+ Add Item" at bounding box center [923, 489] width 374 height 30
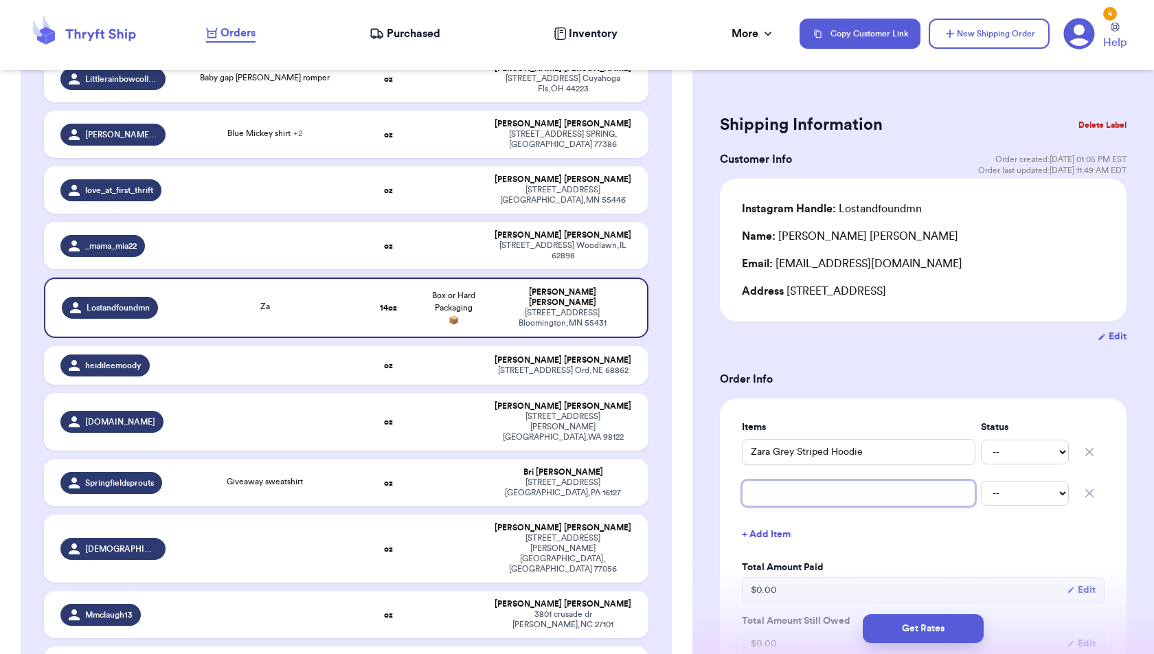
click at [768, 493] on input "text" at bounding box center [858, 493] width 233 height 26
click at [786, 527] on button "+ Add Item" at bounding box center [923, 534] width 374 height 30
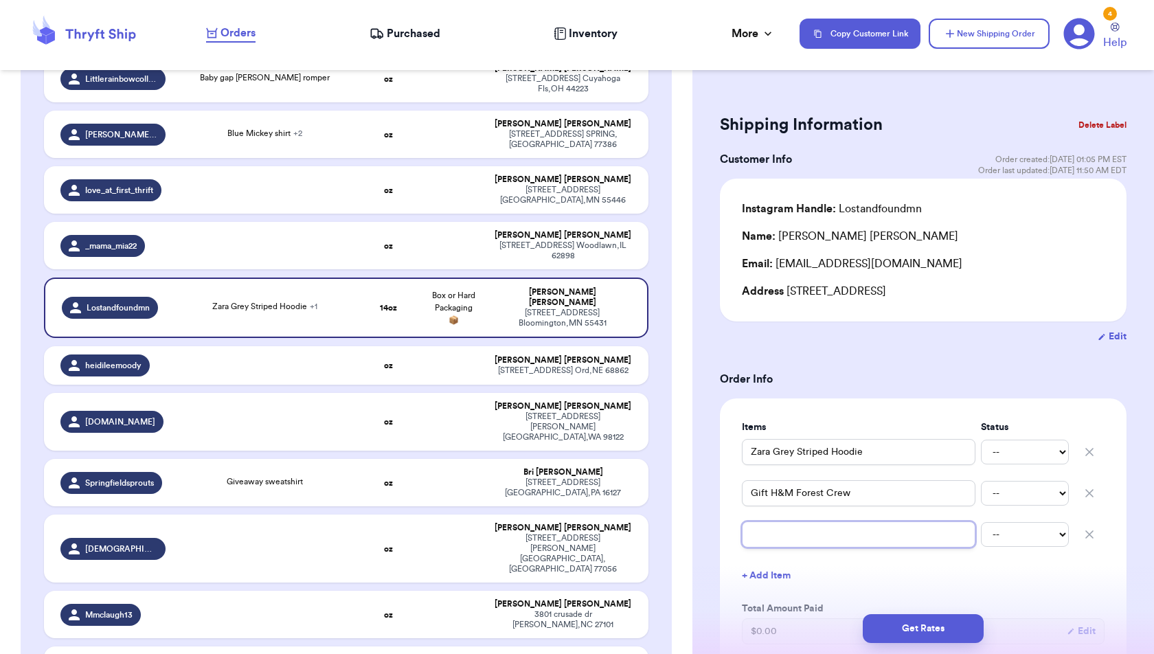
click at [786, 527] on input "text" at bounding box center [858, 534] width 233 height 26
click at [779, 573] on button "+ Add Item" at bounding box center [923, 575] width 374 height 30
click at [779, 580] on input "text" at bounding box center [858, 575] width 233 height 26
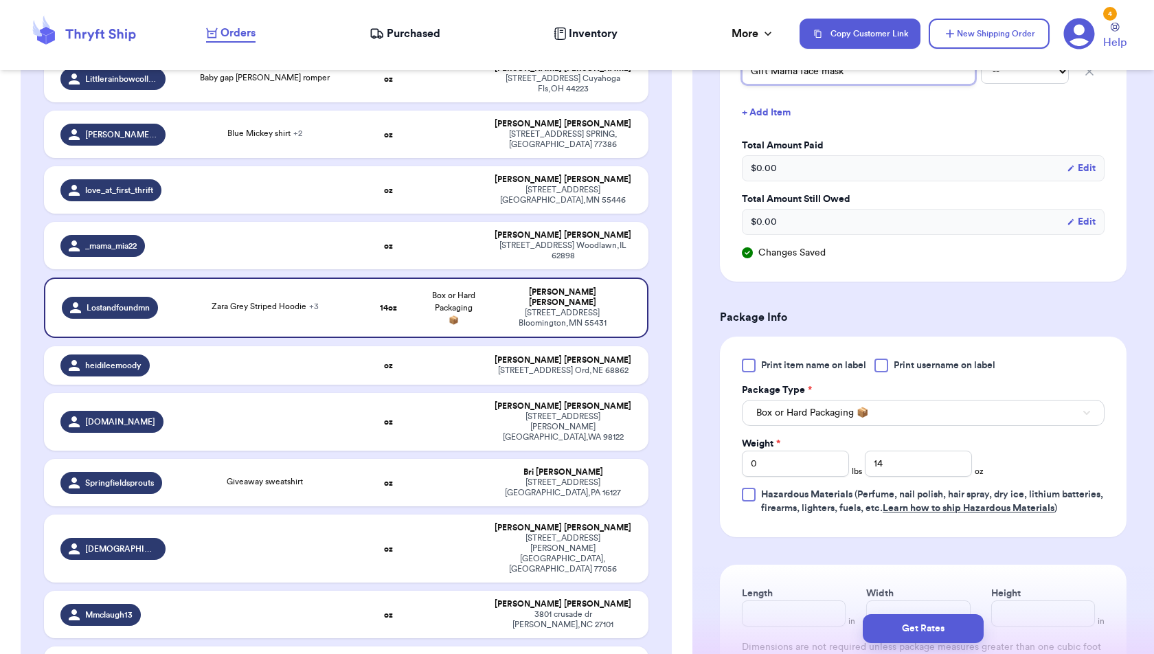
scroll to position [525, 0]
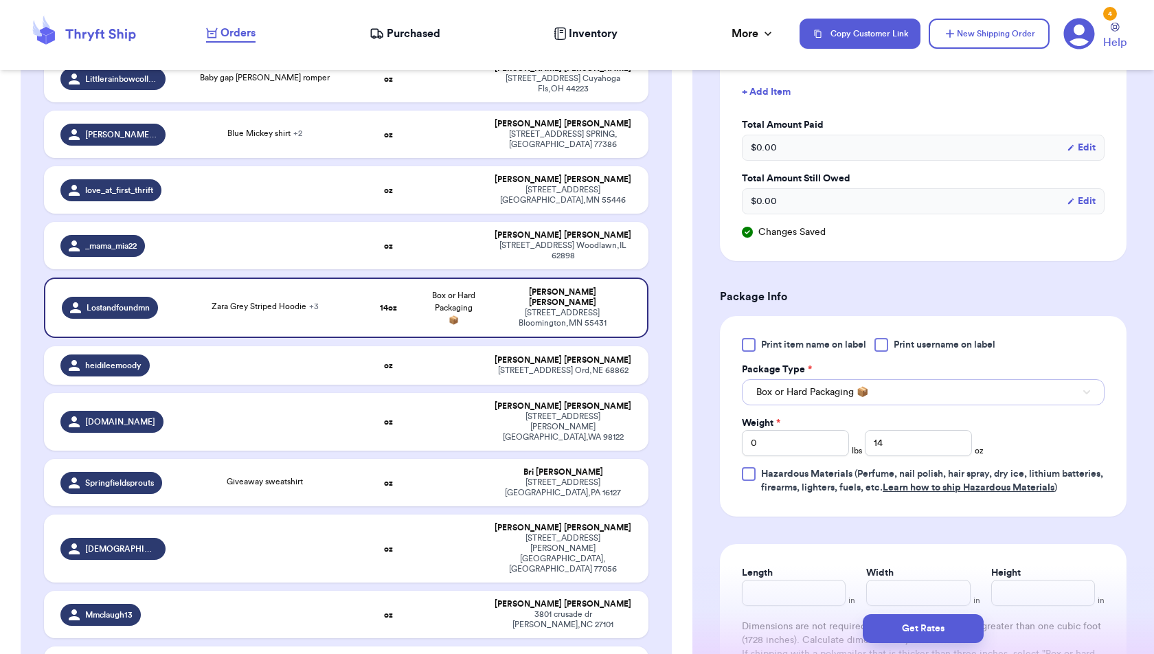
click at [921, 400] on button "Box or Hard Packaging 📦" at bounding box center [923, 392] width 363 height 26
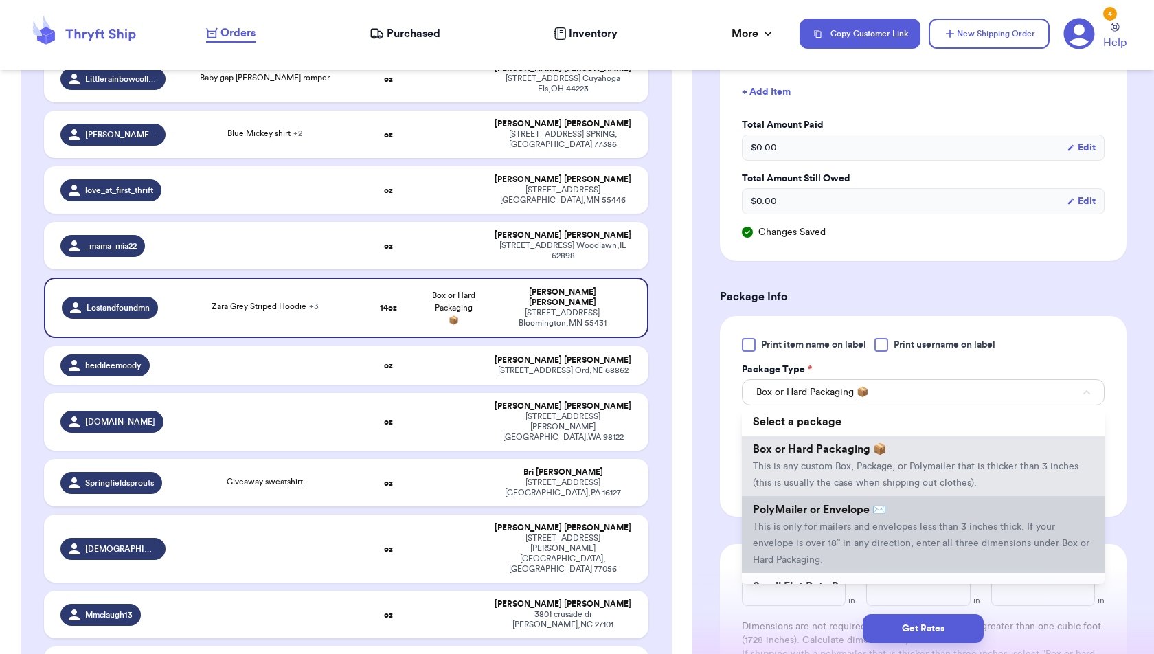
click at [911, 516] on li "PolyMailer or Envelope ✉️ This is only for mailers and envelopes less than 3 in…" at bounding box center [923, 534] width 363 height 77
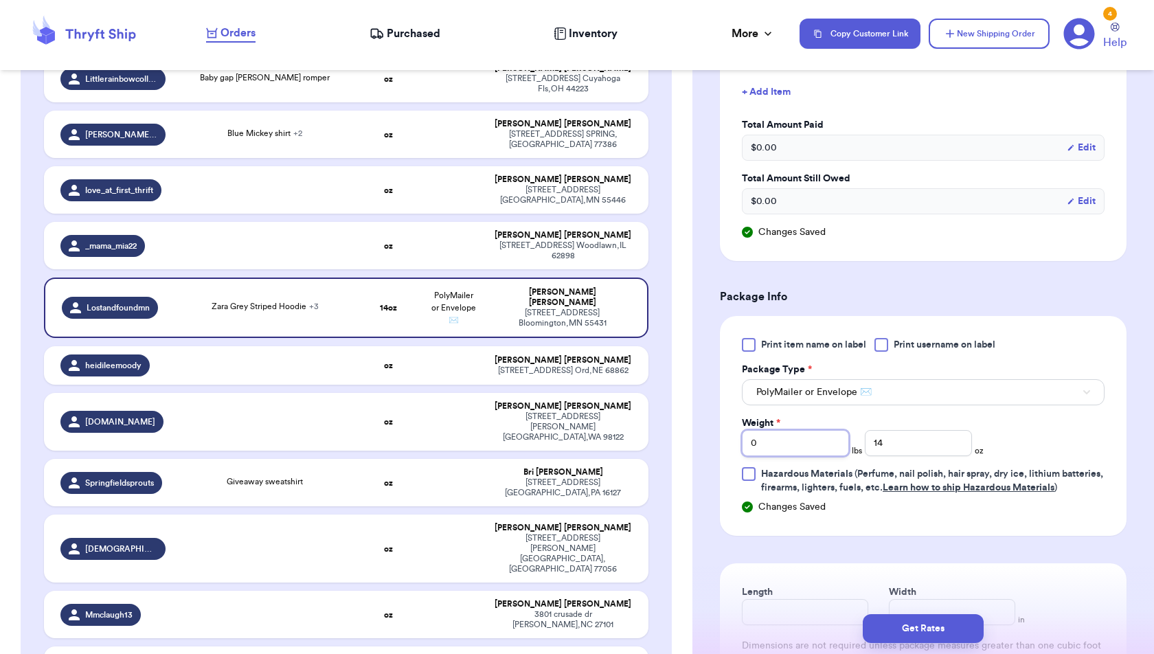
drag, startPoint x: 797, startPoint y: 439, endPoint x: 717, endPoint y: 439, distance: 79.7
click at [717, 439] on div "Shipping Information Delete Label Customer Info Order created: [DATE] 01:05 PM …" at bounding box center [922, 230] width 461 height 1344
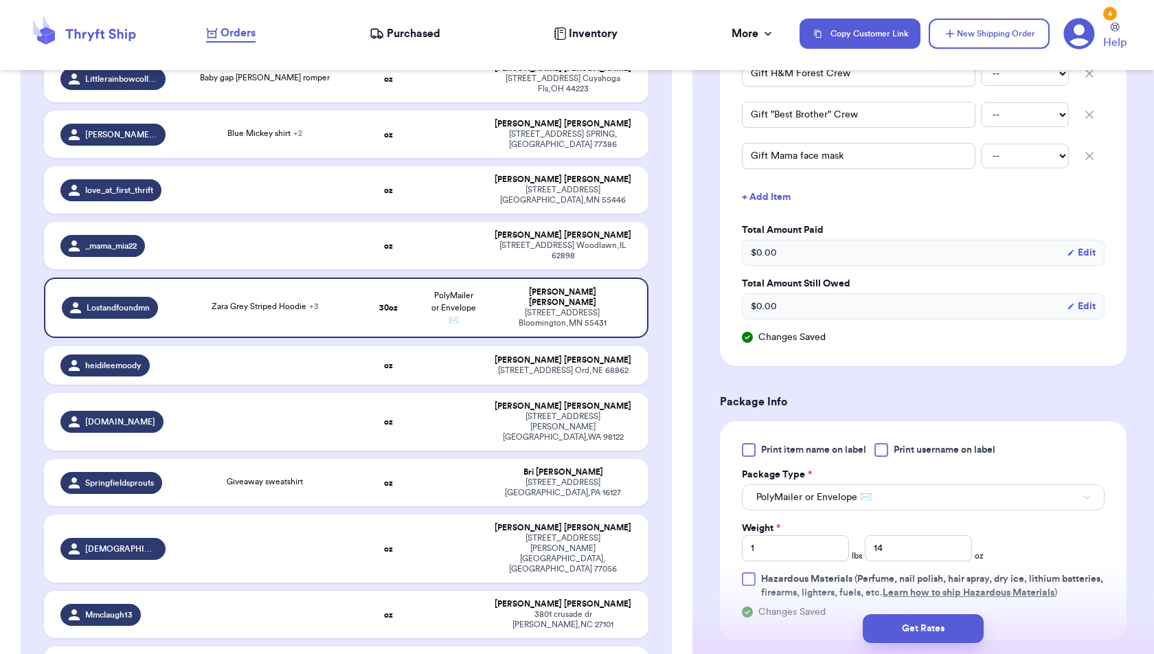
scroll to position [428, 0]
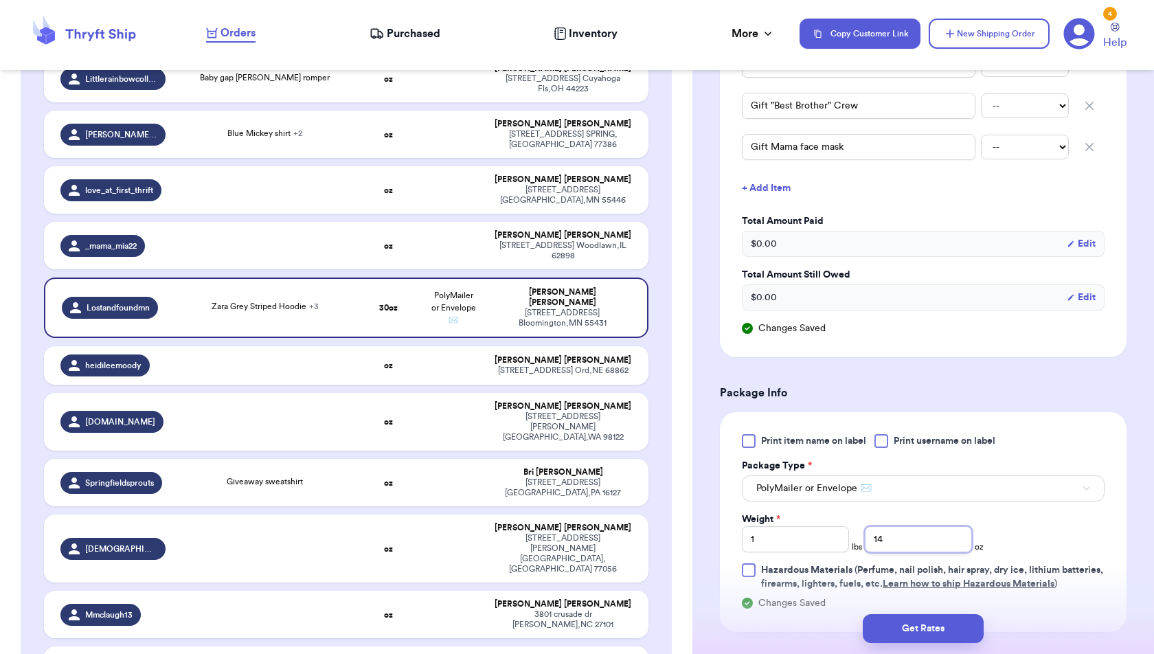
drag, startPoint x: 889, startPoint y: 538, endPoint x: 856, endPoint y: 538, distance: 33.0
click at [856, 538] on div "Weight * 1 lbs 14 oz" at bounding box center [863, 532] width 242 height 40
click at [1025, 545] on div "Print item name on label Print username on label Package Type * PolyMailer or E…" at bounding box center [923, 512] width 363 height 157
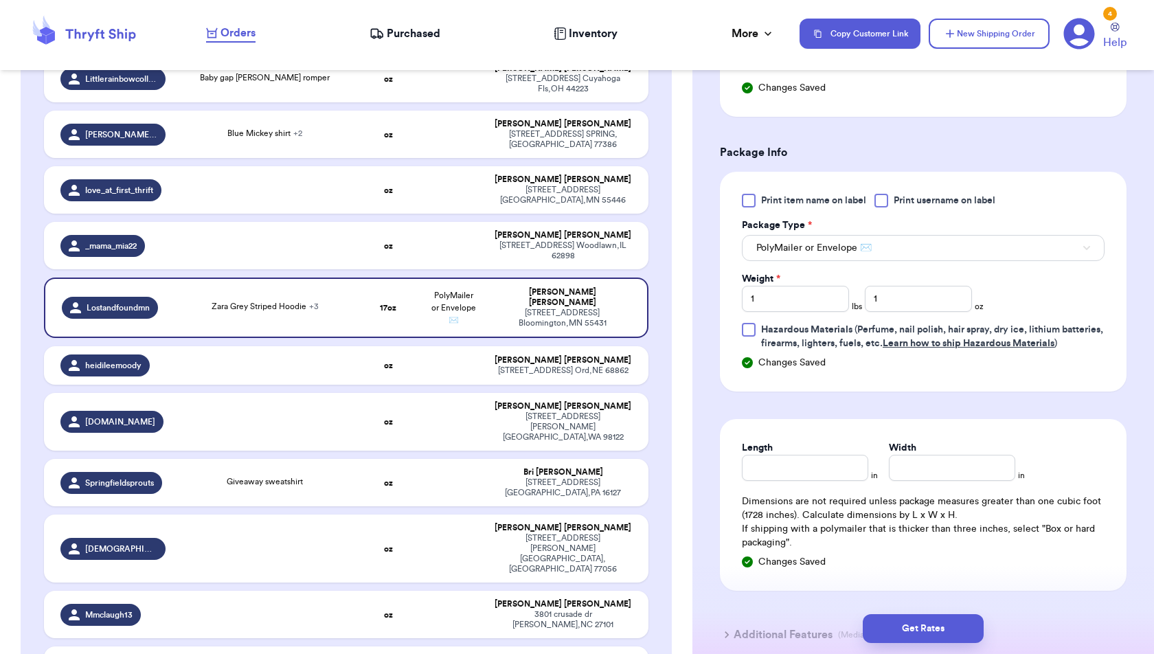
scroll to position [671, 0]
click at [955, 628] on button "Get Rates" at bounding box center [922, 628] width 121 height 29
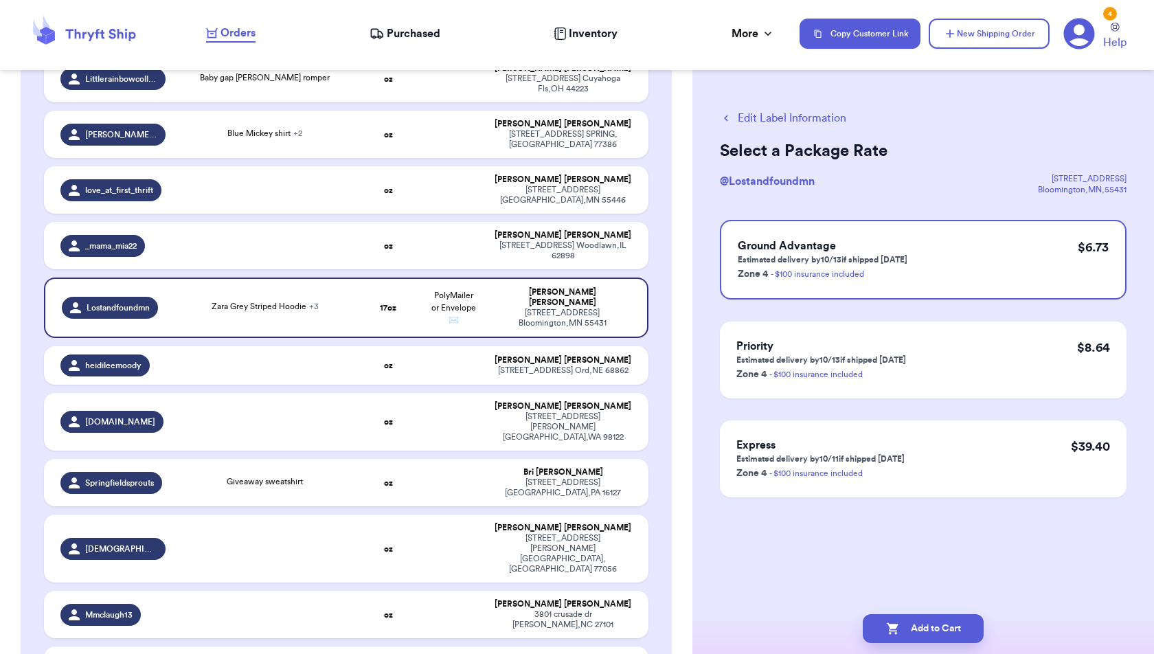
scroll to position [0, 0]
click at [955, 628] on button "Add to Cart" at bounding box center [922, 628] width 121 height 29
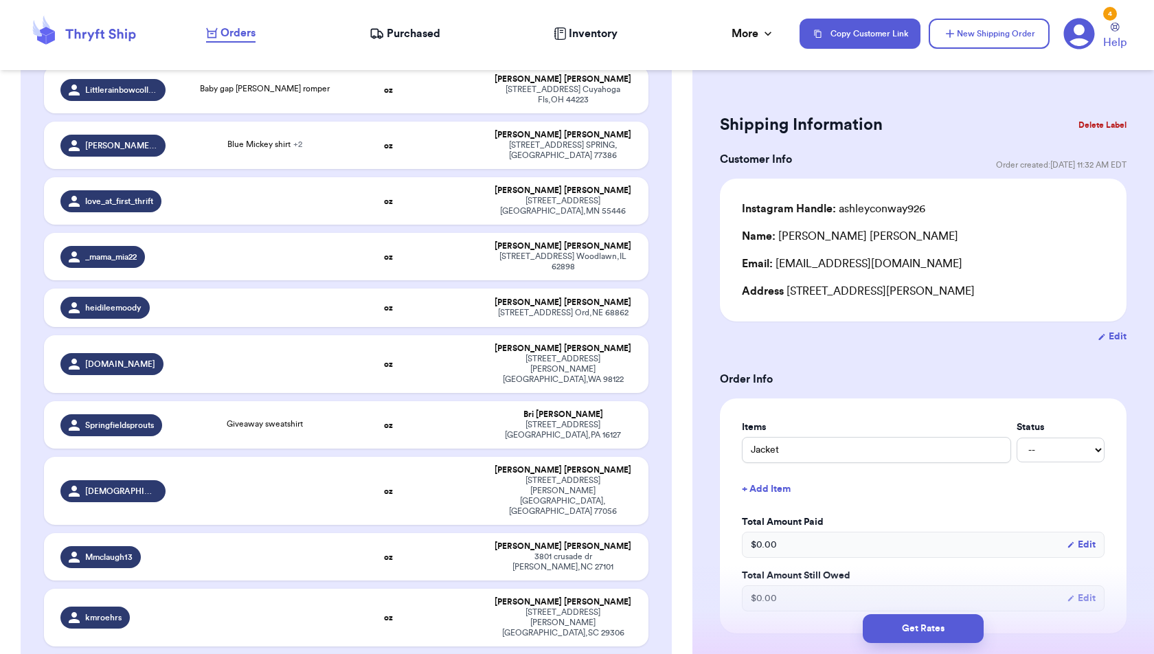
click at [828, 331] on div "Edit" at bounding box center [923, 337] width 406 height 14
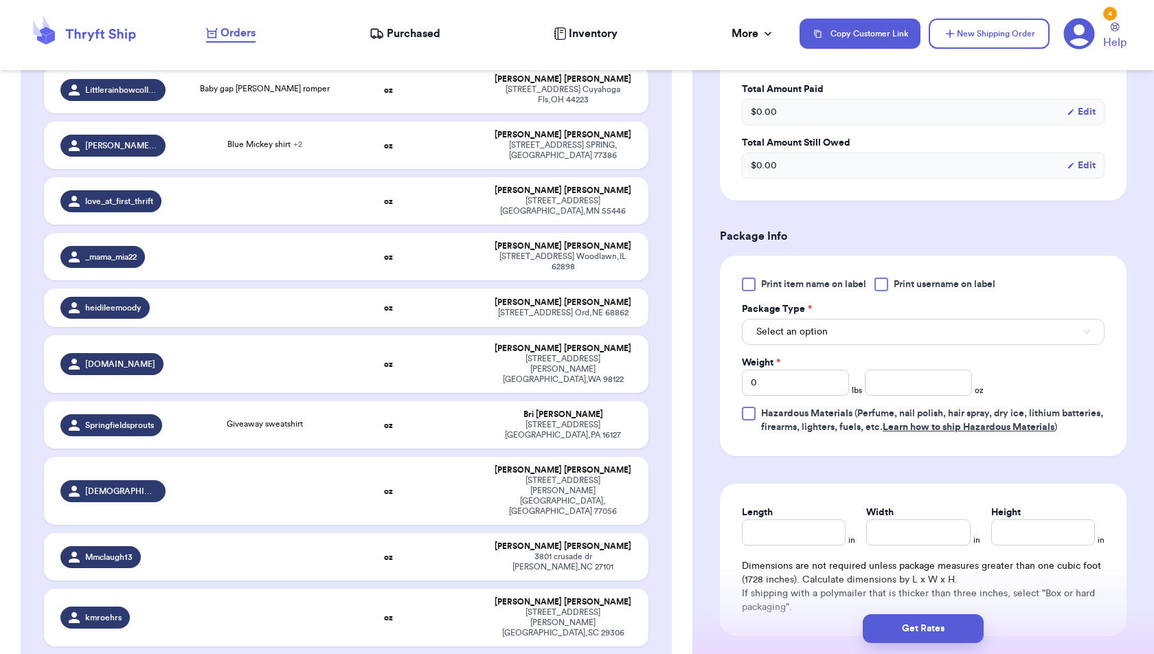
scroll to position [434, 0]
click at [828, 331] on button "Select an option" at bounding box center [923, 330] width 363 height 26
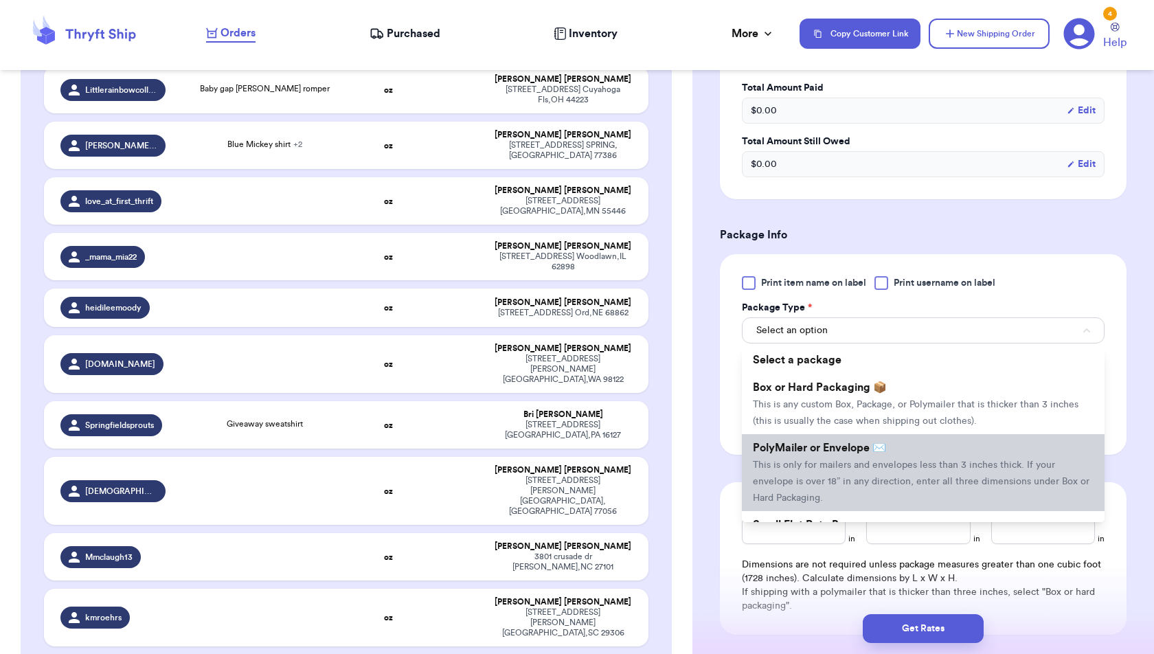
click at [832, 446] on span "PolyMailer or Envelope ✉️" at bounding box center [819, 447] width 133 height 11
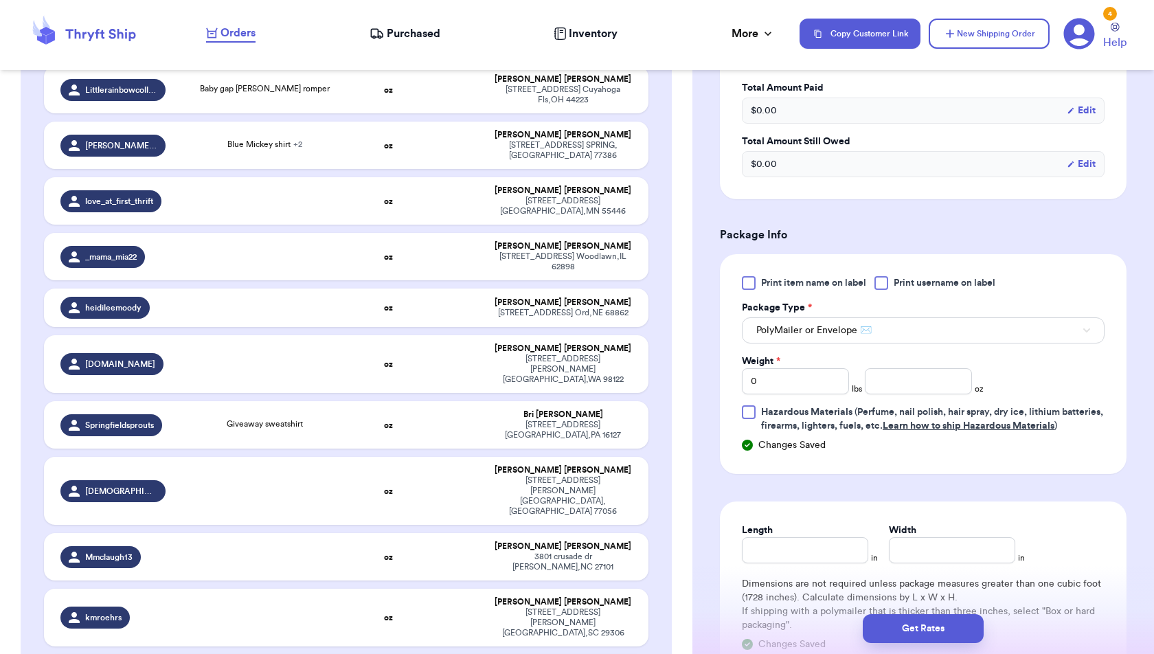
scroll to position [1463, 0]
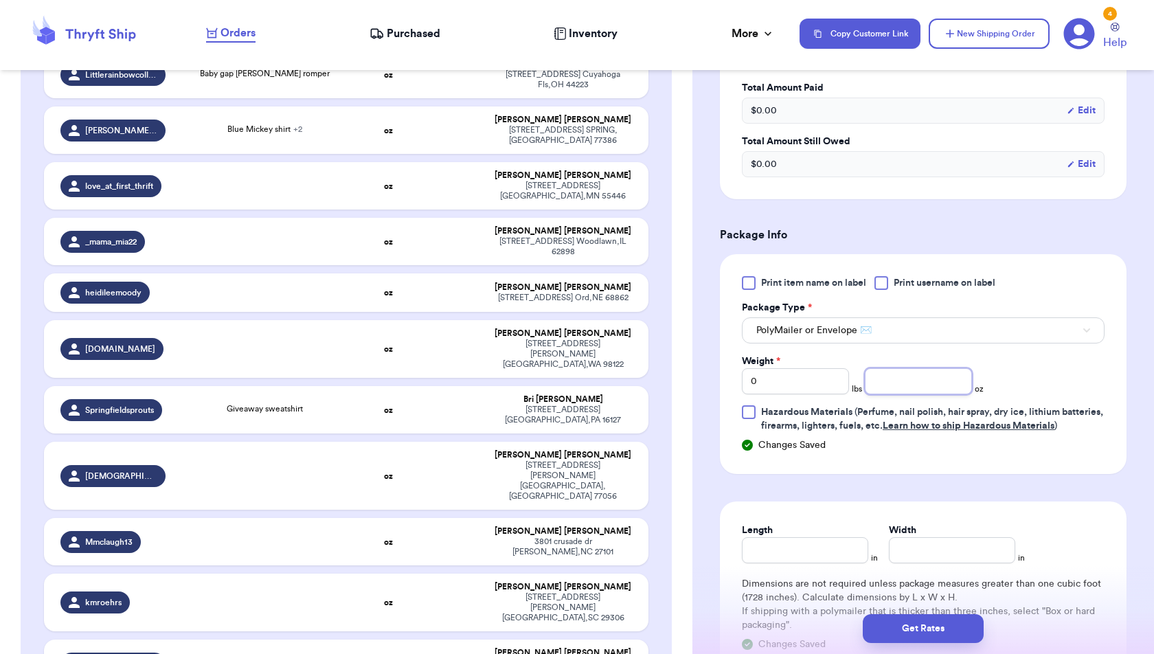
click at [910, 368] on input "number" at bounding box center [917, 381] width 107 height 26
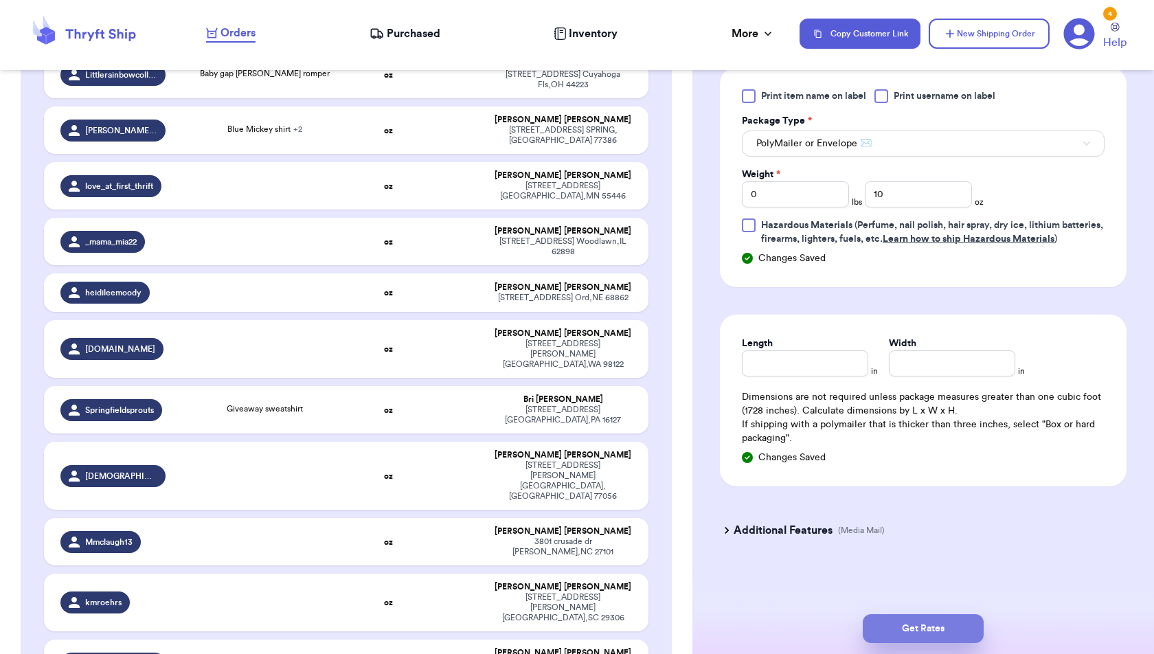
click at [972, 633] on button "Get Rates" at bounding box center [922, 628] width 121 height 29
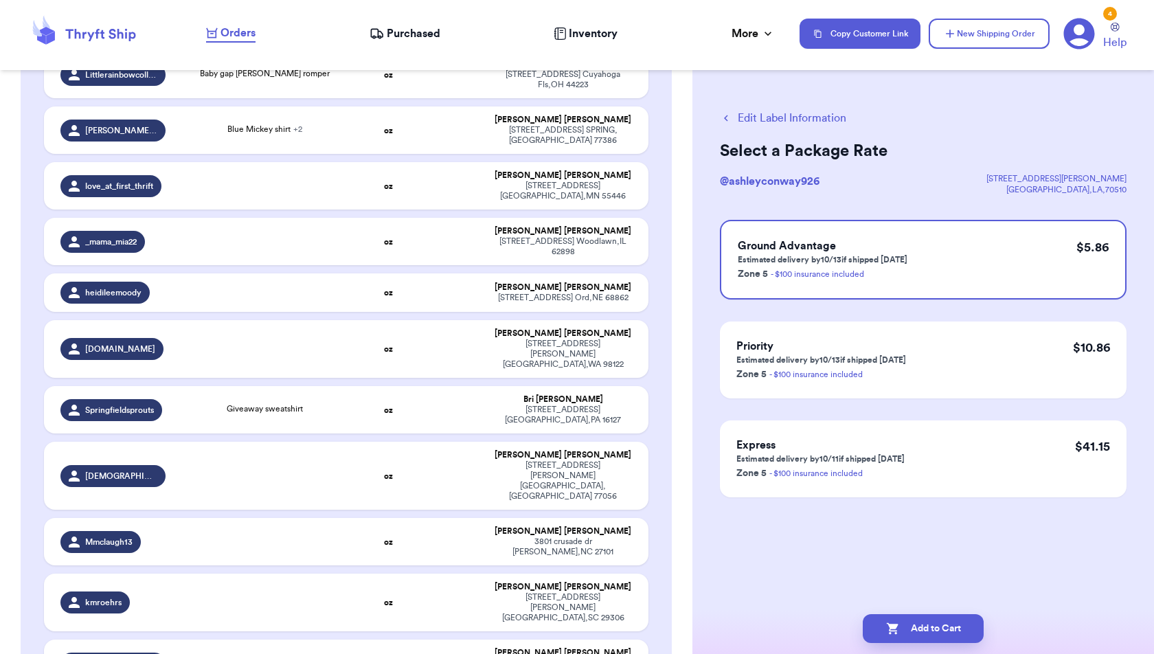
scroll to position [0, 0]
click at [951, 632] on button "Add to Cart" at bounding box center [922, 628] width 121 height 29
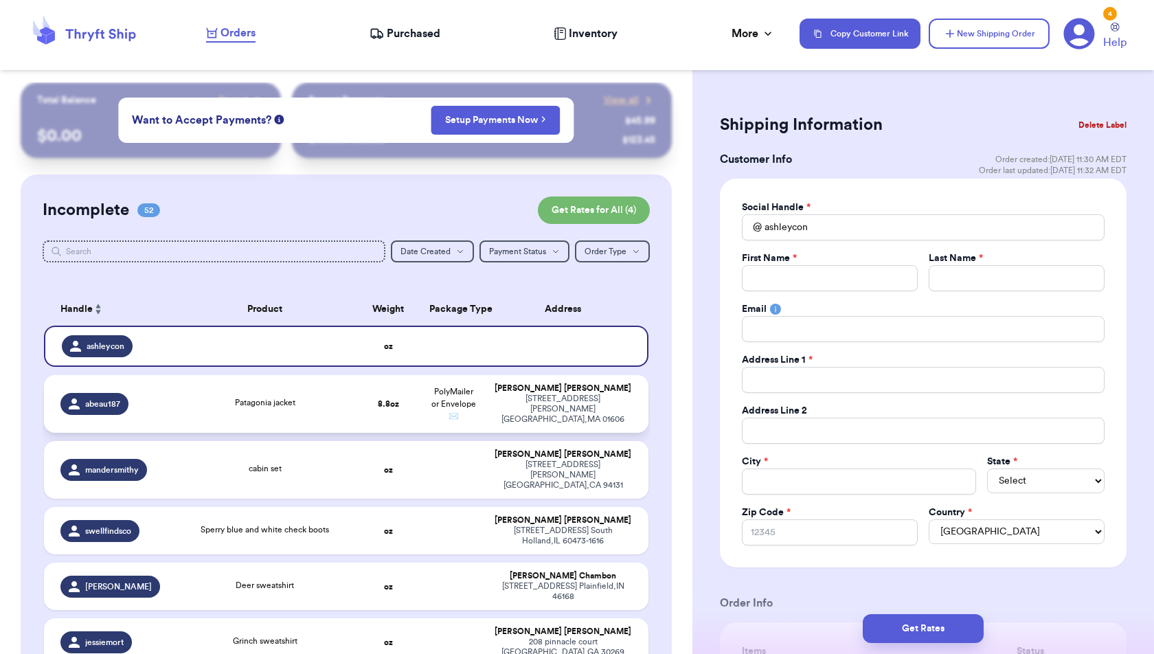
click at [474, 404] on span "PolyMailer or Envelope ✉️" at bounding box center [453, 403] width 45 height 33
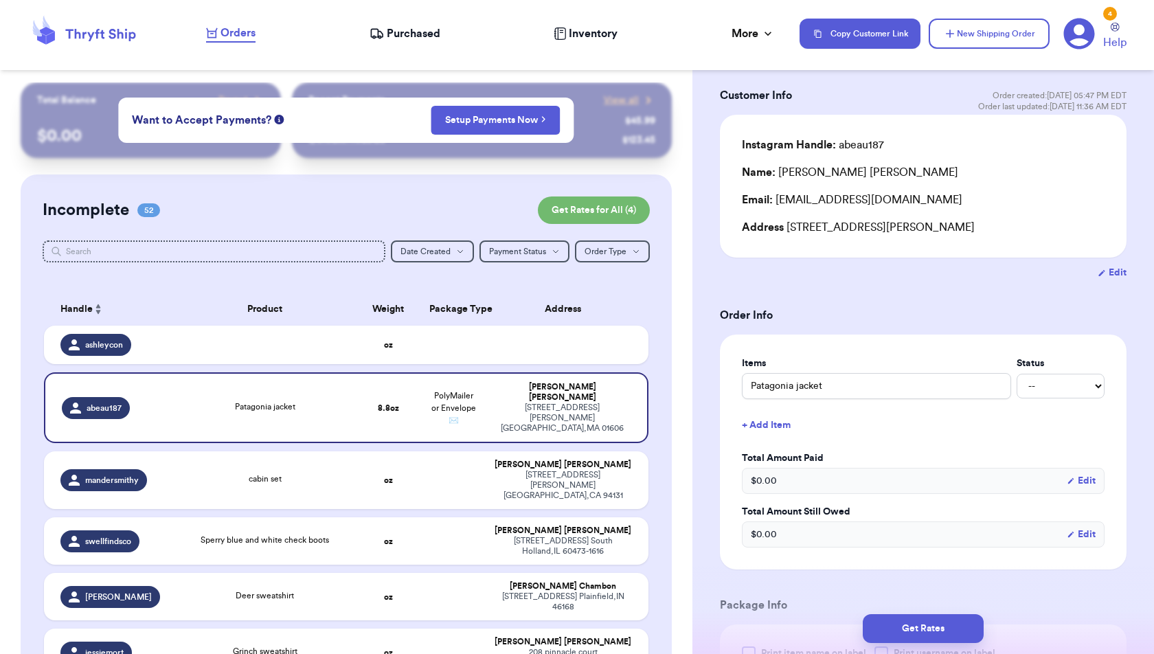
scroll to position [65, 0]
click at [788, 419] on button "+ Add Item" at bounding box center [923, 424] width 374 height 30
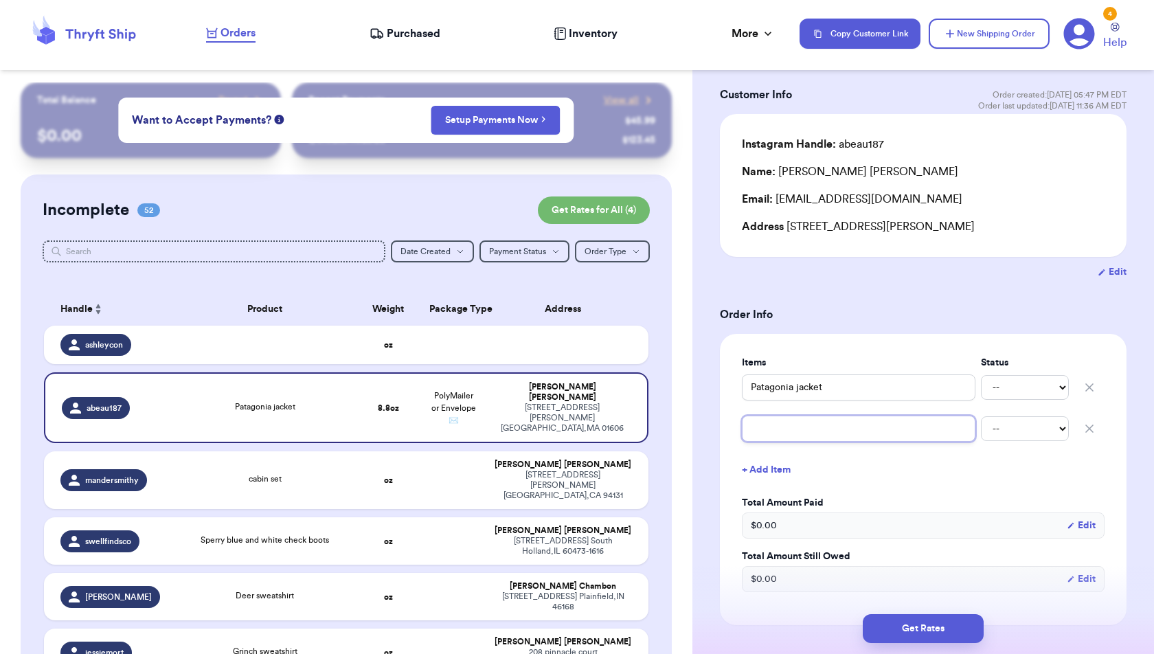
click at [787, 429] on input "text" at bounding box center [858, 428] width 233 height 26
click at [769, 466] on button "+ Add Item" at bounding box center [923, 470] width 374 height 30
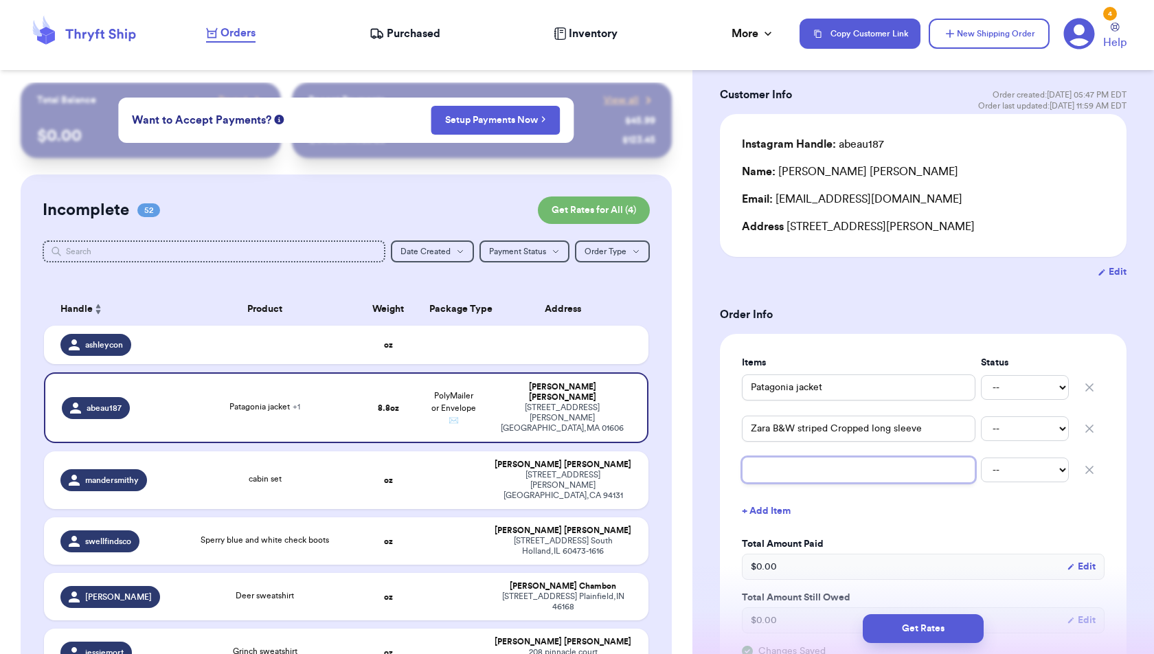
click at [769, 466] on input "text" at bounding box center [858, 470] width 233 height 26
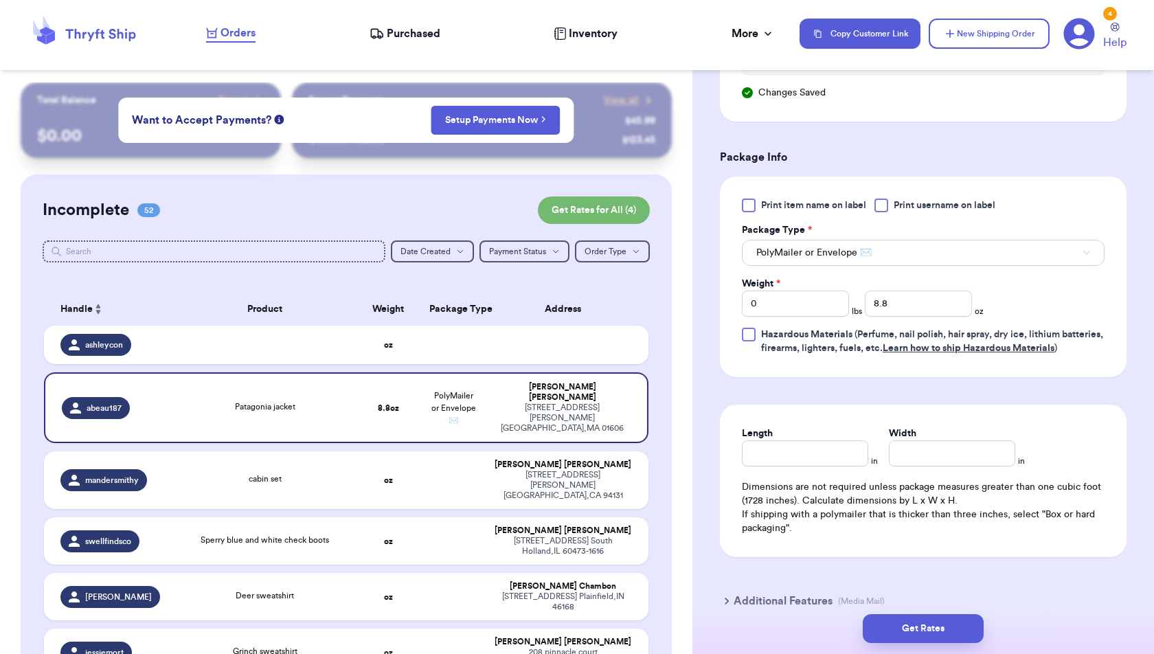
scroll to position [625, 0]
drag, startPoint x: 761, startPoint y: 301, endPoint x: 742, endPoint y: 301, distance: 19.9
click at [742, 301] on input "0" at bounding box center [795, 301] width 107 height 26
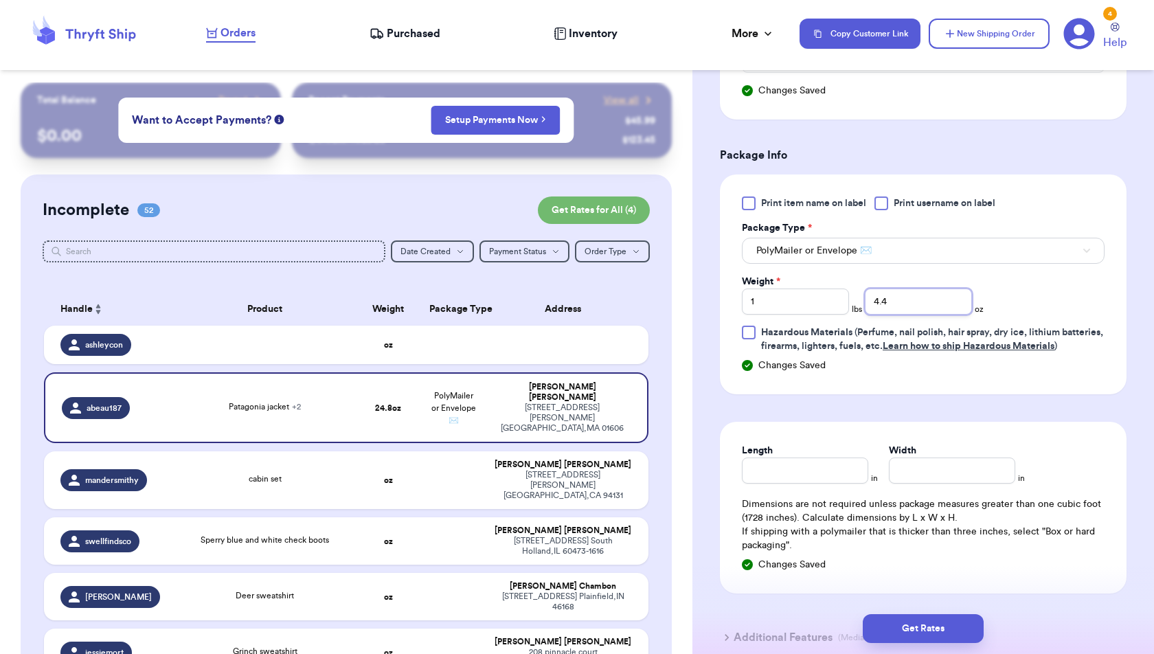
scroll to position [742, 0]
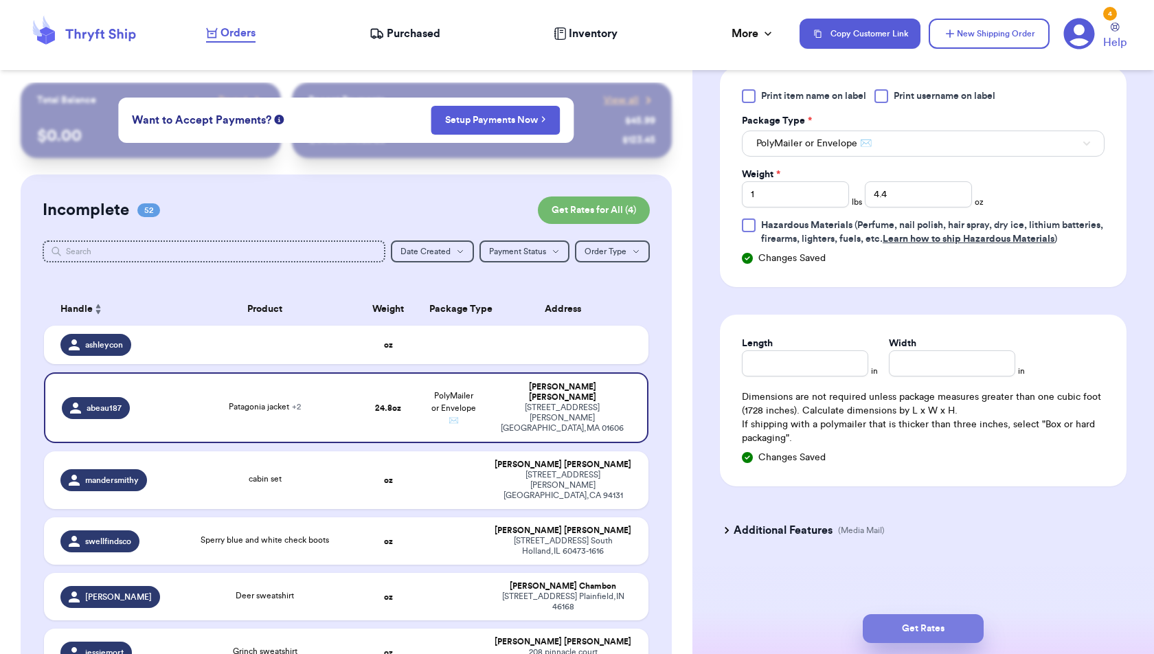
click at [952, 631] on button "Get Rates" at bounding box center [922, 628] width 121 height 29
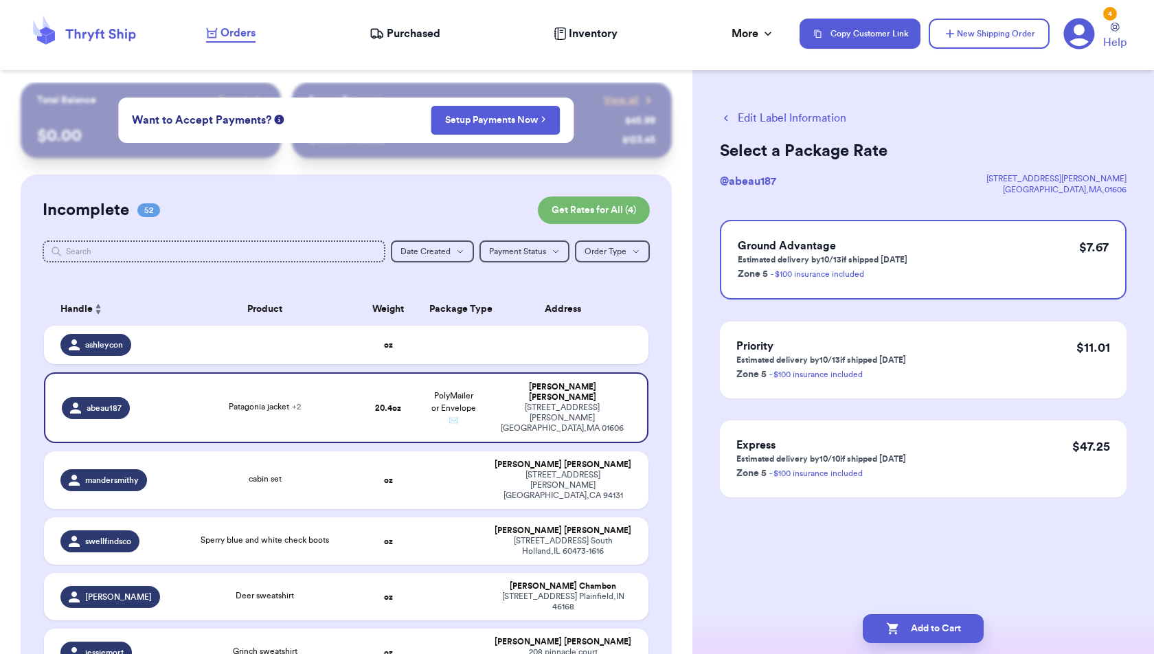
scroll to position [0, 0]
click at [952, 631] on button "Add to Cart" at bounding box center [922, 628] width 121 height 29
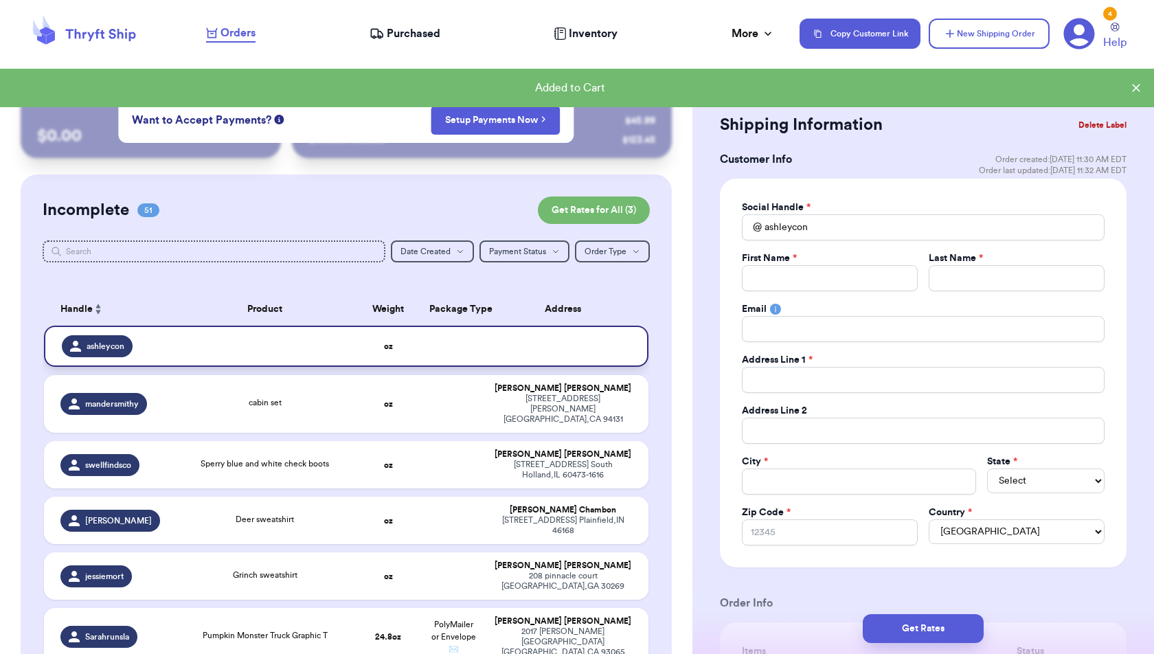
click at [595, 350] on td at bounding box center [566, 345] width 162 height 41
click at [1106, 130] on button "Delete Label" at bounding box center [1102, 125] width 59 height 30
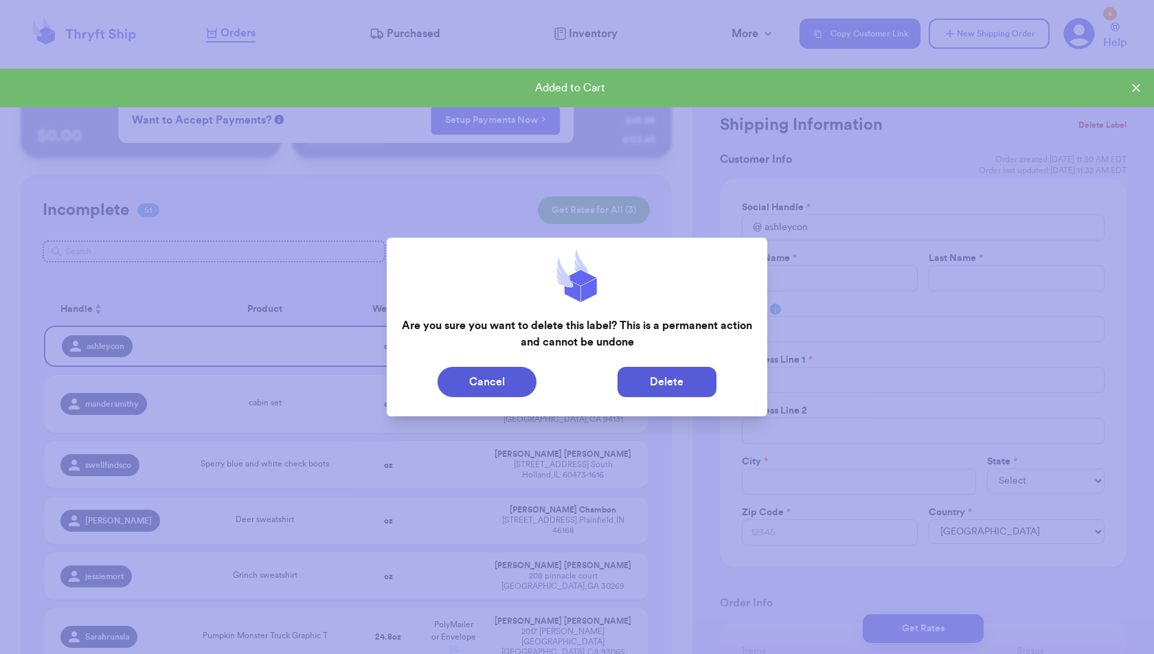
click at [708, 393] on button "Delete" at bounding box center [666, 382] width 99 height 30
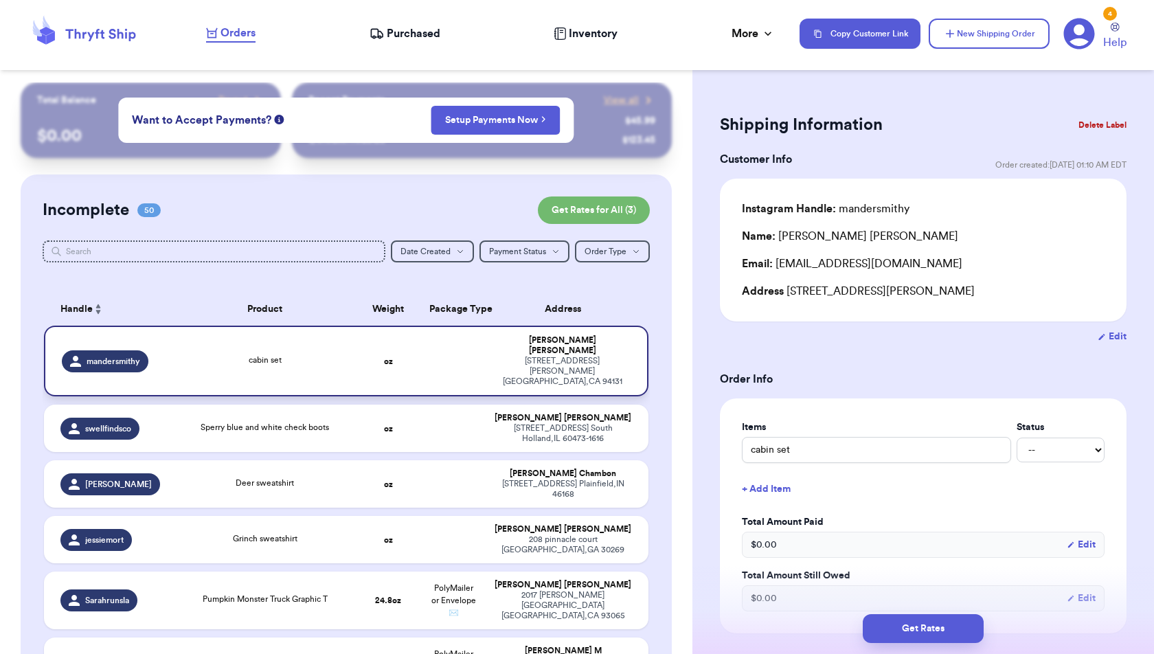
click at [347, 354] on div "cabin set" at bounding box center [264, 361] width 165 height 15
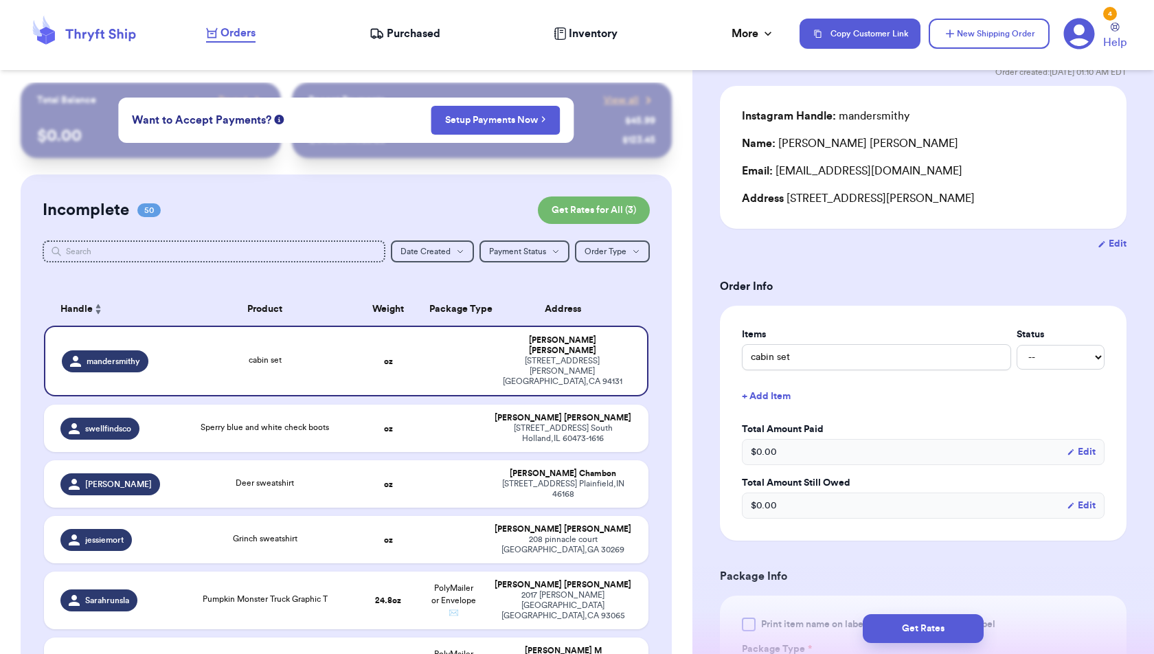
scroll to position [122, 0]
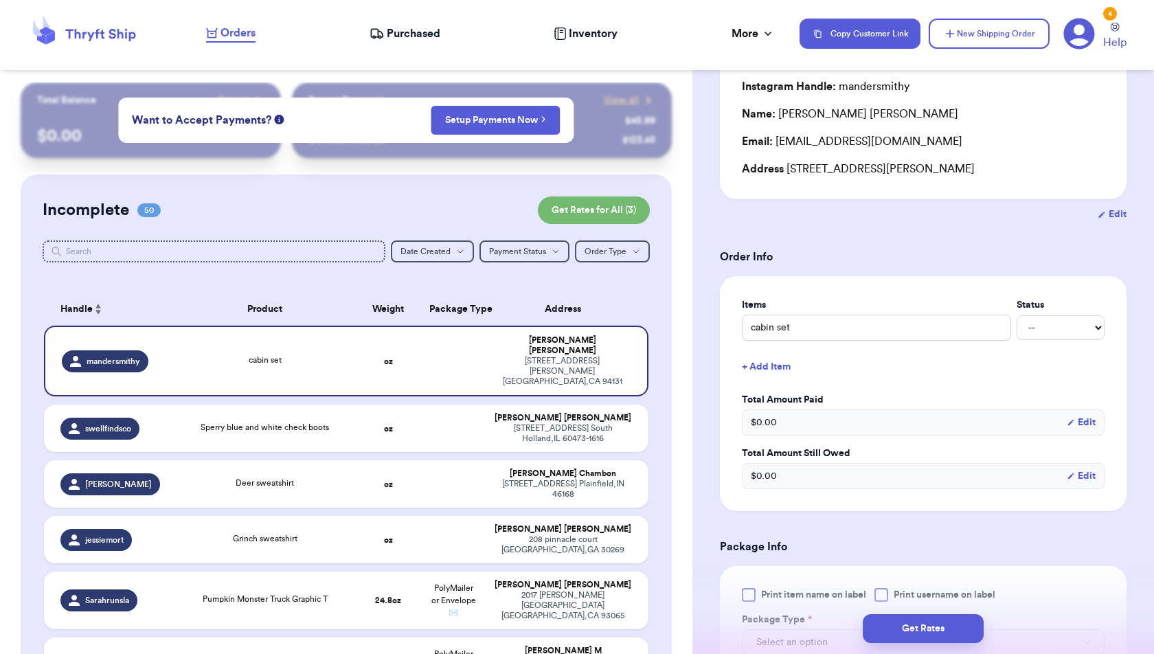
click at [768, 367] on button "+ Add Item" at bounding box center [923, 367] width 374 height 30
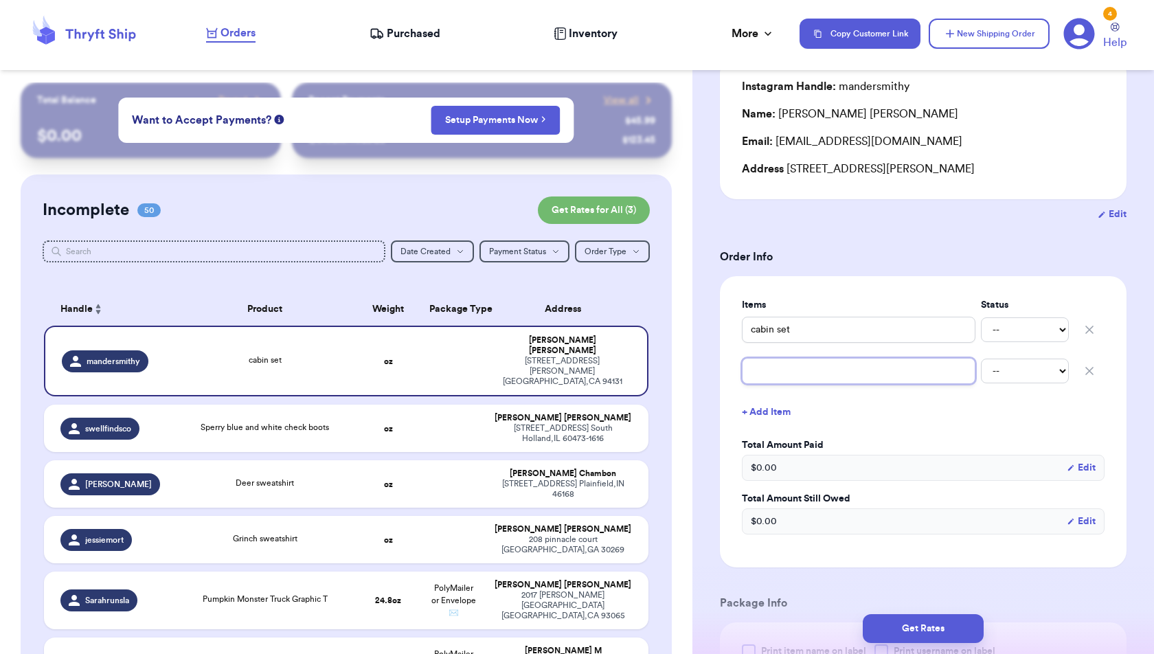
click at [768, 367] on input "text" at bounding box center [858, 371] width 233 height 26
click at [748, 408] on button "+ Add Item" at bounding box center [923, 412] width 374 height 30
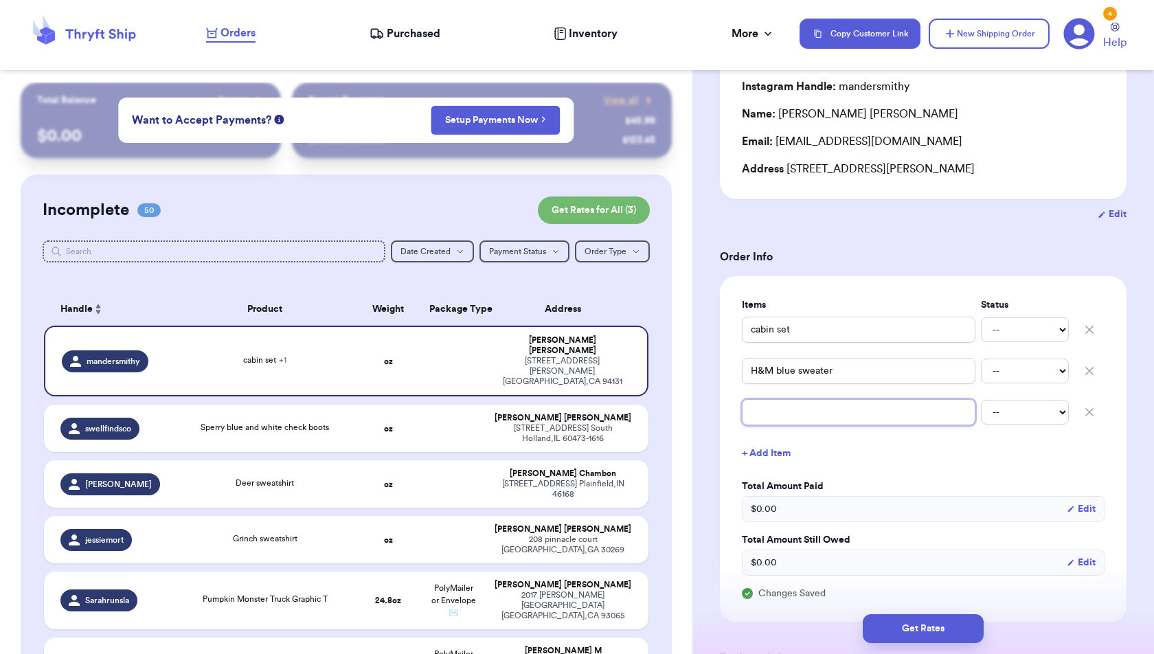
click at [748, 408] on input "text" at bounding box center [858, 412] width 233 height 26
click at [760, 453] on button "+ Add Item" at bounding box center [923, 453] width 374 height 30
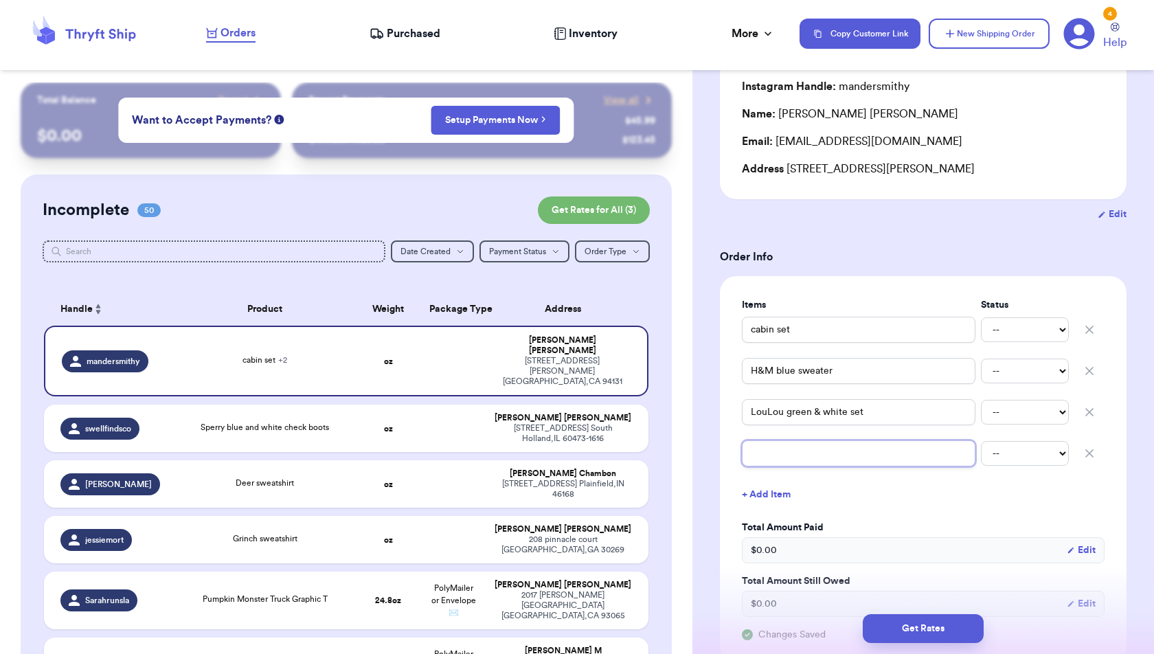
click at [760, 453] on input "text" at bounding box center [858, 453] width 233 height 26
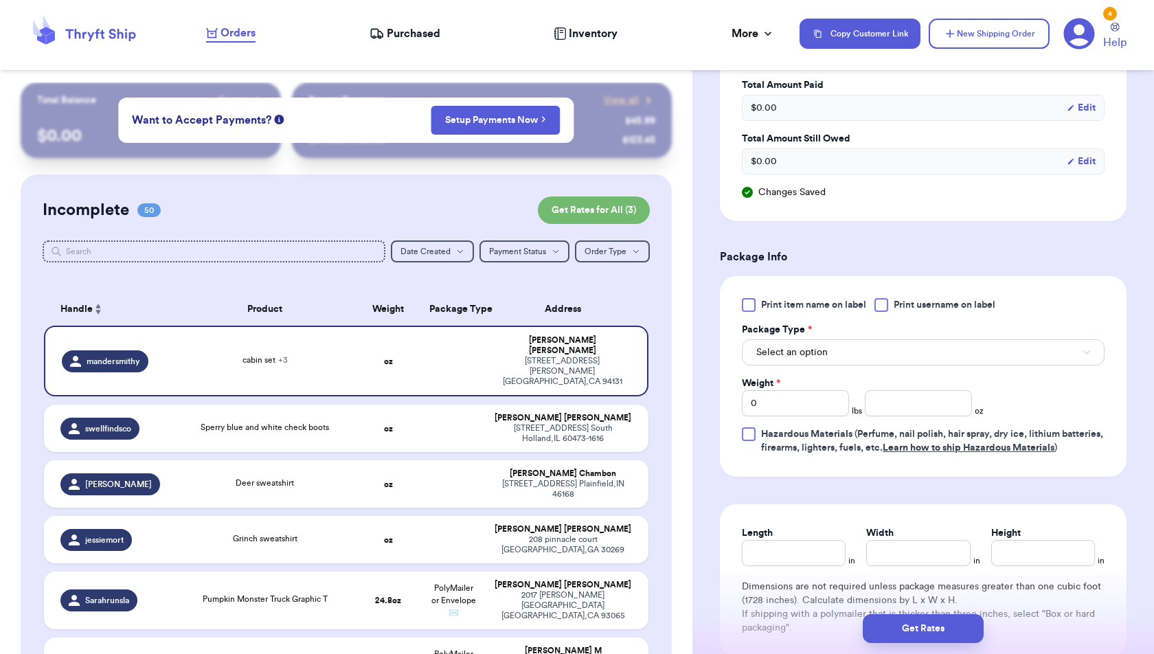
scroll to position [586, 0]
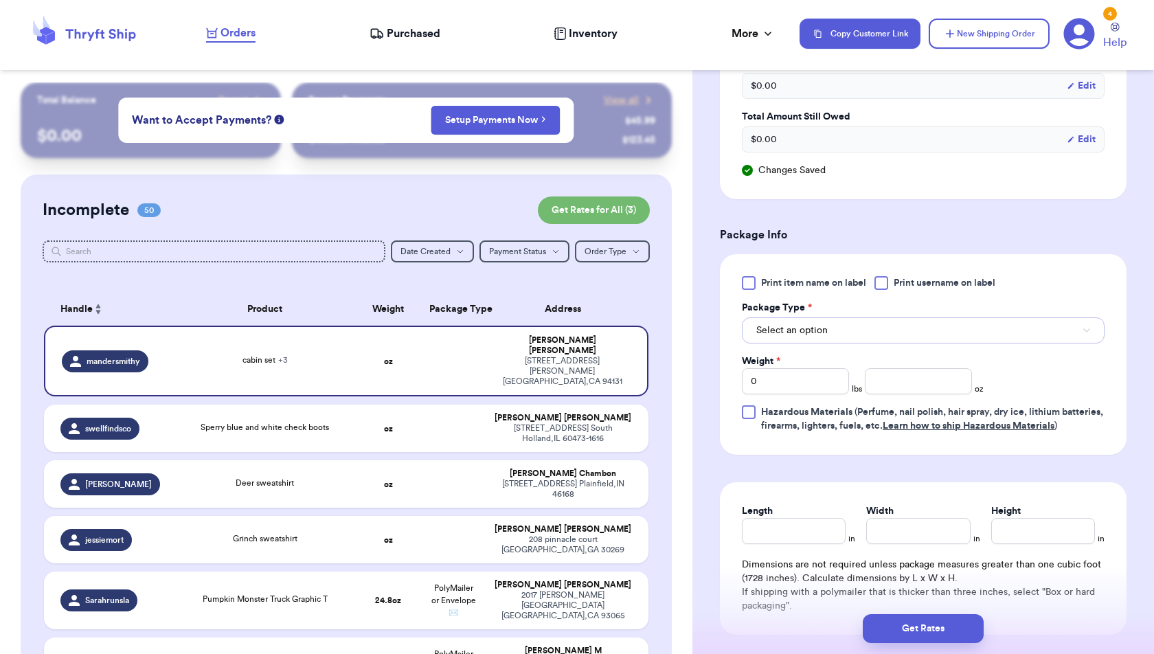
click at [943, 321] on button "Select an option" at bounding box center [923, 330] width 363 height 26
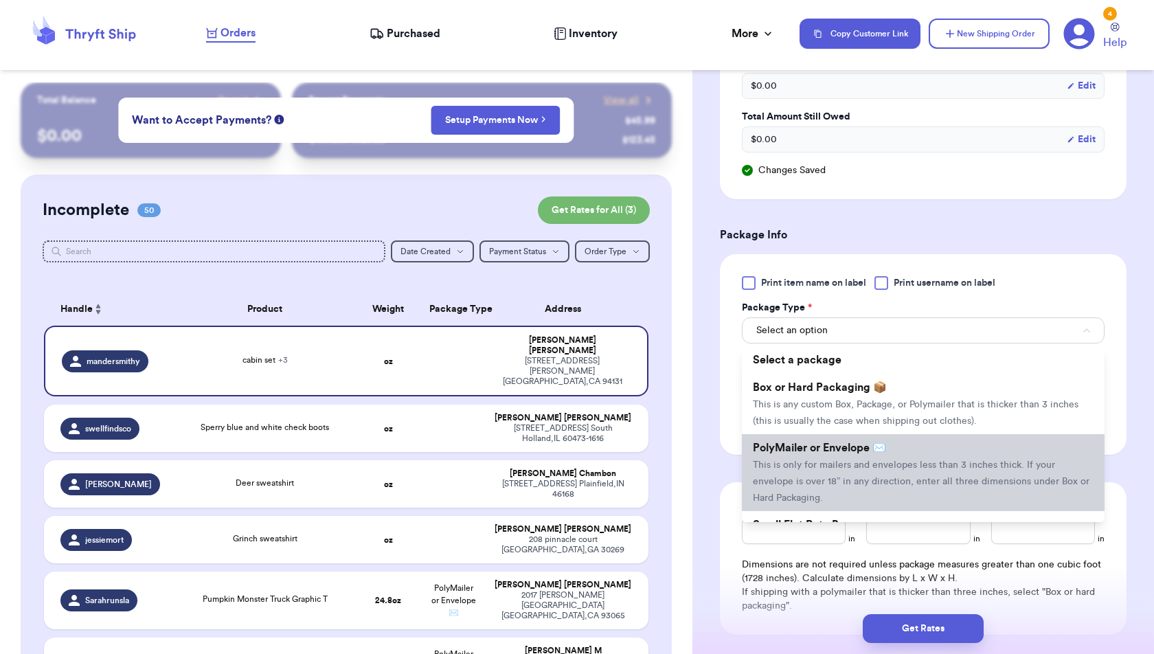
click at [932, 452] on li "PolyMailer or Envelope ✉️ This is only for mailers and envelopes less than 3 in…" at bounding box center [923, 472] width 363 height 77
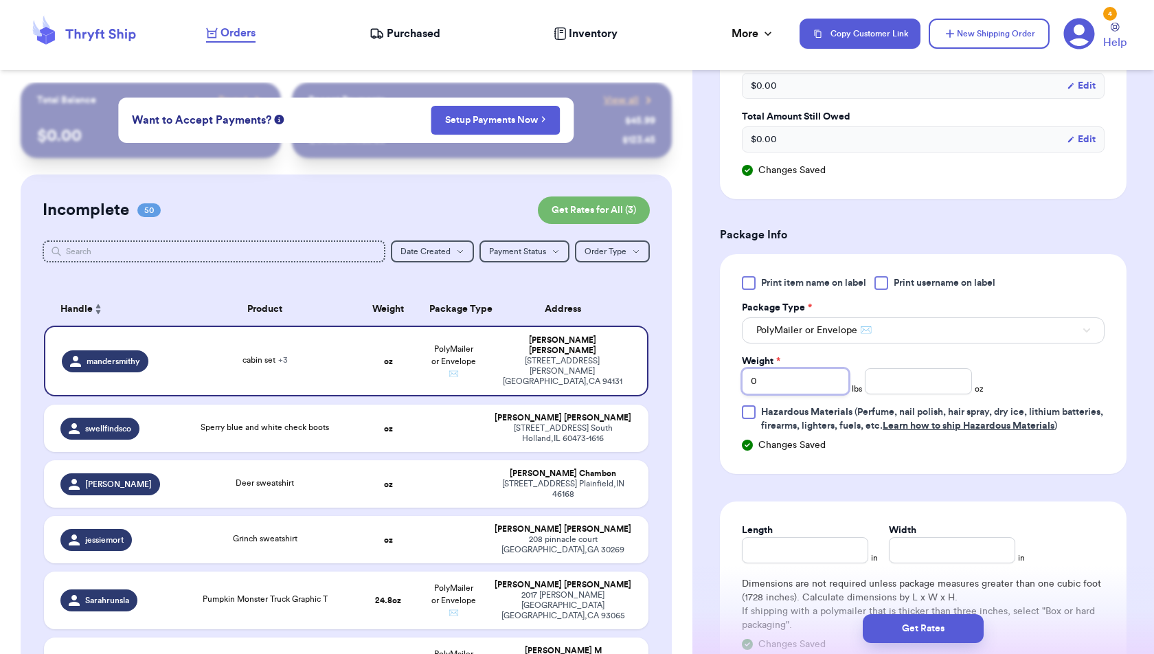
drag, startPoint x: 757, startPoint y: 383, endPoint x: 705, endPoint y: 383, distance: 52.2
click at [705, 383] on div "Shipping Information Delete Label Customer Info Order created: [DATE] 01:10 AM …" at bounding box center [922, 168] width 461 height 1344
click at [946, 630] on button "Get Rates" at bounding box center [922, 628] width 121 height 29
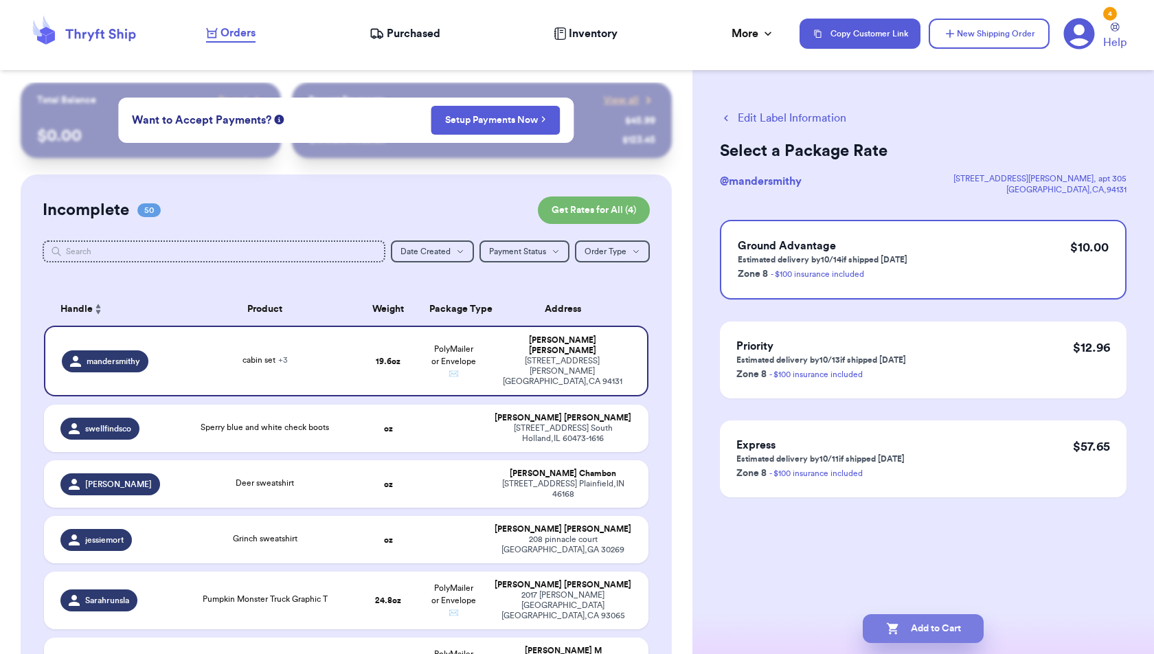
click at [946, 630] on button "Add to Cart" at bounding box center [922, 628] width 121 height 29
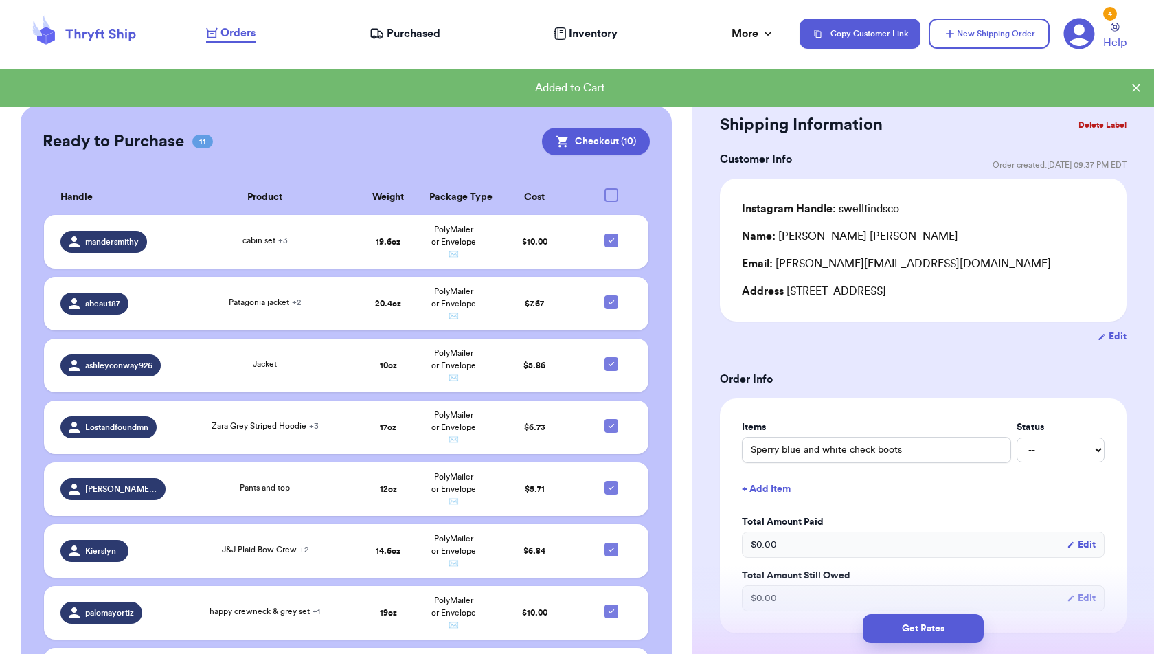
scroll to position [3276, 0]
